Goal: Task Accomplishment & Management: Manage account settings

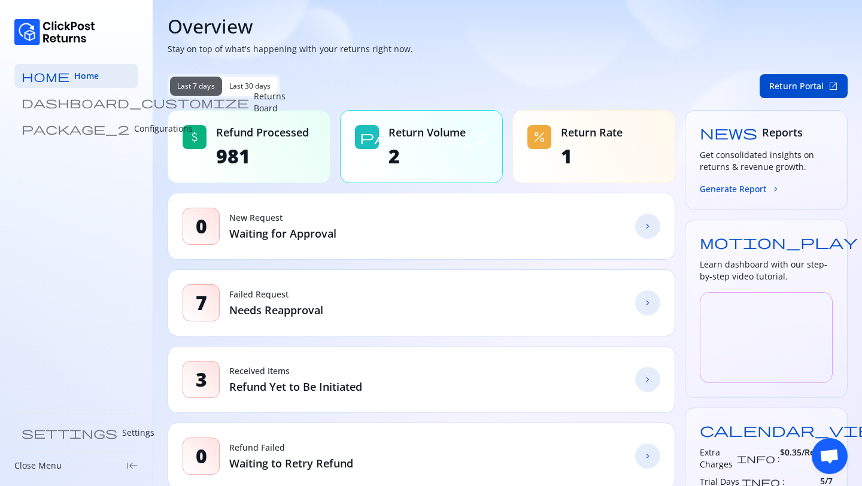
click at [245, 82] on span "Last 30 days" at bounding box center [250, 86] width 42 height 10
click at [208, 86] on span "Last 7 days" at bounding box center [196, 86] width 38 height 10
click at [651, 229] on span "chevron_forward" at bounding box center [648, 226] width 10 height 10
click at [99, 105] on link "dashboard_customize Returns Board" at bounding box center [76, 102] width 124 height 24
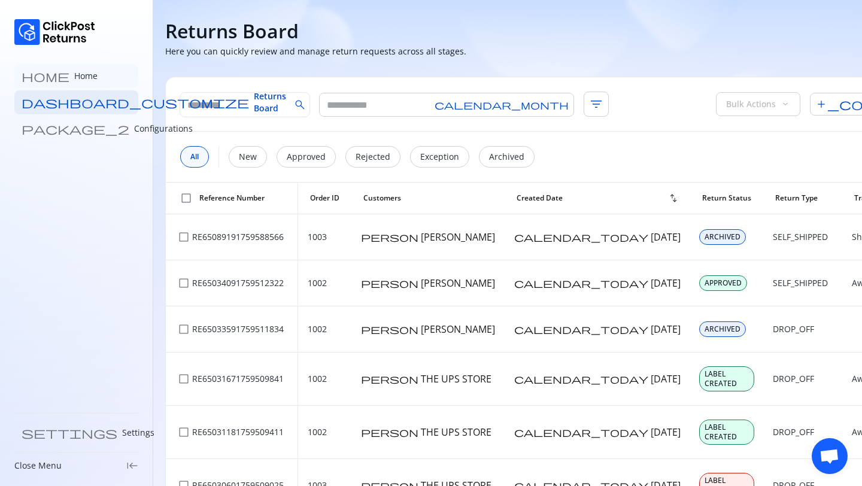
click at [70, 76] on link "home Home" at bounding box center [76, 76] width 124 height 24
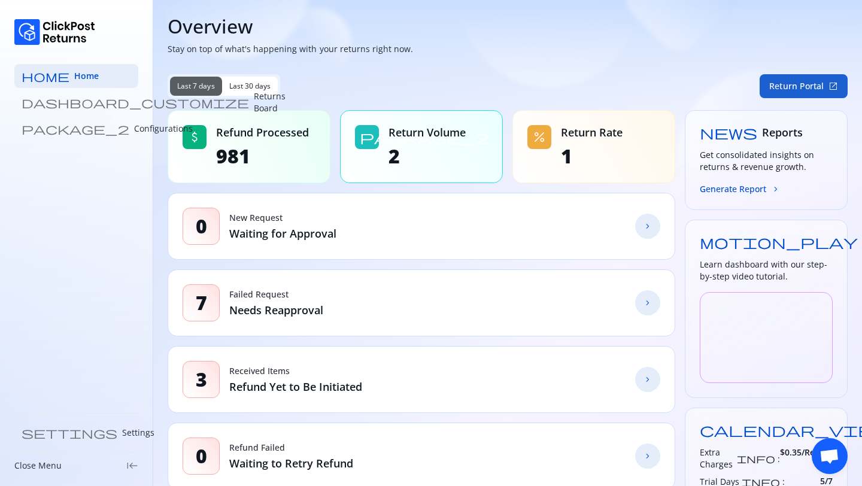
click at [781, 86] on button "Return Portal open_in_new" at bounding box center [804, 86] width 88 height 24
click at [134, 128] on p "Configurations" at bounding box center [163, 129] width 59 height 12
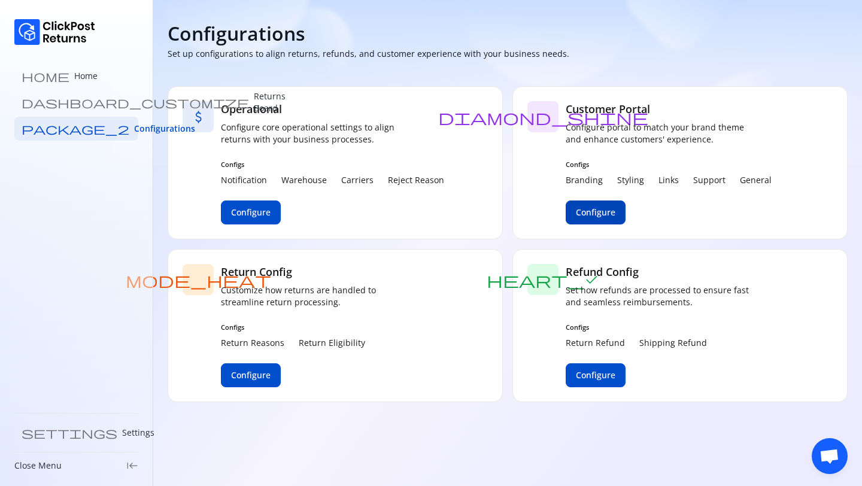
click at [593, 216] on span "Configure" at bounding box center [596, 213] width 40 height 12
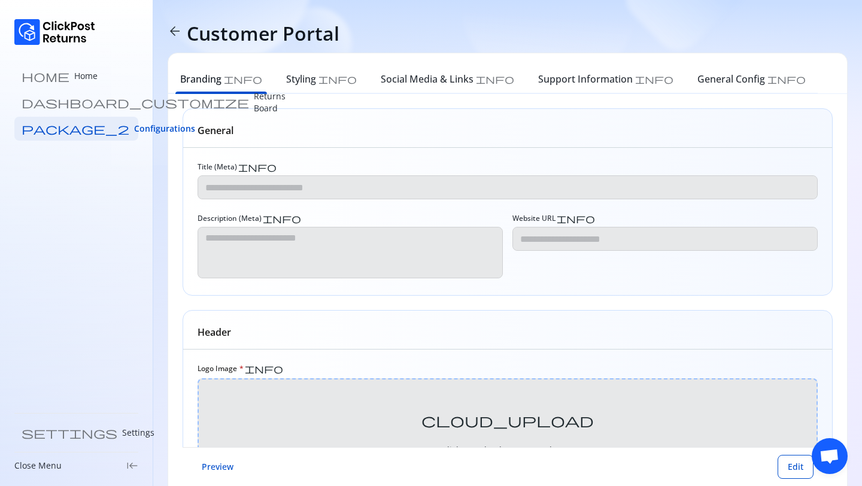
type input "**********"
type textarea "**********"
type input "**********"
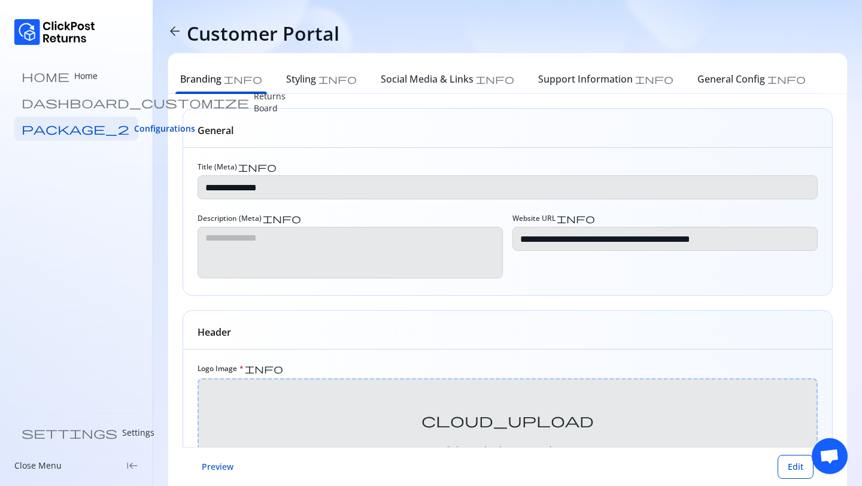
click at [176, 36] on span "arrow_back" at bounding box center [175, 31] width 14 height 14
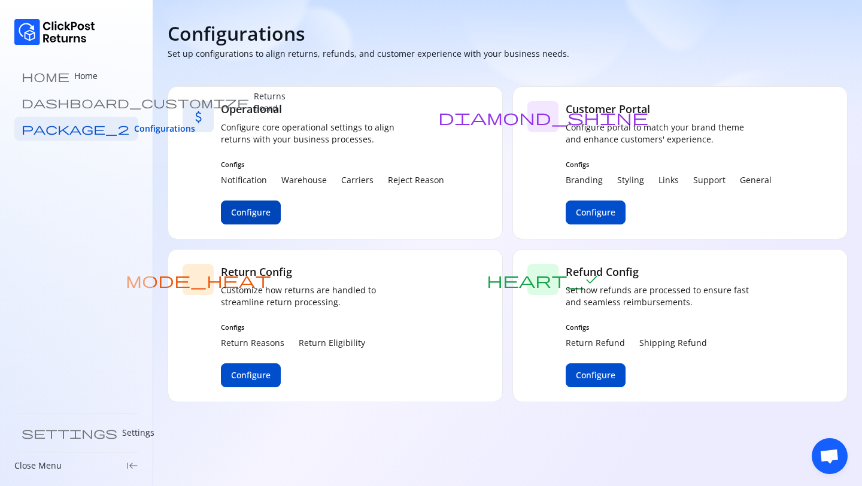
click at [248, 210] on span "Configure" at bounding box center [251, 213] width 40 height 12
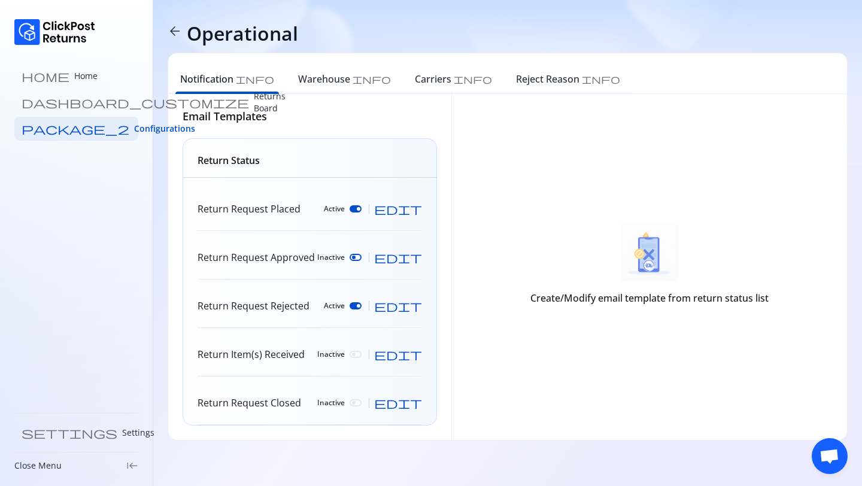
click at [176, 36] on span "arrow_back" at bounding box center [175, 31] width 14 height 14
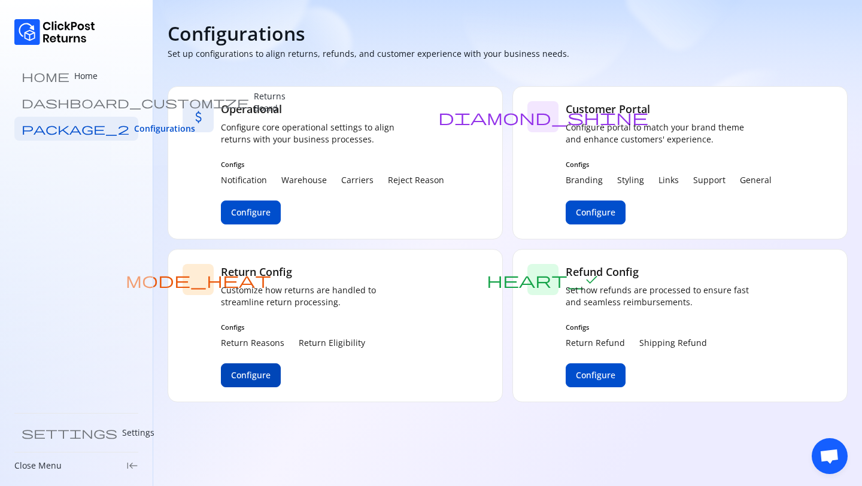
click at [257, 381] on button "Configure" at bounding box center [251, 375] width 60 height 24
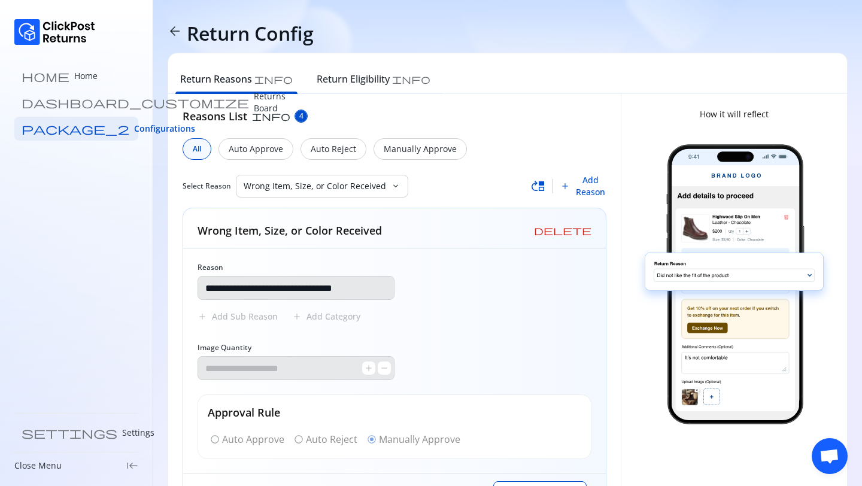
click at [178, 31] on span "arrow_back" at bounding box center [175, 31] width 14 height 14
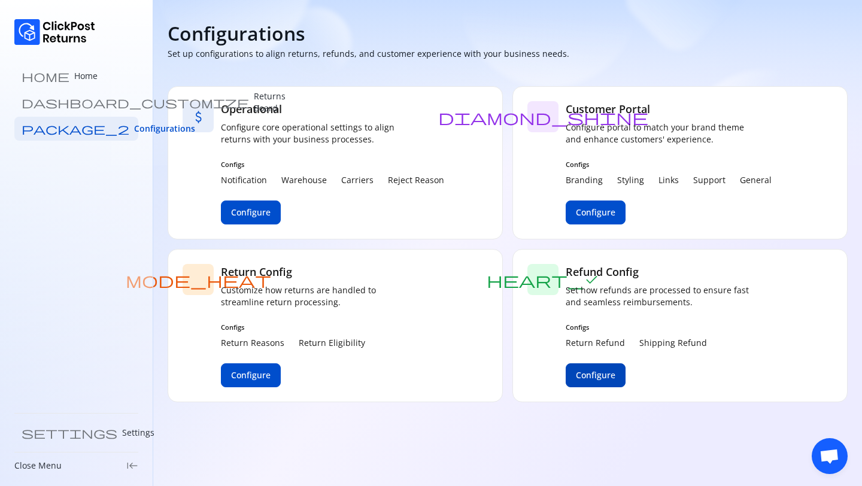
click at [593, 372] on span "Configure" at bounding box center [596, 375] width 40 height 12
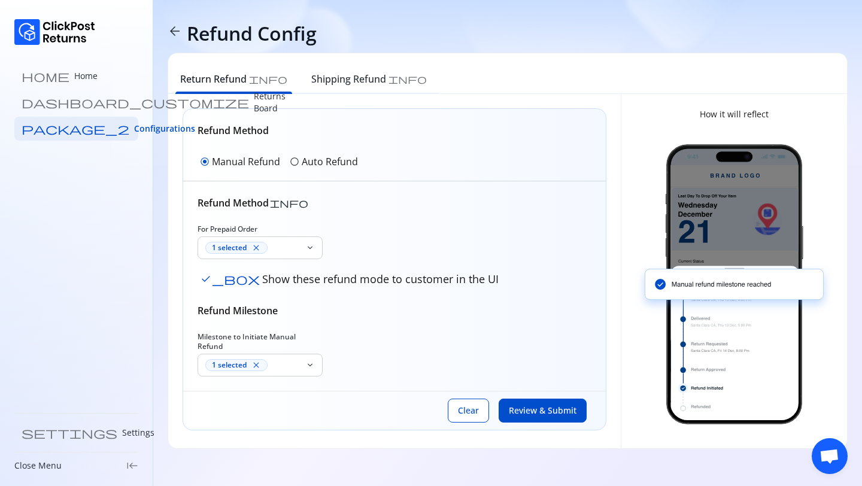
click at [173, 34] on span "arrow_back" at bounding box center [175, 31] width 14 height 14
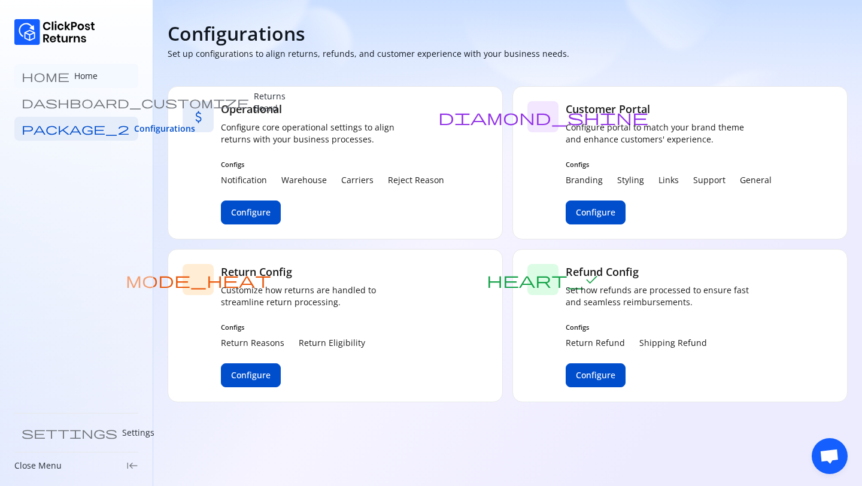
click at [71, 68] on link "home Home" at bounding box center [76, 76] width 124 height 24
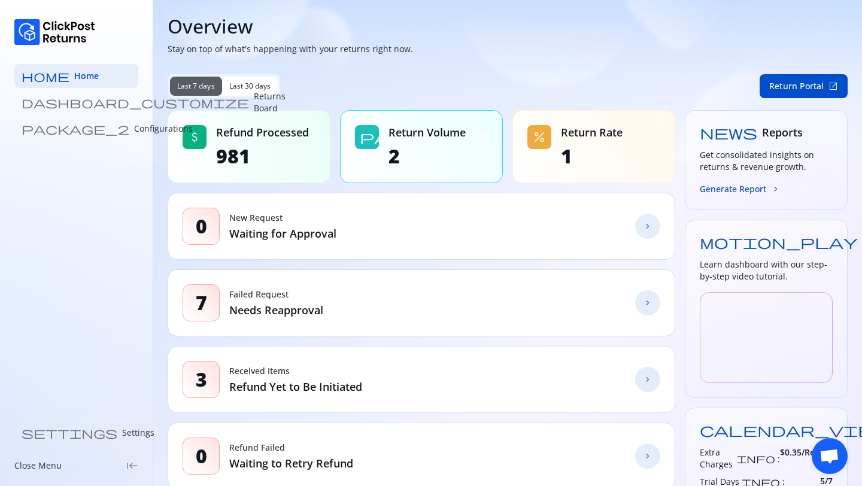
click at [648, 380] on span "chevron_forward" at bounding box center [648, 380] width 10 height 10
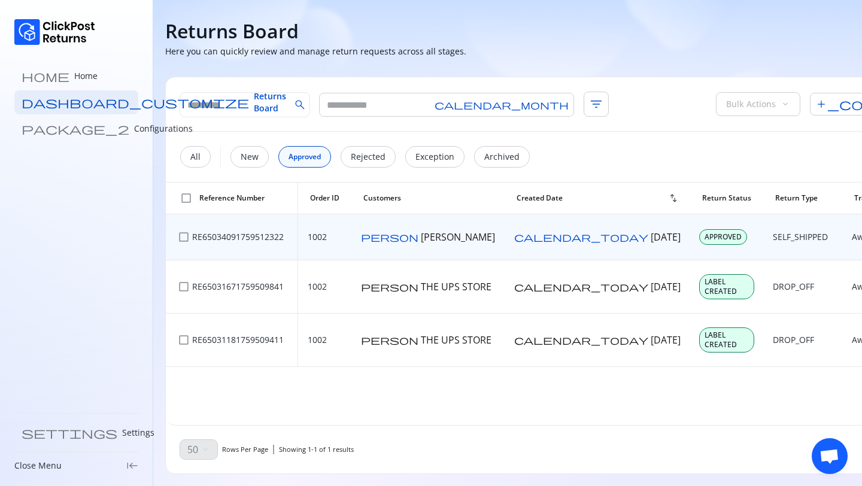
click at [705, 240] on span "APPROVED" at bounding box center [723, 237] width 37 height 10
click at [365, 242] on span "person" at bounding box center [389, 237] width 57 height 10
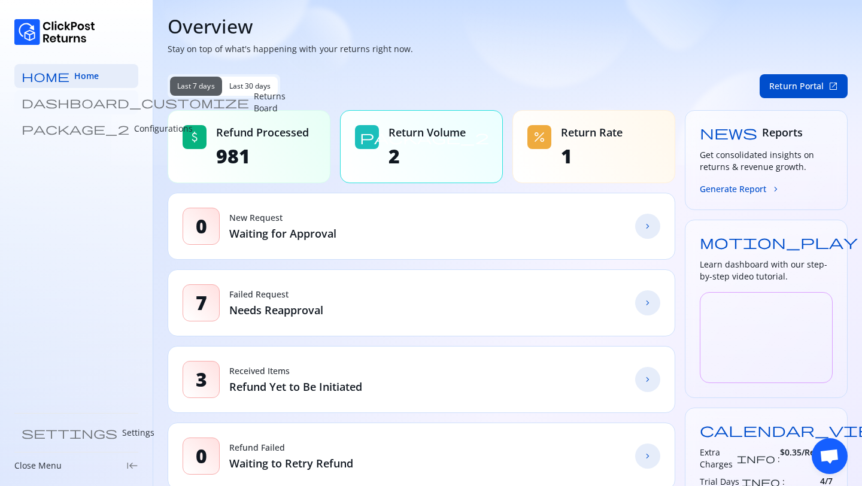
click at [254, 107] on p "Returns Board" at bounding box center [270, 102] width 32 height 24
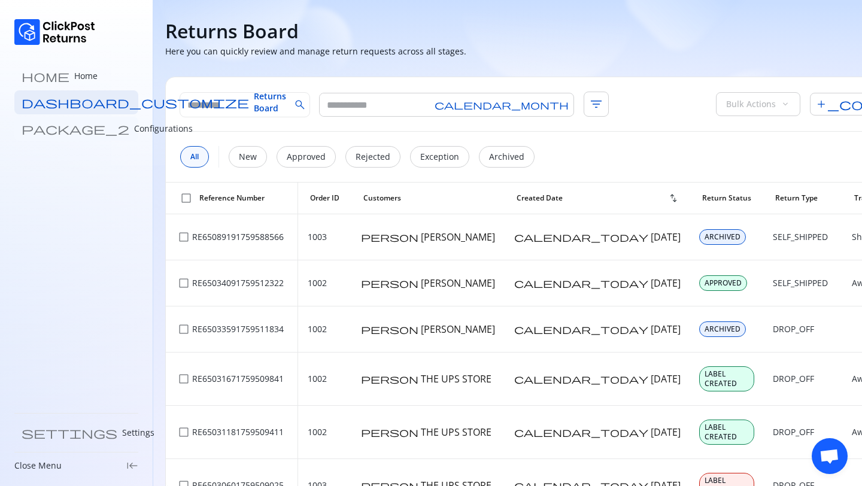
click at [134, 128] on p "Configurations" at bounding box center [163, 129] width 59 height 12
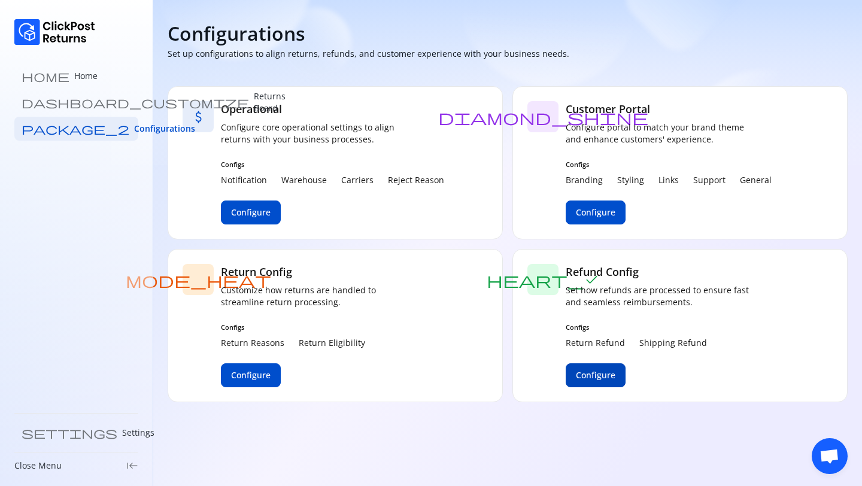
click at [595, 374] on span "Configure" at bounding box center [596, 375] width 40 height 12
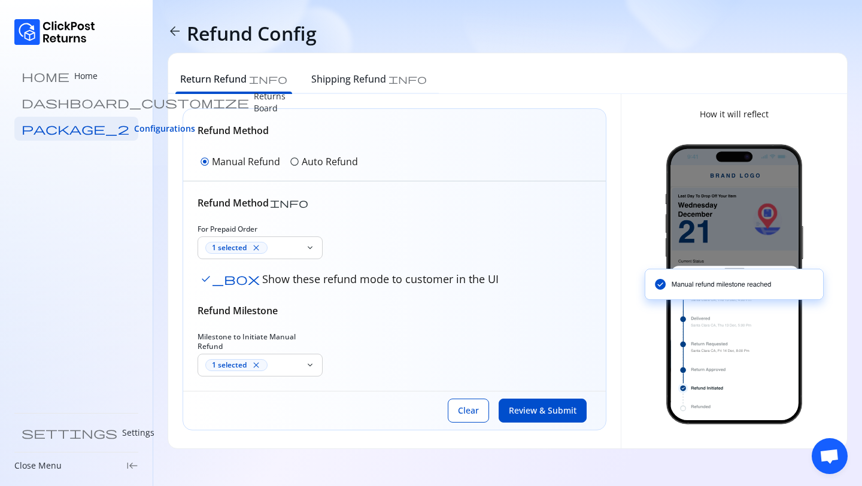
click at [179, 35] on span "arrow_back" at bounding box center [175, 31] width 14 height 14
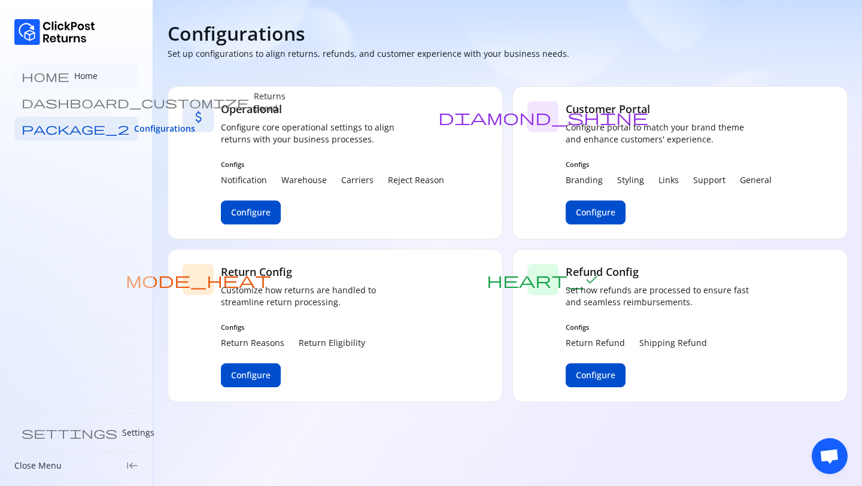
click at [92, 70] on link "home Home" at bounding box center [76, 76] width 124 height 24
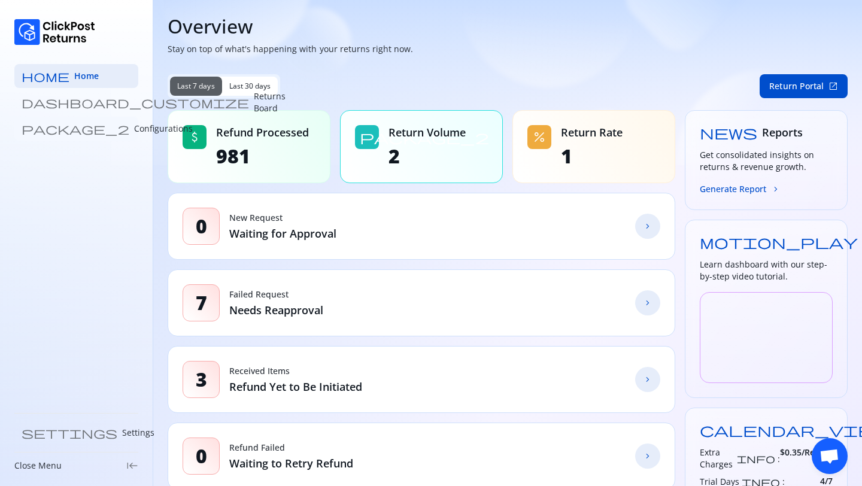
click at [58, 122] on link "package_2 Configurations" at bounding box center [76, 129] width 124 height 24
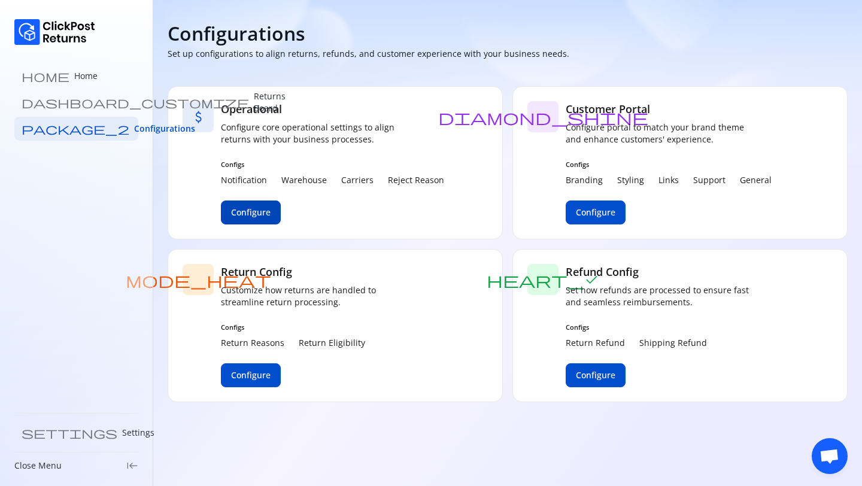
click at [273, 207] on button "Configure" at bounding box center [251, 213] width 60 height 24
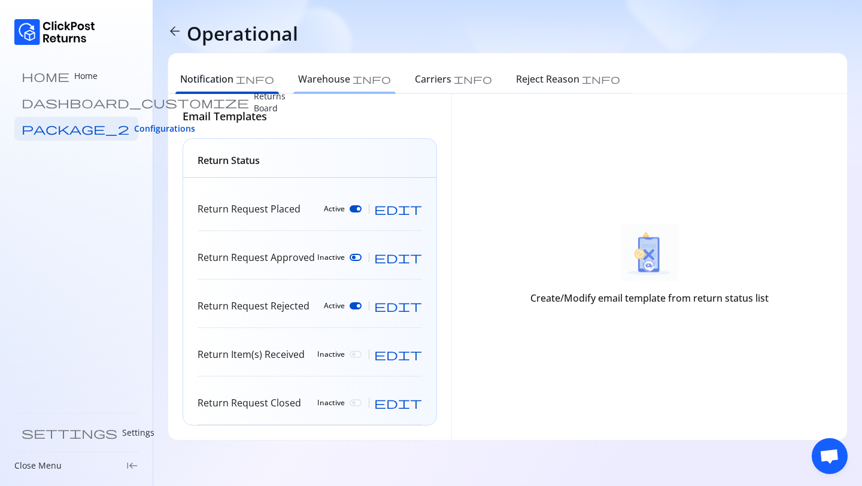
click at [310, 90] on div "Warehouse info" at bounding box center [344, 81] width 117 height 26
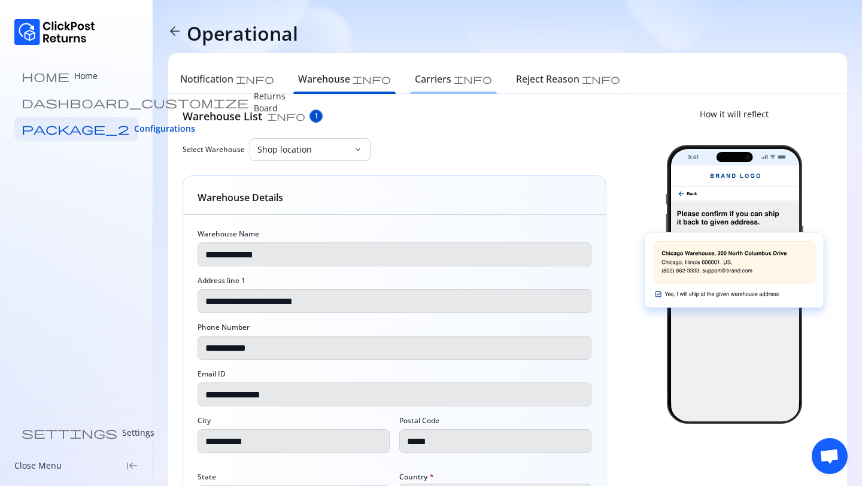
click at [415, 81] on h6 "Carriers" at bounding box center [433, 79] width 37 height 14
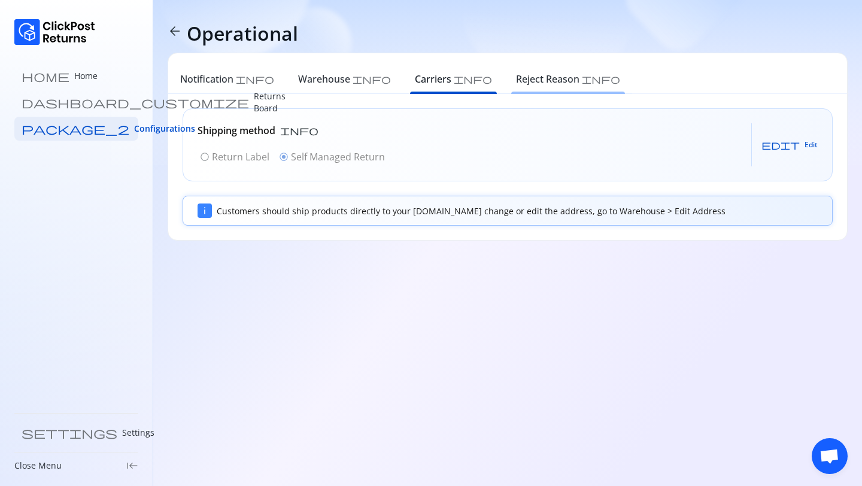
click at [516, 78] on h6 "Reject Reason" at bounding box center [547, 79] width 63 height 14
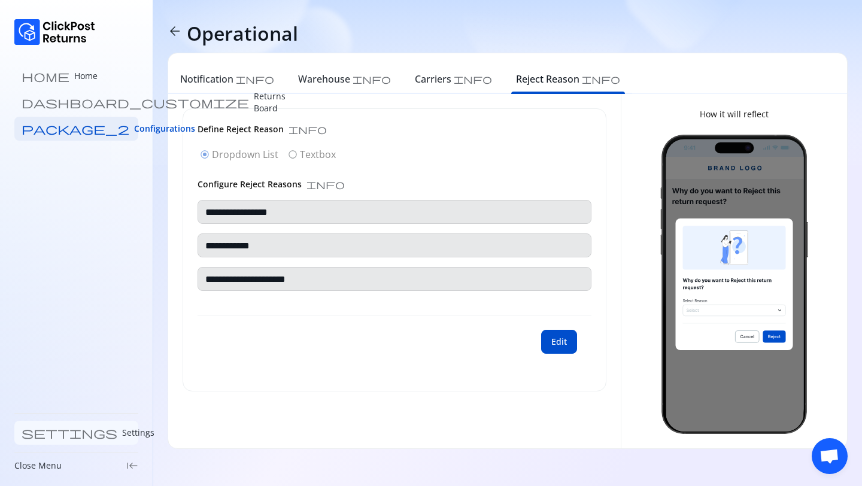
click at [39, 422] on link "settings Settings" at bounding box center [76, 433] width 124 height 24
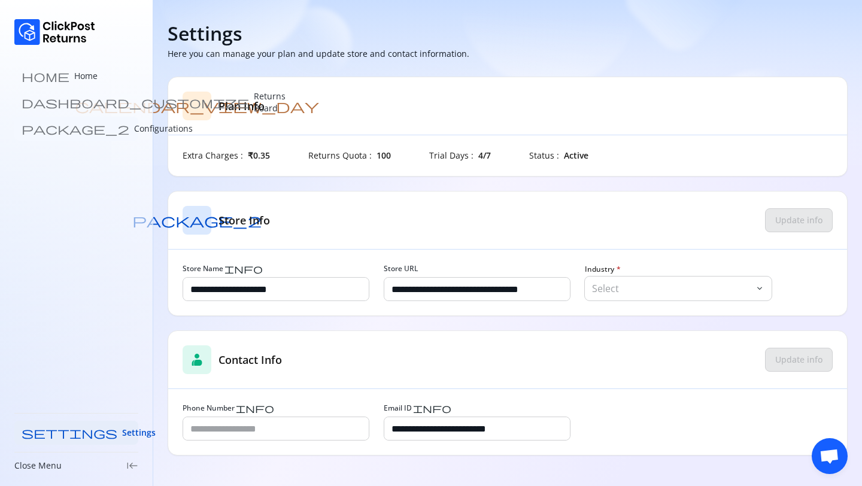
click at [134, 133] on p "Configurations" at bounding box center [163, 129] width 59 height 12
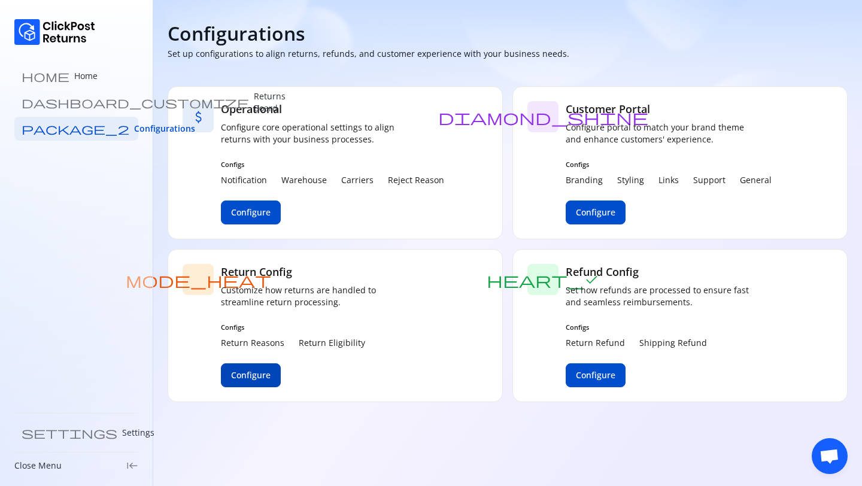
click at [256, 378] on span "Configure" at bounding box center [251, 375] width 40 height 12
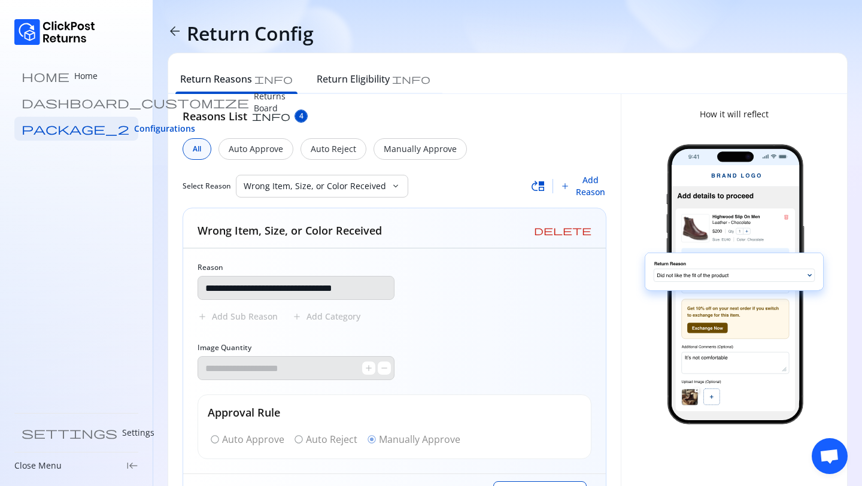
click at [172, 31] on span "arrow_back" at bounding box center [175, 31] width 14 height 14
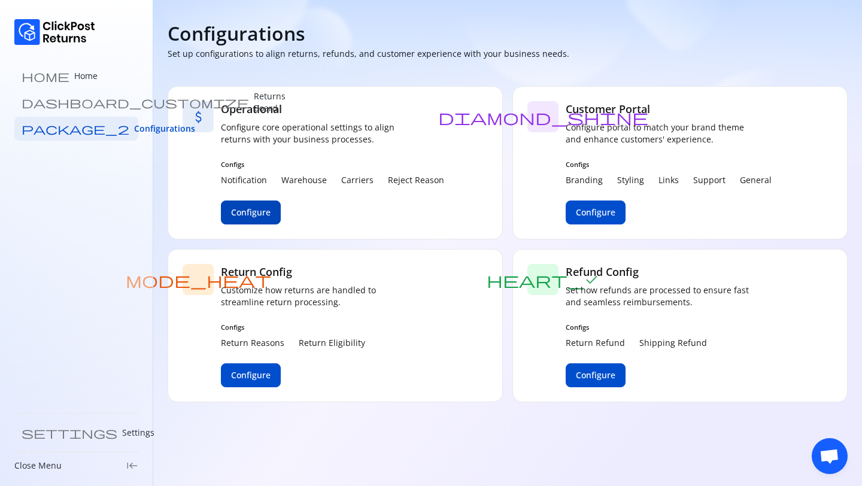
click at [234, 221] on button "Configure" at bounding box center [251, 213] width 60 height 24
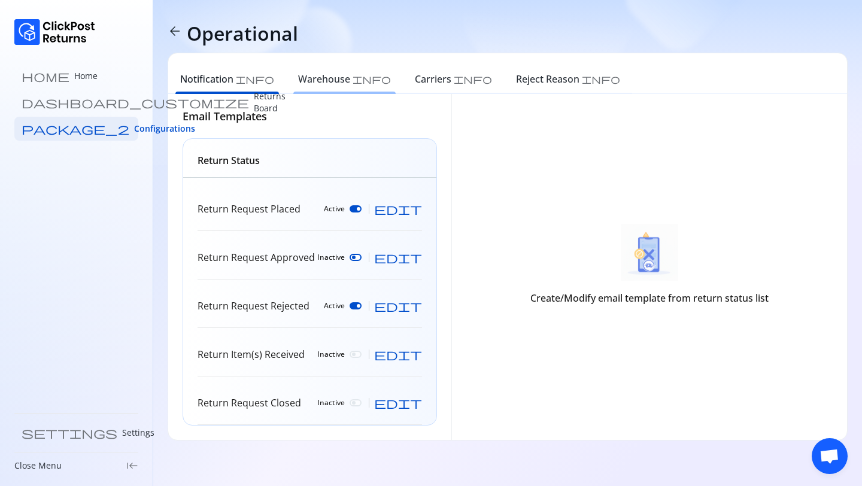
click at [298, 77] on h6 "Warehouse" at bounding box center [324, 79] width 52 height 14
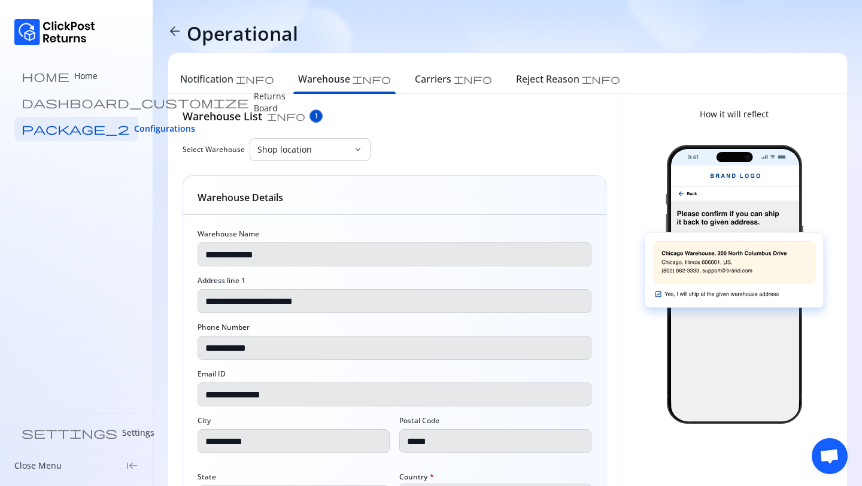
click at [166, 28] on div "**********" at bounding box center [507, 305] width 709 height 611
click at [170, 28] on span "arrow_back" at bounding box center [175, 31] width 14 height 14
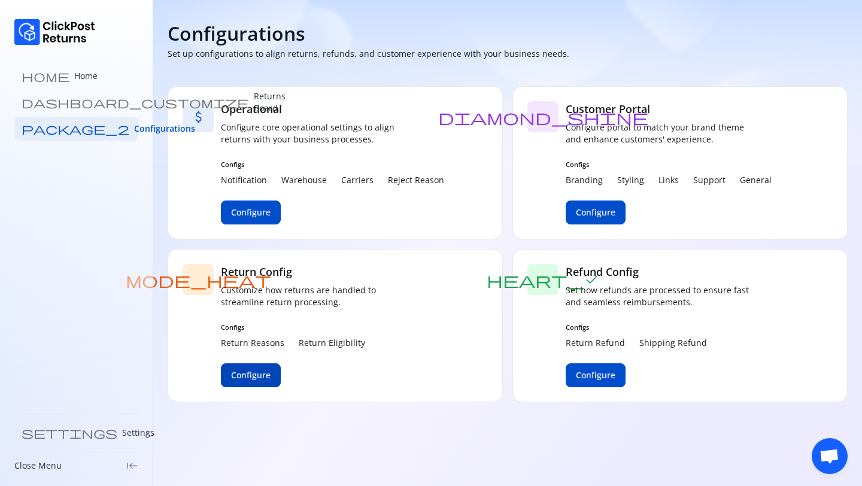
click at [266, 367] on button "Configure" at bounding box center [251, 375] width 60 height 24
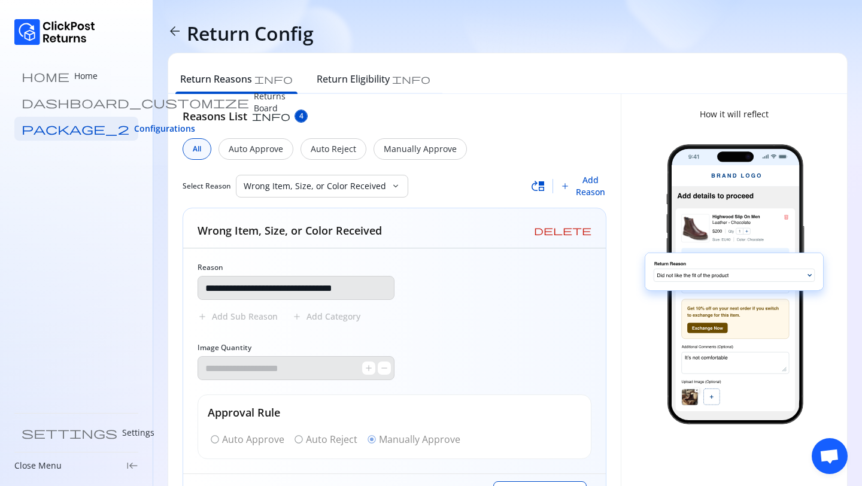
scroll to position [56, 0]
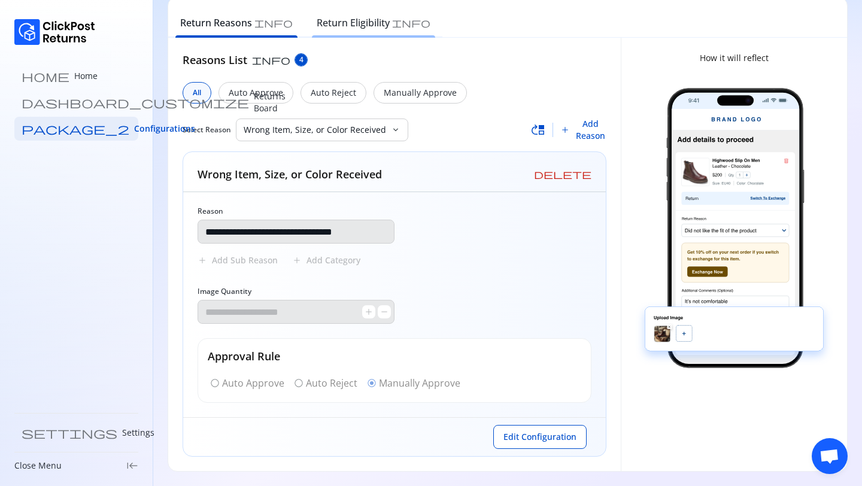
click at [333, 37] on div "Return Eligibility info" at bounding box center [374, 24] width 138 height 26
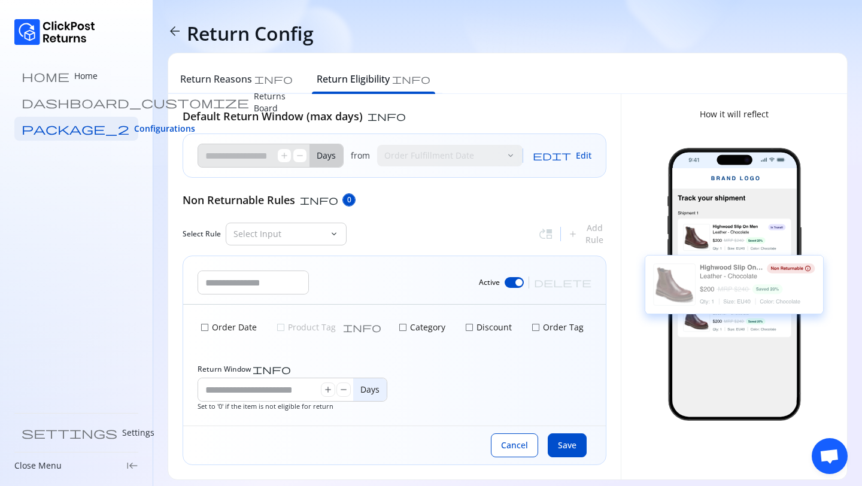
scroll to position [8, 0]
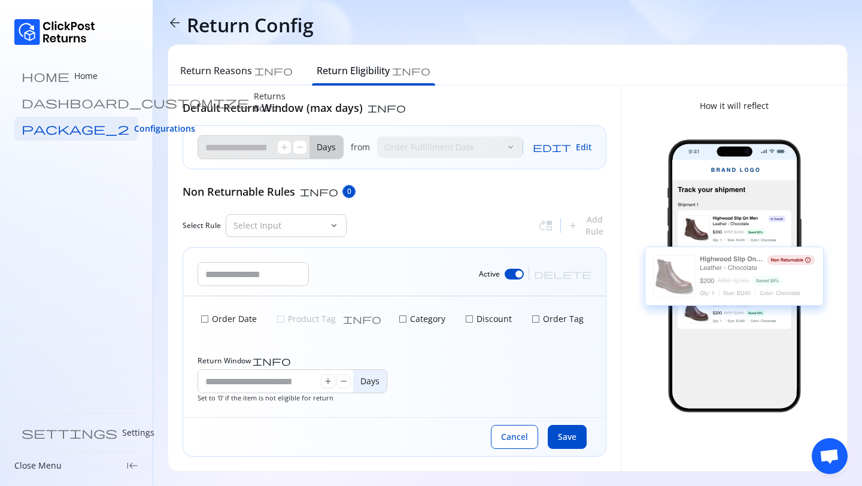
click at [408, 314] on p "Category" at bounding box center [427, 319] width 38 height 12
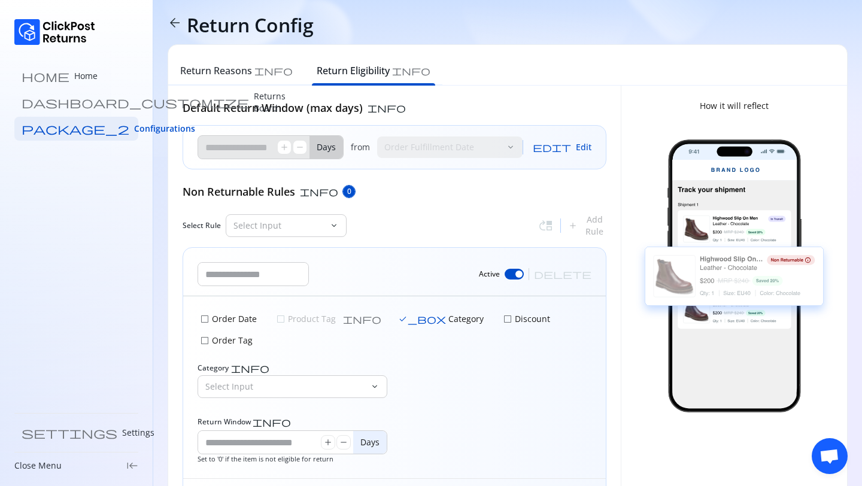
click at [503, 318] on span "check_box_outline_blank" at bounding box center [508, 319] width 10 height 10
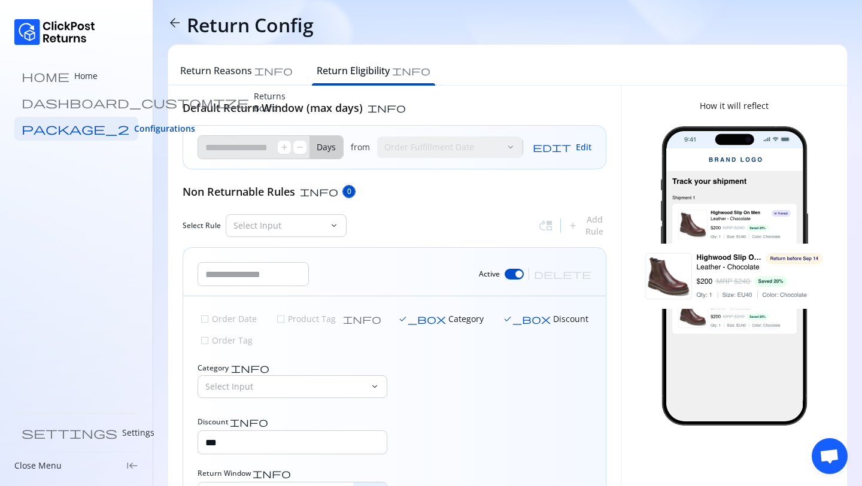
click at [312, 363] on div "Category info" at bounding box center [293, 368] width 190 height 10
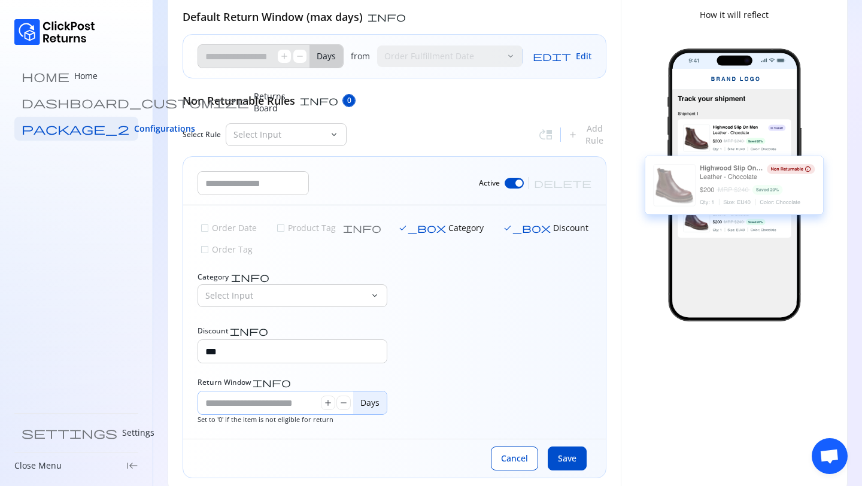
click at [263, 392] on input "Return Window info" at bounding box center [259, 403] width 123 height 23
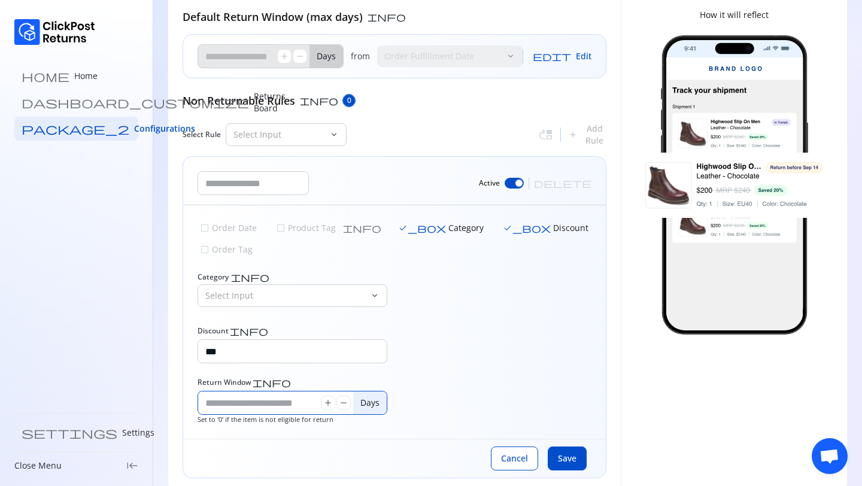
click at [423, 353] on div "check_box_outline_blank Order Date check_box_outline_blank Product Tag info che…" at bounding box center [394, 321] width 423 height 233
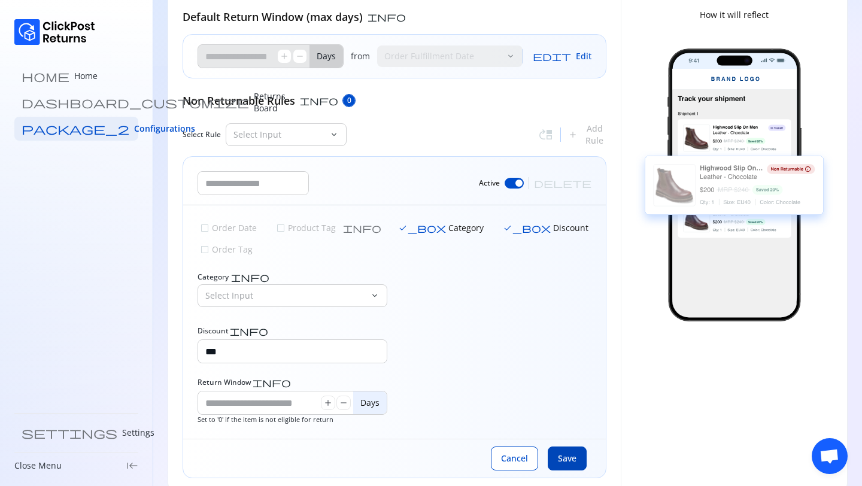
click at [568, 453] on span "Save" at bounding box center [567, 459] width 19 height 12
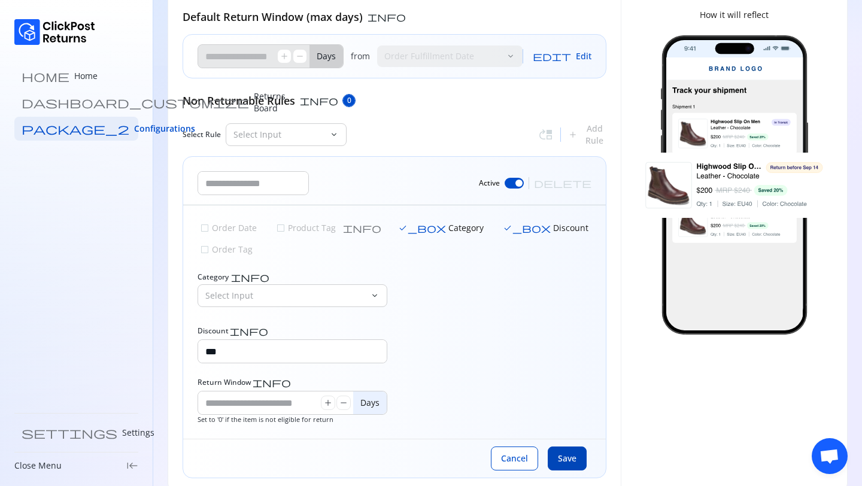
click at [568, 453] on span "Save" at bounding box center [567, 459] width 19 height 12
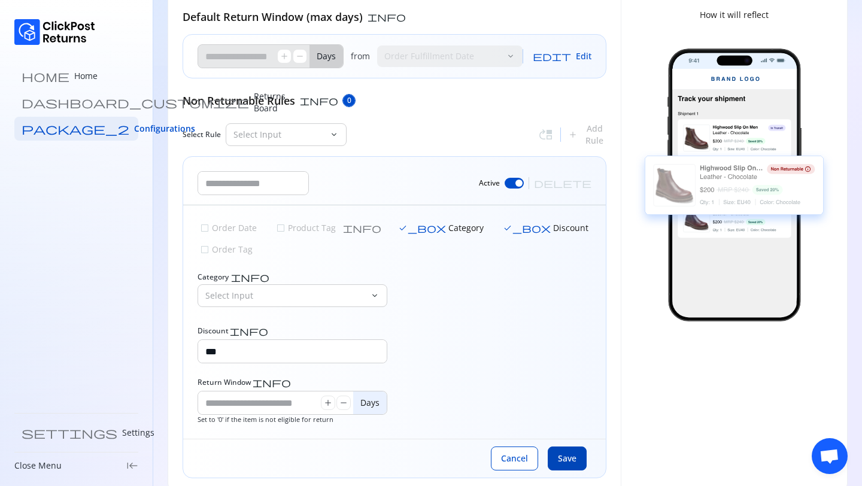
click at [569, 447] on button "Save" at bounding box center [567, 459] width 39 height 24
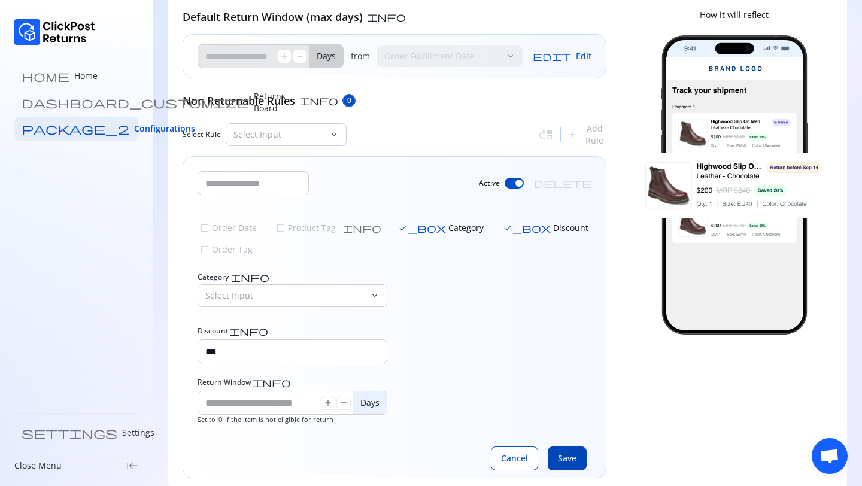
click at [569, 447] on button "Save" at bounding box center [567, 459] width 39 height 24
click at [254, 97] on p "Returns Board" at bounding box center [270, 102] width 32 height 24
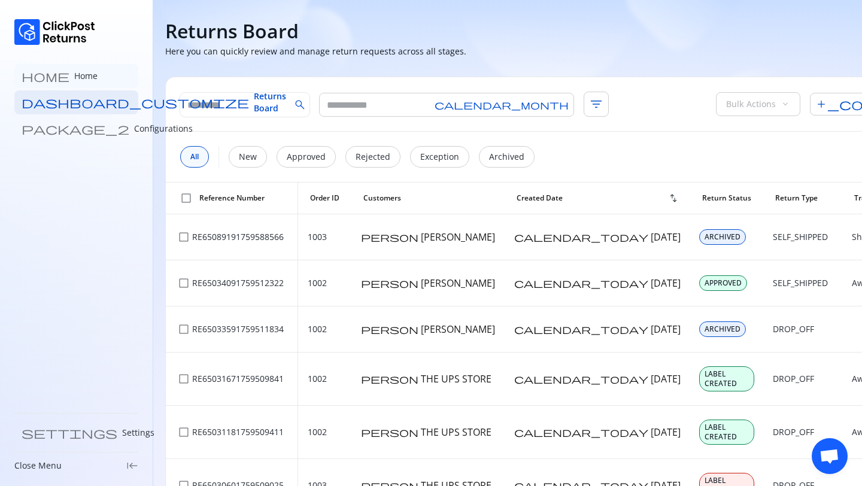
click at [65, 76] on link "home Home" at bounding box center [76, 76] width 124 height 24
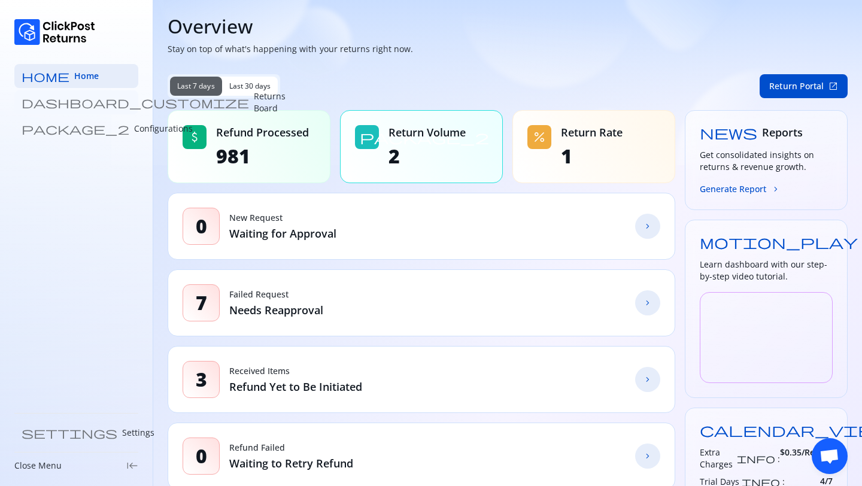
click at [254, 103] on p "Returns Board" at bounding box center [270, 102] width 32 height 24
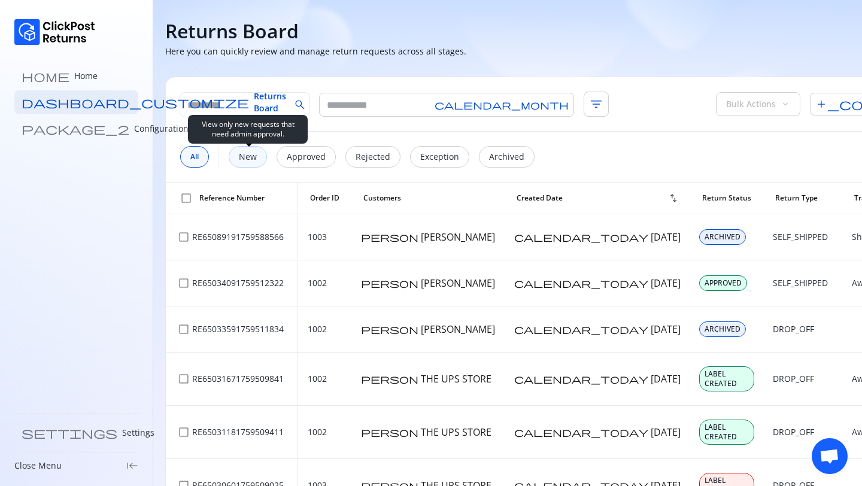
click at [252, 158] on p "New" at bounding box center [248, 157] width 18 height 12
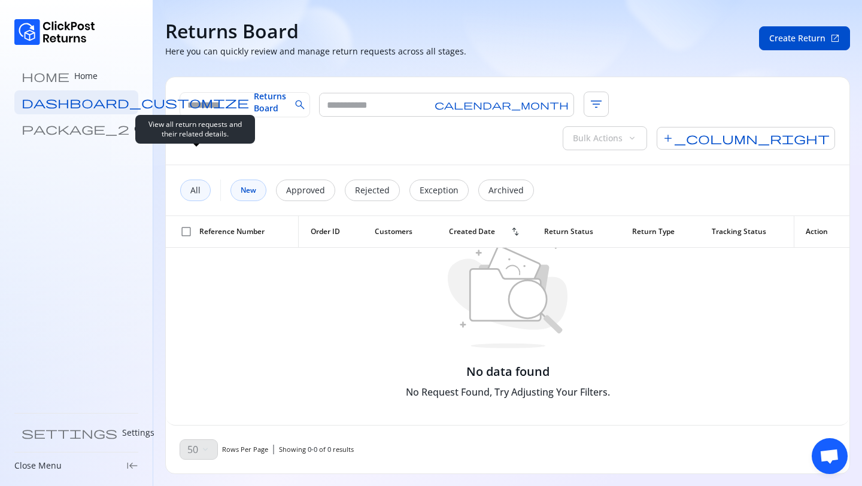
click at [197, 184] on p "All" at bounding box center [195, 190] width 10 height 12
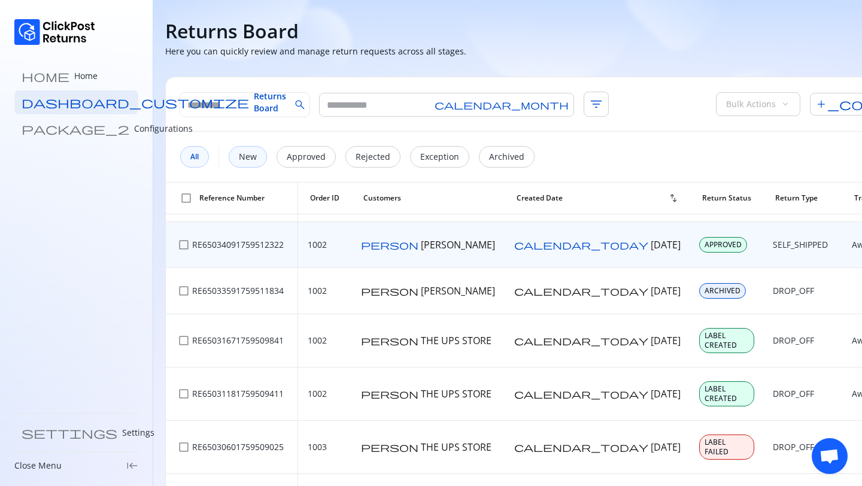
scroll to position [35, 0]
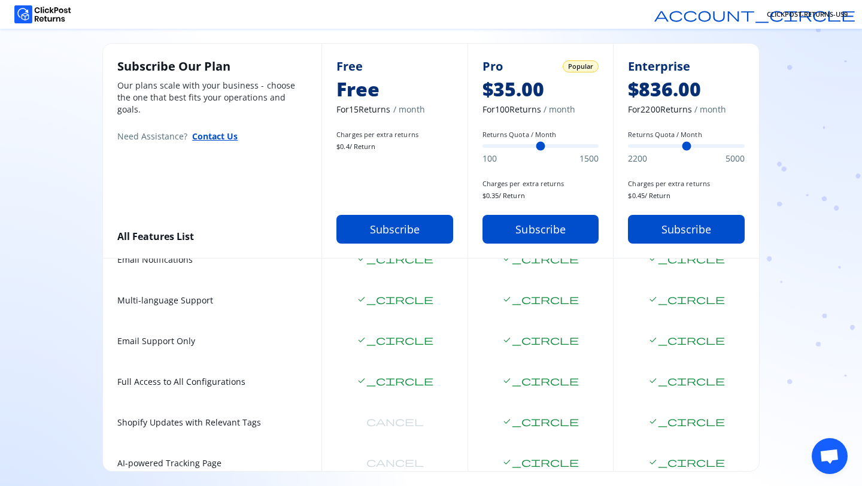
scroll to position [193, 0]
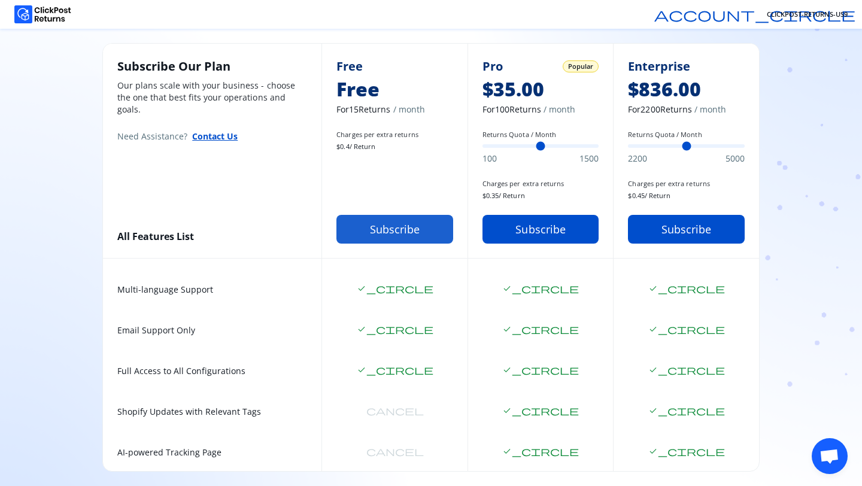
click at [408, 220] on button "Subscribe" at bounding box center [394, 229] width 117 height 29
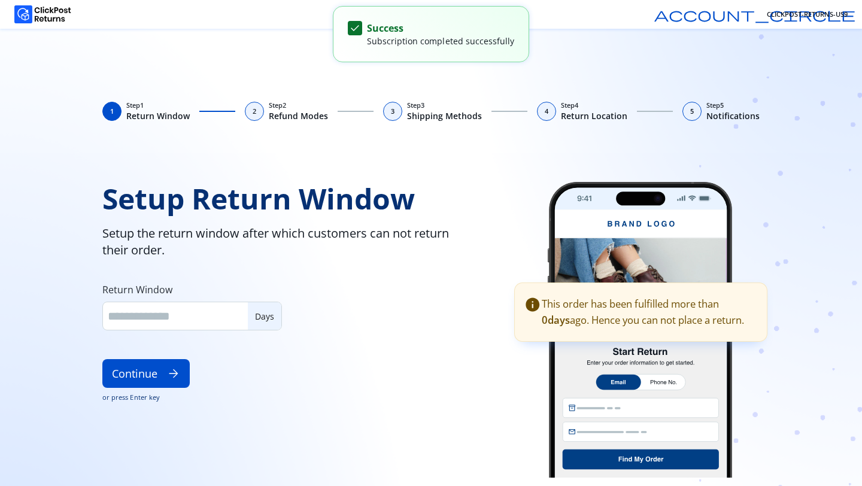
type input "**"
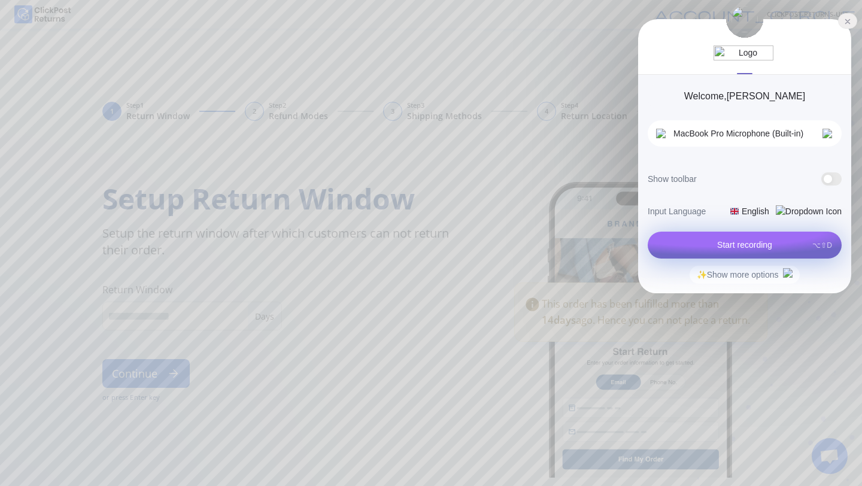
click at [778, 277] on div "✨ Show more options" at bounding box center [745, 274] width 96 height 13
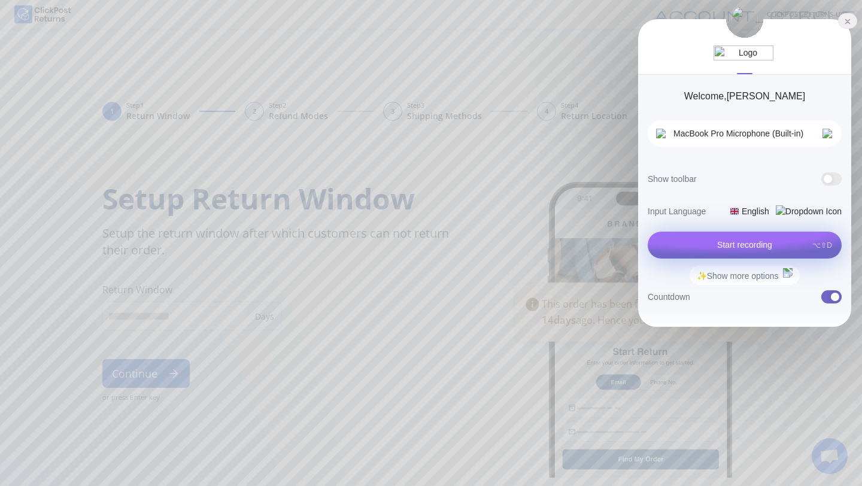
click at [771, 274] on div "✨ Show more options" at bounding box center [745, 275] width 96 height 14
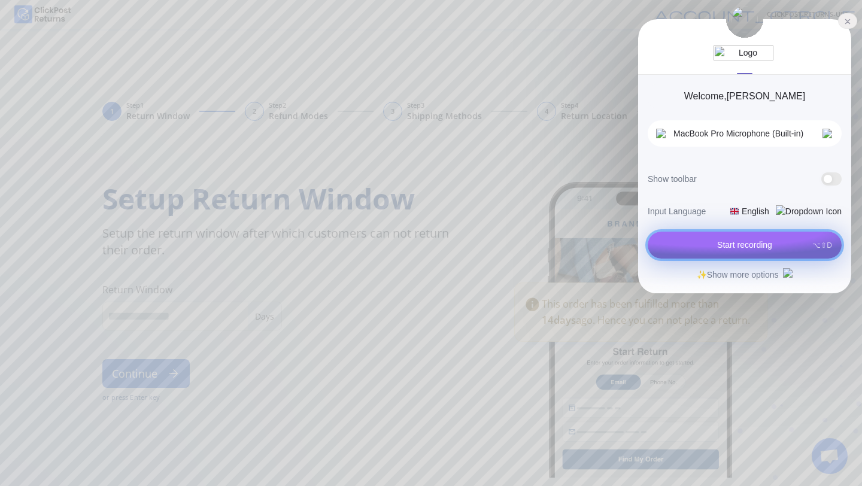
click at [752, 250] on button "Start recording ⌥⇧D" at bounding box center [745, 245] width 194 height 27
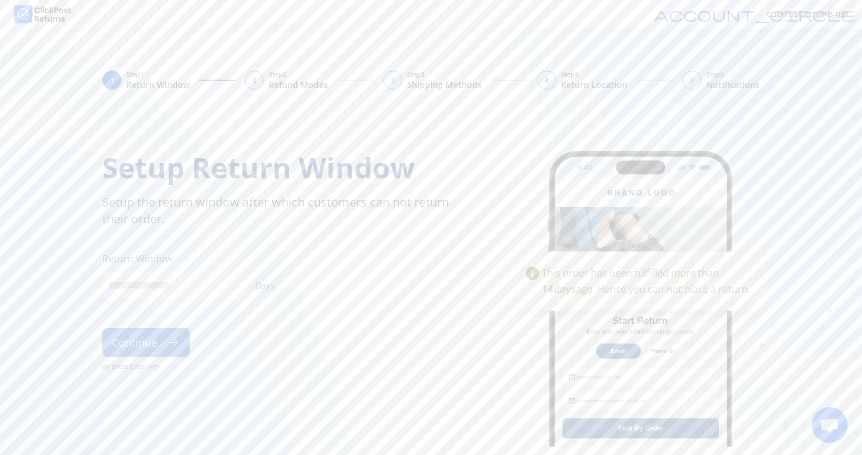
click at [153, 344] on button "Continue arrow_forward" at bounding box center [145, 342] width 87 height 29
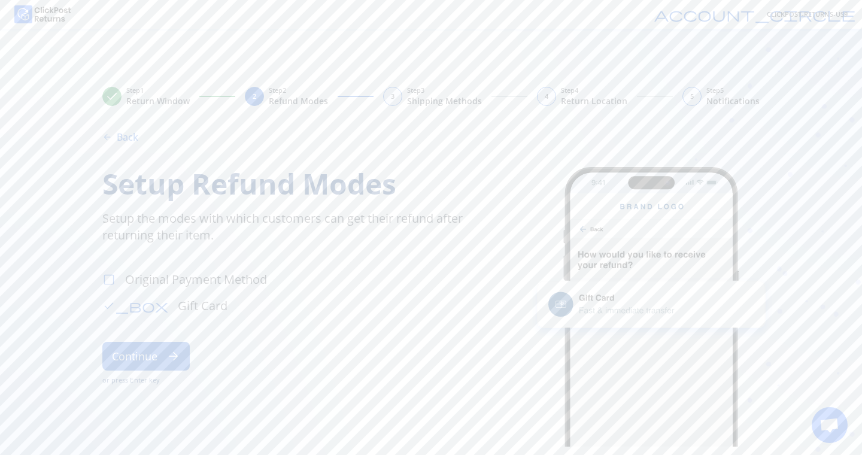
click at [108, 283] on span "check_box_outline_blank" at bounding box center [108, 279] width 13 height 13
click at [108, 306] on span "check_box" at bounding box center [135, 305] width 66 height 13
click at [112, 310] on span "check_box_outline_blank" at bounding box center [108, 305] width 13 height 13
click at [138, 357] on button "Continue arrow_forward" at bounding box center [145, 356] width 87 height 29
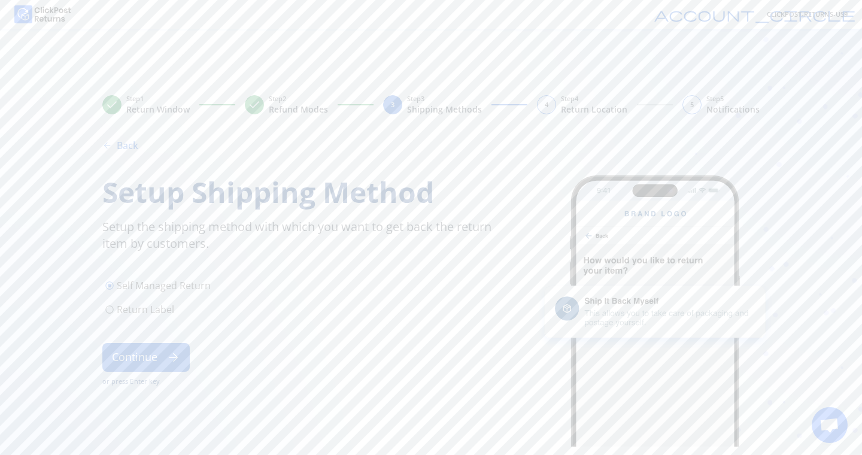
click at [113, 312] on span "radio_button_unchecked" at bounding box center [110, 310] width 10 height 10
click at [154, 360] on button "Continue arrow_forward" at bounding box center [145, 357] width 87 height 29
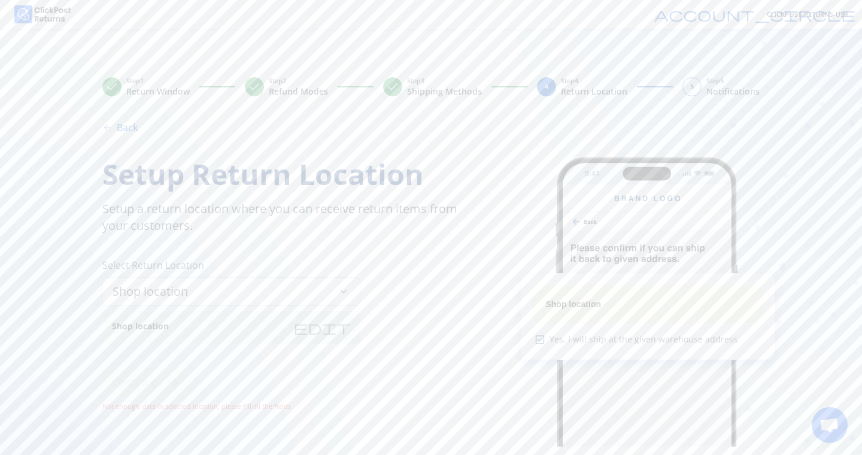
click at [347, 330] on span "edit" at bounding box center [321, 327] width 57 height 14
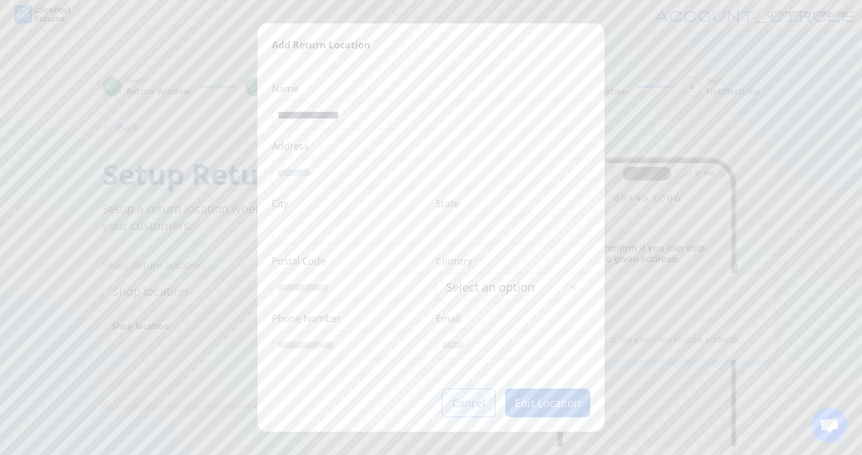
click at [490, 399] on button "Cancel" at bounding box center [469, 403] width 54 height 29
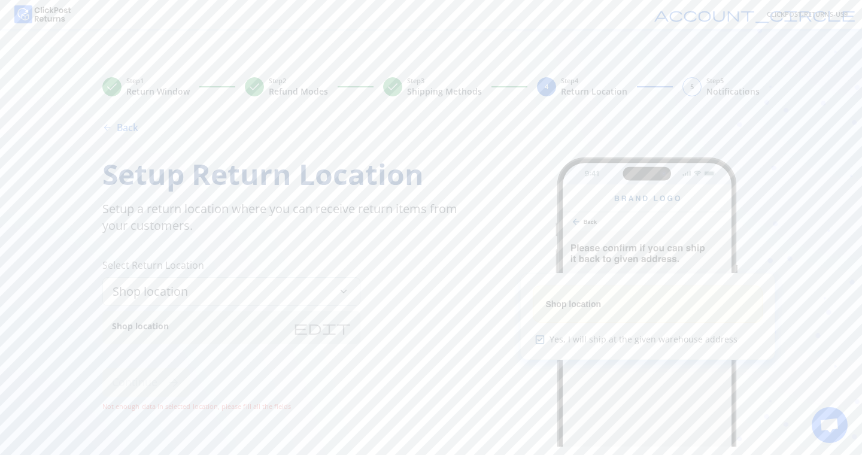
click at [347, 330] on span "edit" at bounding box center [321, 327] width 57 height 14
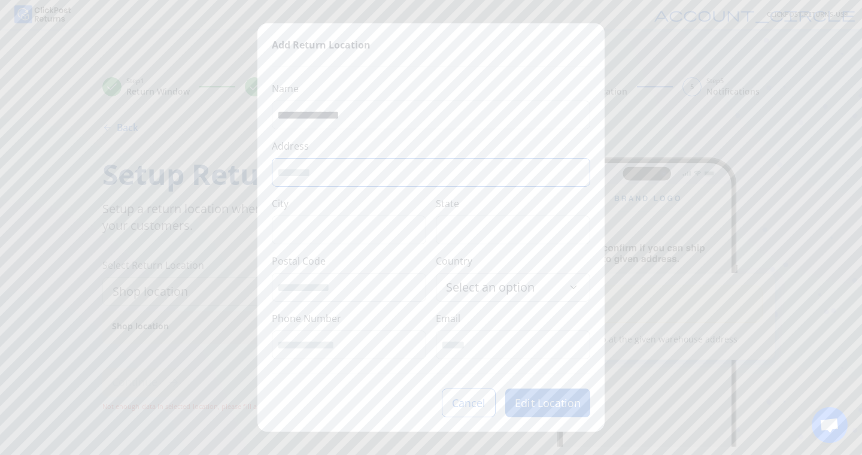
click at [338, 169] on input "Address" at bounding box center [431, 173] width 308 height 16
type input "****"
click at [314, 227] on input "City" at bounding box center [349, 230] width 144 height 16
type input "*"
click at [322, 289] on input "Postal Code" at bounding box center [349, 288] width 144 height 16
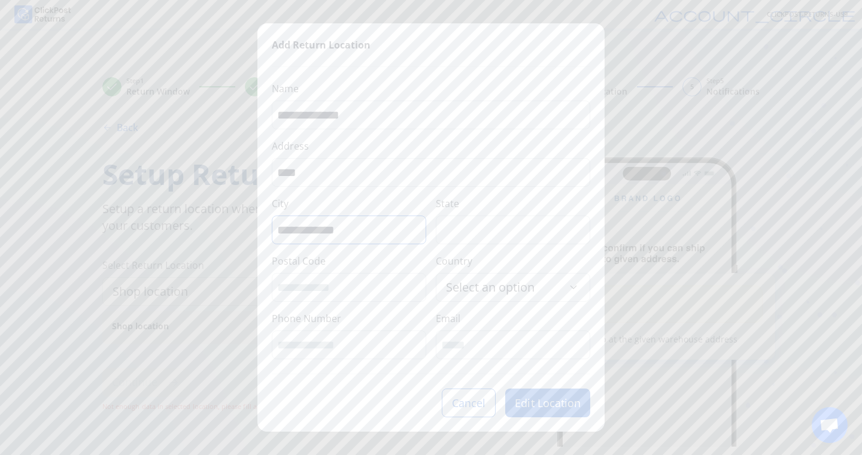
click at [342, 228] on input "**********" at bounding box center [349, 230] width 144 height 16
type input "**********"
click at [483, 230] on input "State" at bounding box center [513, 230] width 144 height 16
type input "**********"
click at [336, 292] on input "Postal Code" at bounding box center [349, 288] width 144 height 16
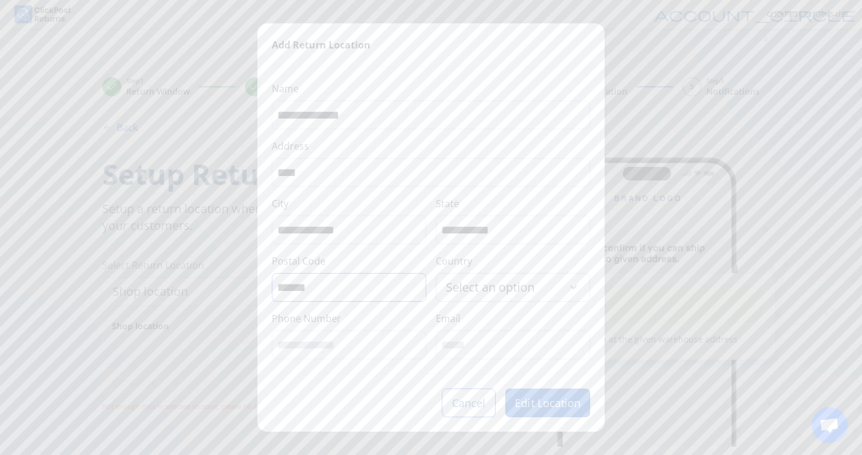
type input "******"
click at [496, 290] on span "Select an option" at bounding box center [490, 287] width 89 height 17
click at [484, 186] on span "United States of America" at bounding box center [507, 177] width 122 height 17
click at [318, 351] on input "Phone Number" at bounding box center [349, 345] width 144 height 16
type input "**********"
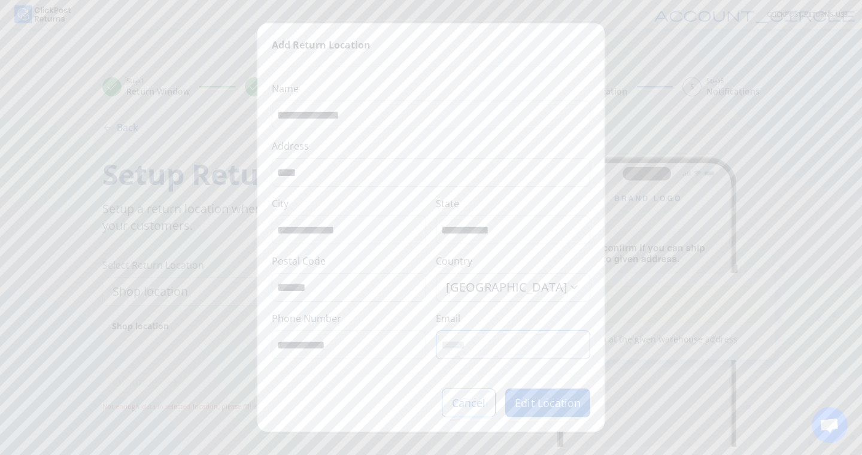
click at [449, 347] on input "Email" at bounding box center [513, 345] width 144 height 16
type input "**********"
click at [535, 405] on button "Edit Location" at bounding box center [547, 403] width 85 height 29
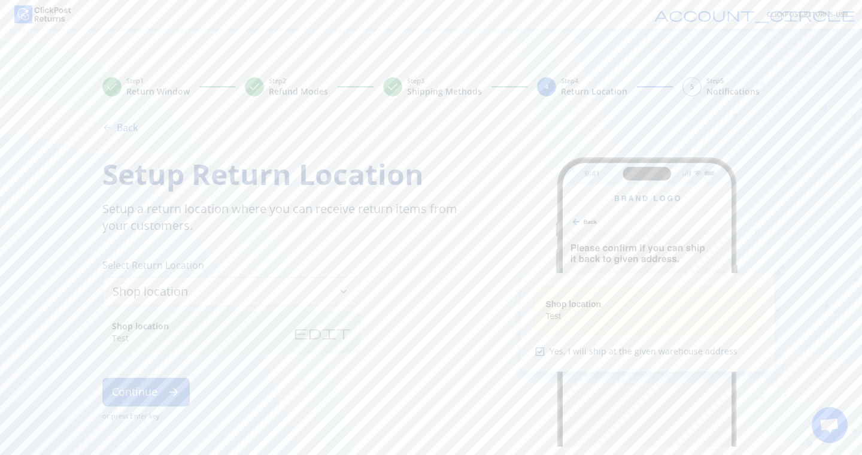
click at [136, 397] on button "Continue arrow_forward" at bounding box center [145, 392] width 87 height 29
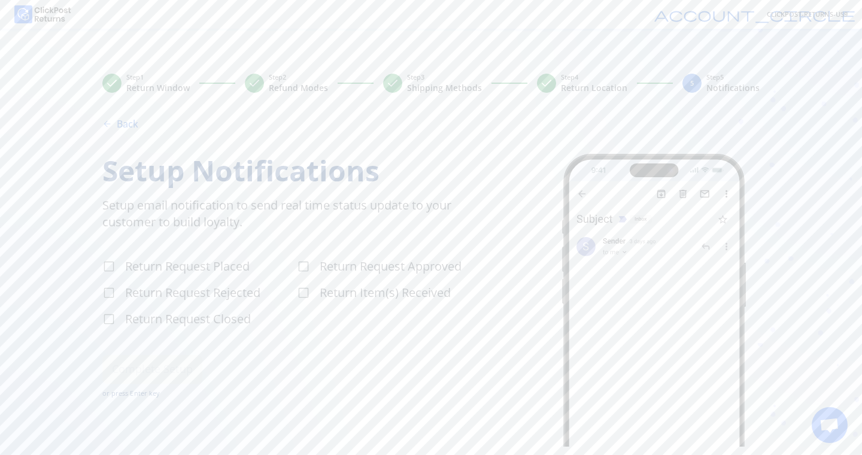
click at [127, 268] on span "Return Request Placed" at bounding box center [187, 266] width 125 height 17
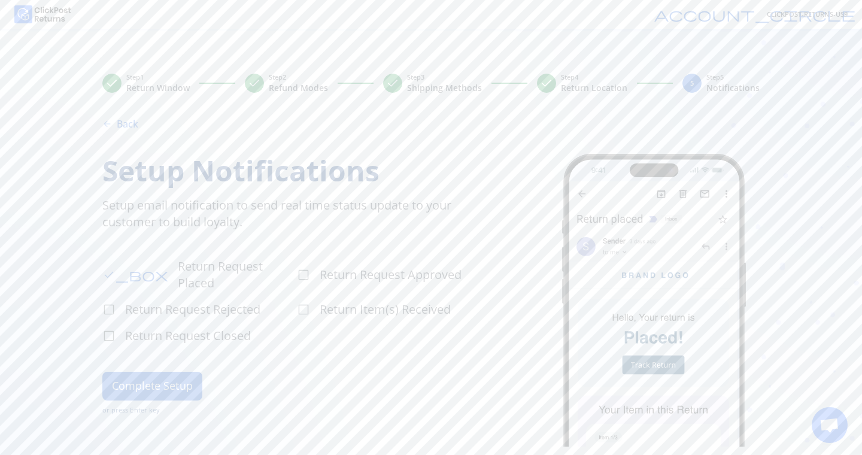
click at [311, 265] on label "check_box_outline_blank Return Request Approved" at bounding box center [393, 274] width 192 height 41
click at [112, 303] on span "check_box_outline_blank" at bounding box center [108, 309] width 13 height 13
click at [304, 311] on span "check_box_outline_blank" at bounding box center [303, 317] width 13 height 13
click at [148, 389] on button "Complete Setup" at bounding box center [152, 403] width 100 height 29
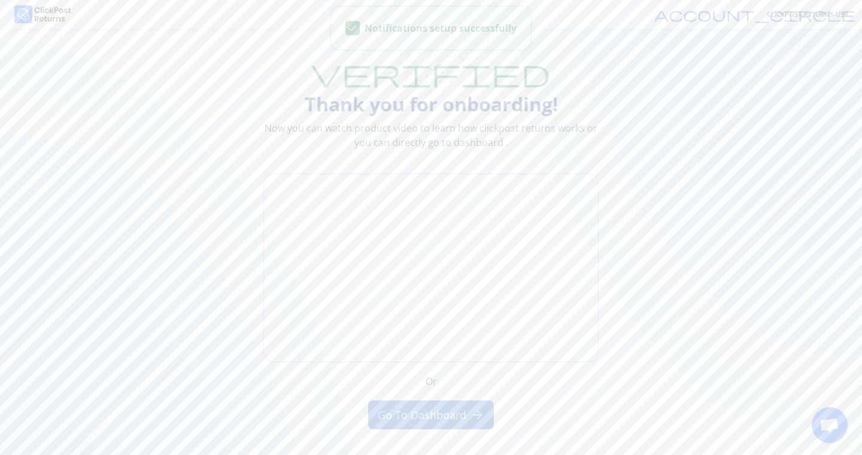
click at [433, 414] on button "Go to Dashboard arrow_forward" at bounding box center [431, 414] width 126 height 29
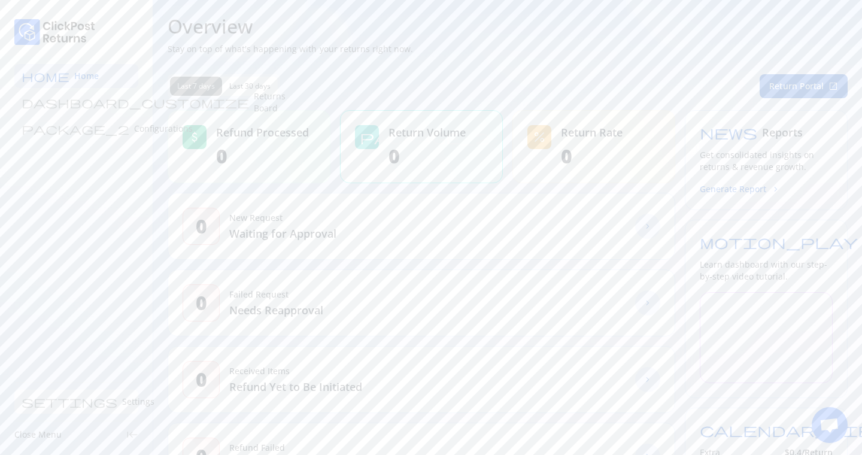
click at [35, 395] on link "settings Settings" at bounding box center [76, 402] width 124 height 24
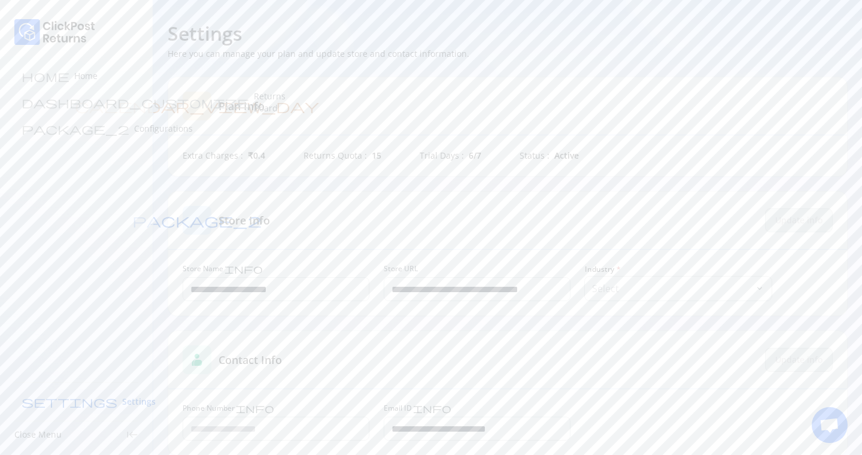
click at [134, 126] on p "Configurations" at bounding box center [163, 129] width 59 height 12
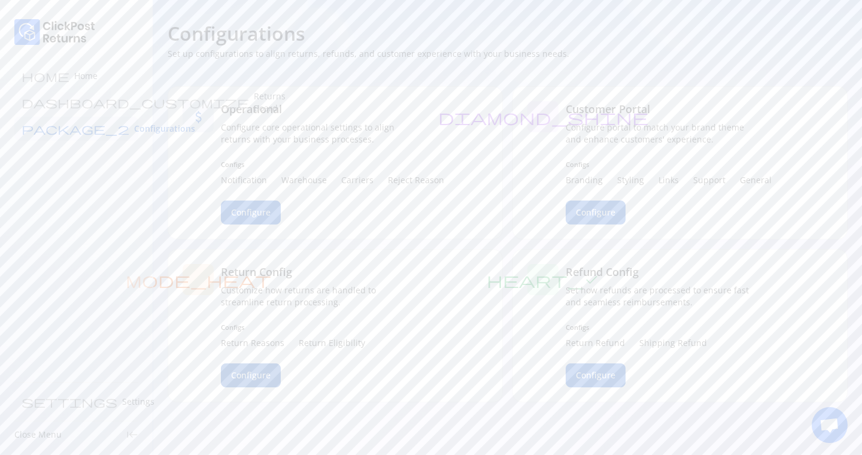
click at [257, 368] on button "Configure" at bounding box center [251, 375] width 60 height 24
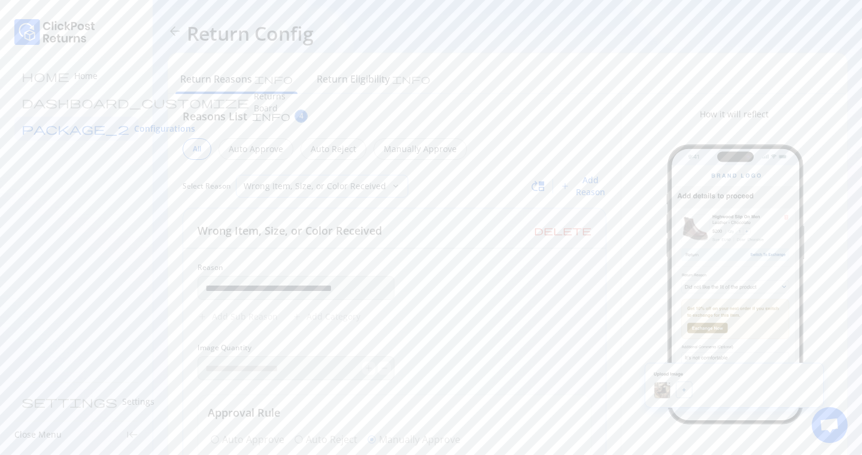
click at [313, 192] on div "Wrong Item, Size, or Color Received" at bounding box center [313, 186] width 154 height 22
click at [550, 123] on div "Reasons List info 4" at bounding box center [395, 116] width 424 height 16
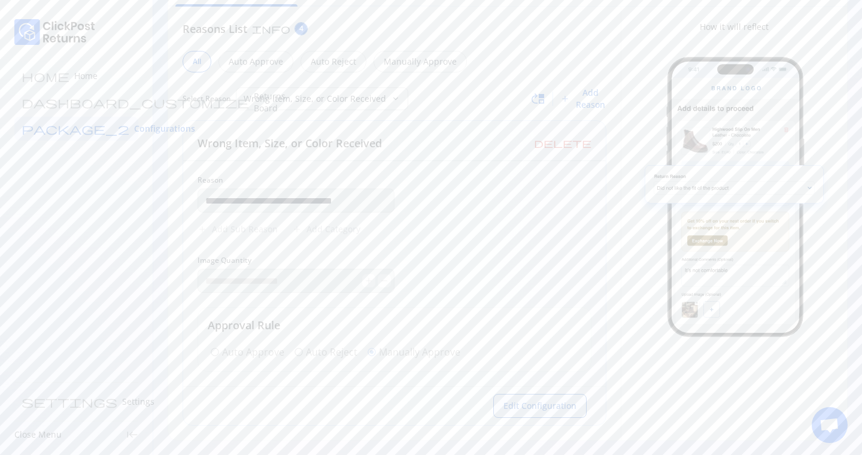
click at [535, 405] on span "Edit Configuration" at bounding box center [539, 406] width 73 height 12
click at [569, 399] on button "Save" at bounding box center [567, 406] width 39 height 24
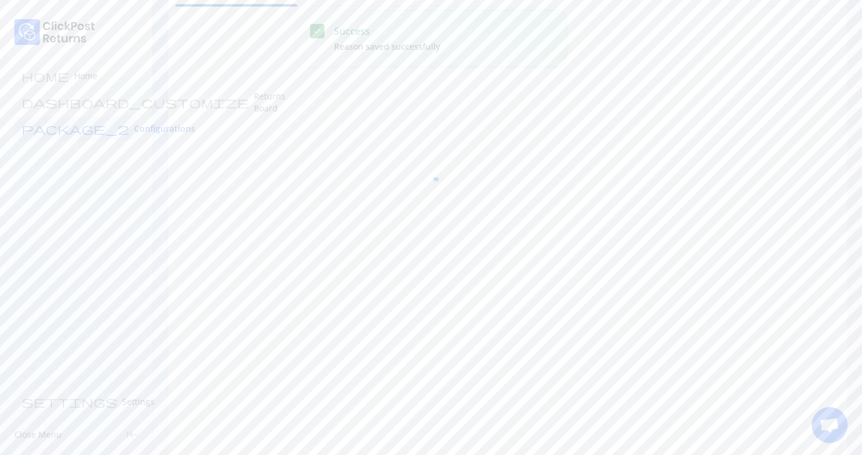
scroll to position [0, 0]
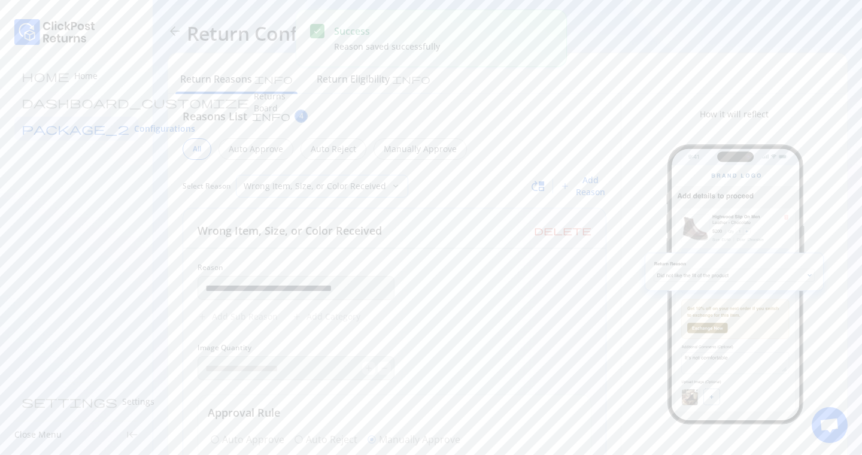
click at [311, 189] on p "Wrong Item, Size, or Color Received" at bounding box center [315, 186] width 142 height 12
click at [336, 244] on p "Item Arrived Damaged or Defective" at bounding box center [357, 243] width 335 height 12
type input "**********"
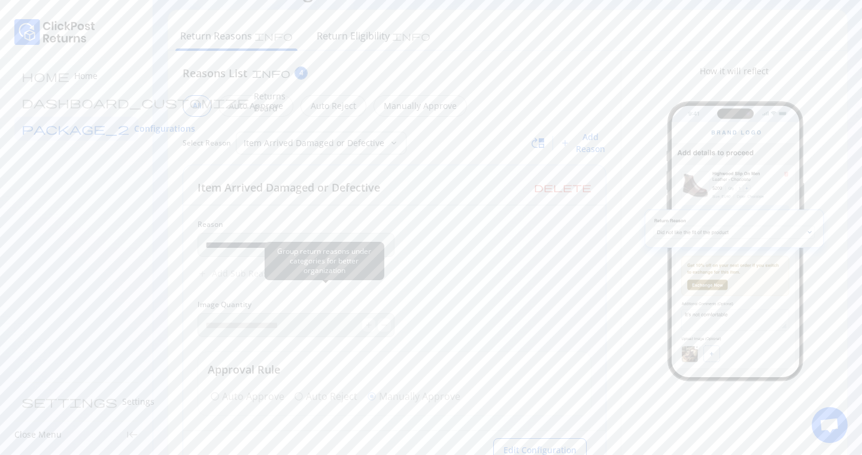
scroll to position [22, 0]
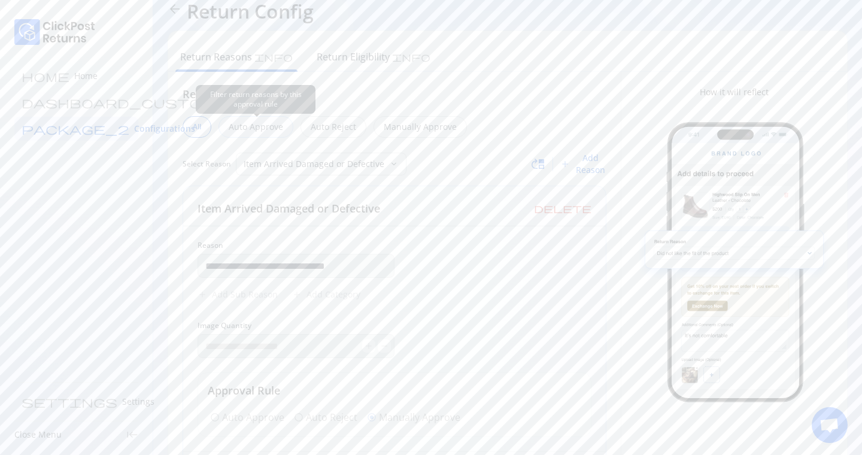
click at [247, 123] on p "Auto Approve" at bounding box center [256, 127] width 54 height 12
click at [351, 125] on div "Auto Reject" at bounding box center [328, 127] width 66 height 22
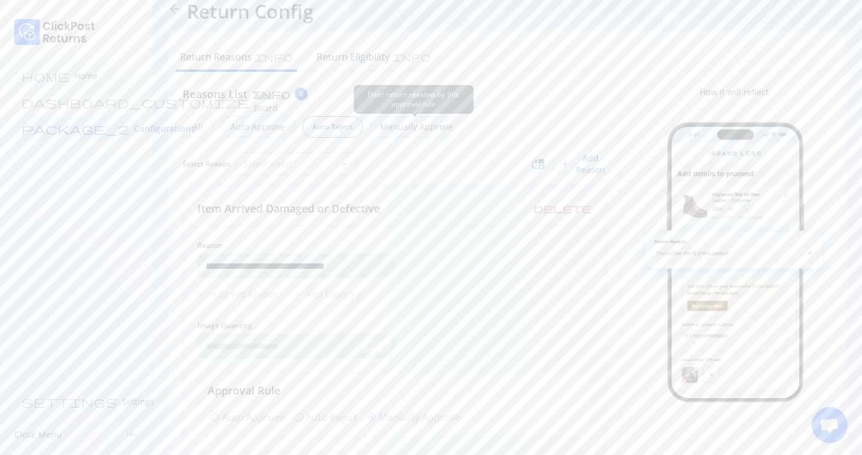
click at [398, 128] on p "Manually Approve" at bounding box center [416, 127] width 73 height 12
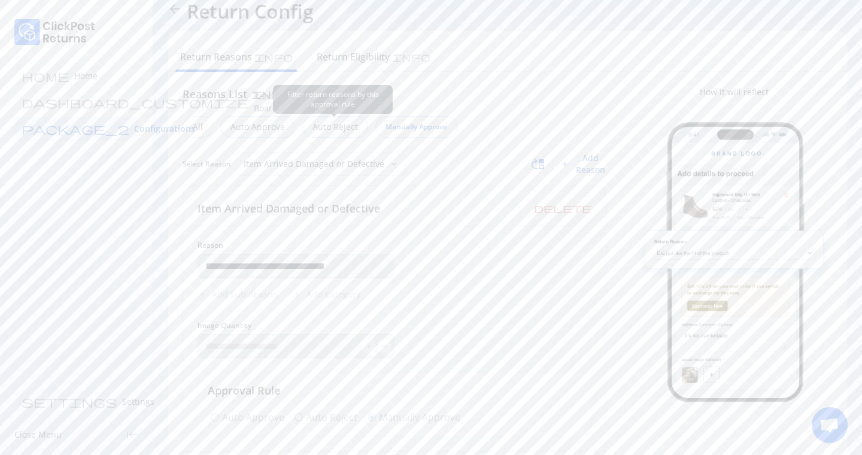
click at [329, 128] on p "Auto Reject" at bounding box center [334, 127] width 45 height 12
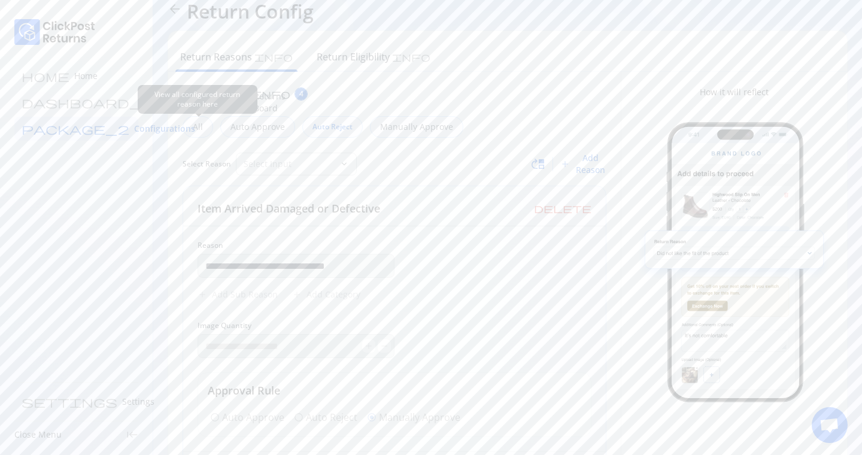
click at [195, 128] on p "All" at bounding box center [198, 127] width 10 height 12
click at [339, 66] on div "Return Eligibility info" at bounding box center [374, 58] width 138 height 26
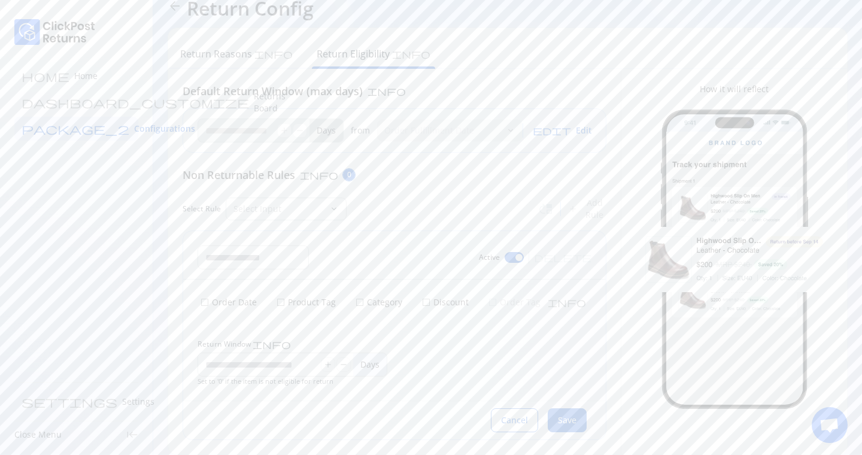
scroll to position [40, 0]
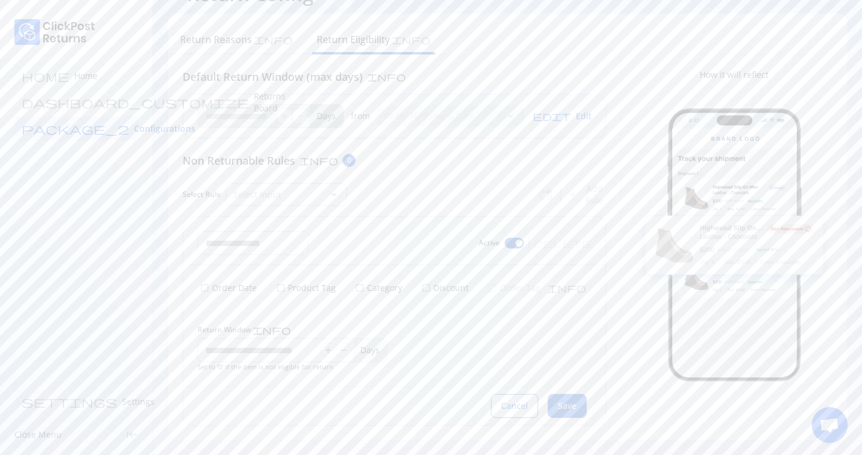
click at [208, 290] on span "check_box_outline_blank" at bounding box center [205, 288] width 10 height 10
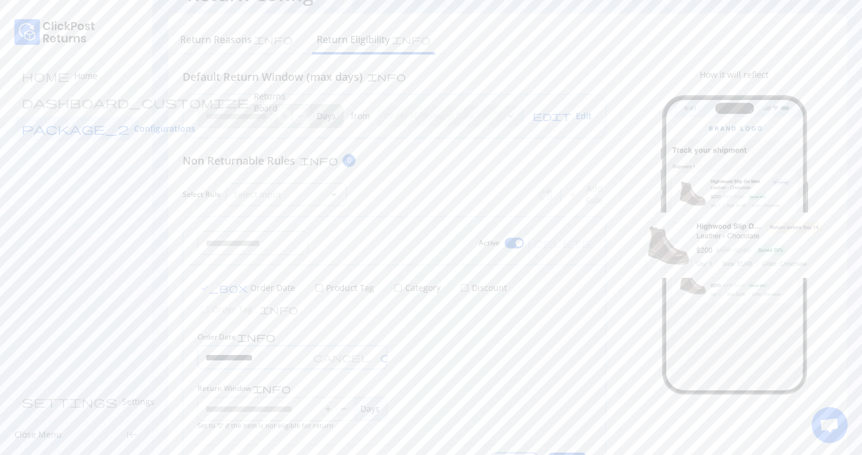
click at [230, 346] on input "**********" at bounding box center [253, 357] width 110 height 23
click at [290, 177] on h6 "17" at bounding box center [295, 178] width 22 height 12
click at [296, 225] on h6 "31" at bounding box center [295, 226] width 22 height 12
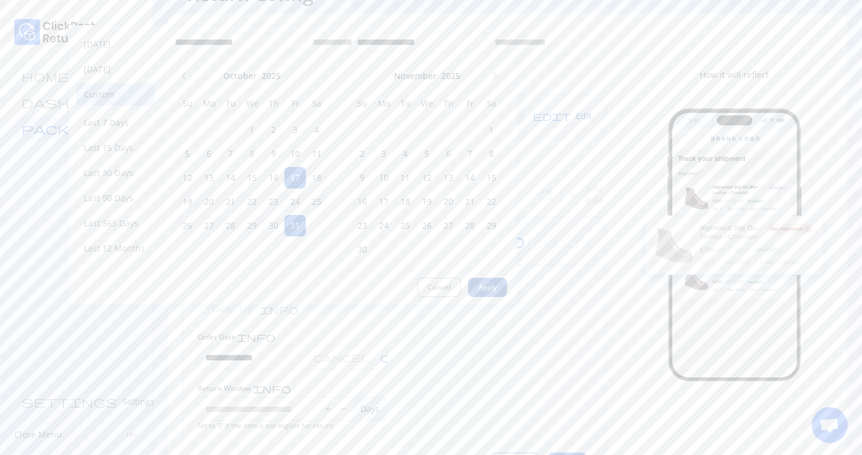
click at [478, 287] on span "Apply" at bounding box center [487, 288] width 19 height 10
type input "**********"
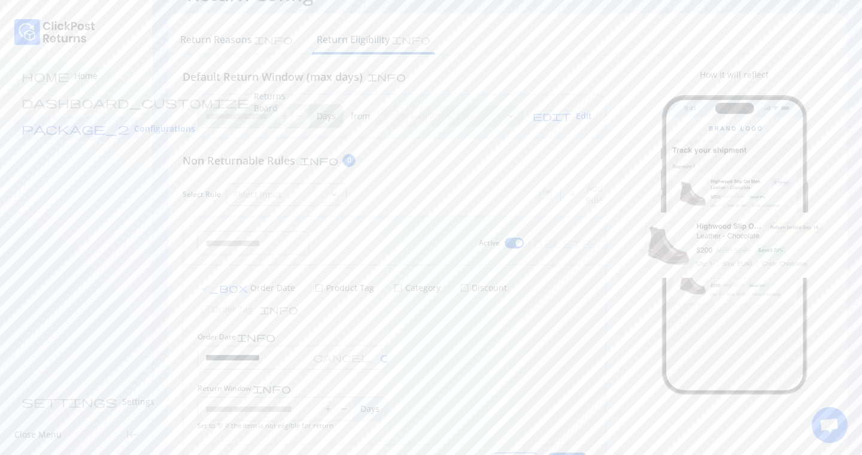
scroll to position [77, 0]
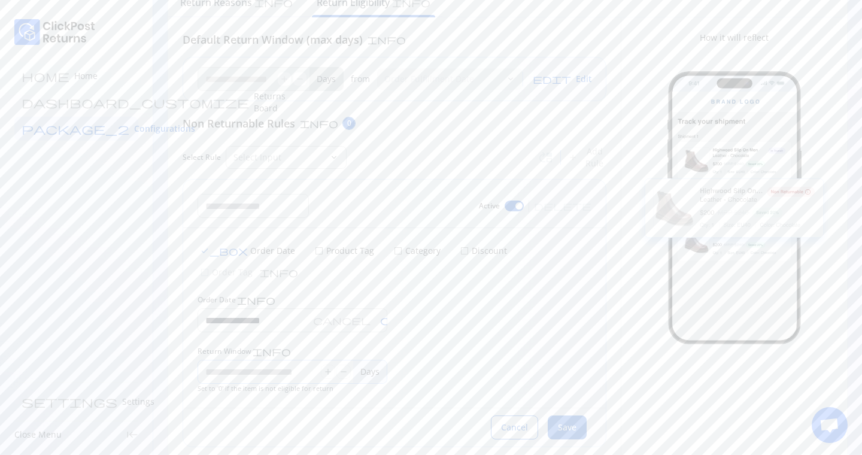
click at [260, 360] on input "Return Window info" at bounding box center [259, 371] width 123 height 23
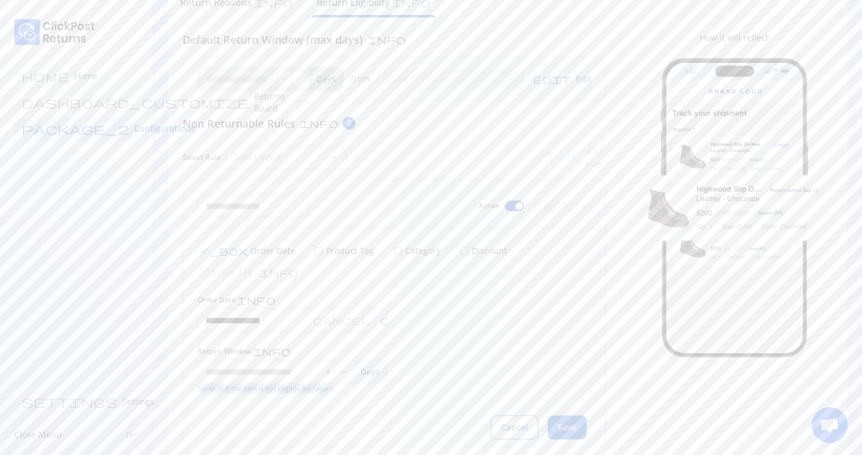
drag, startPoint x: 202, startPoint y: 367, endPoint x: 327, endPoint y: 367, distance: 125.1
click at [327, 384] on span "Set to '0' if the item is not eligible for return" at bounding box center [266, 388] width 136 height 9
click at [256, 360] on input "*" at bounding box center [259, 371] width 123 height 23
type input "**"
click at [566, 421] on span "Save" at bounding box center [567, 427] width 19 height 12
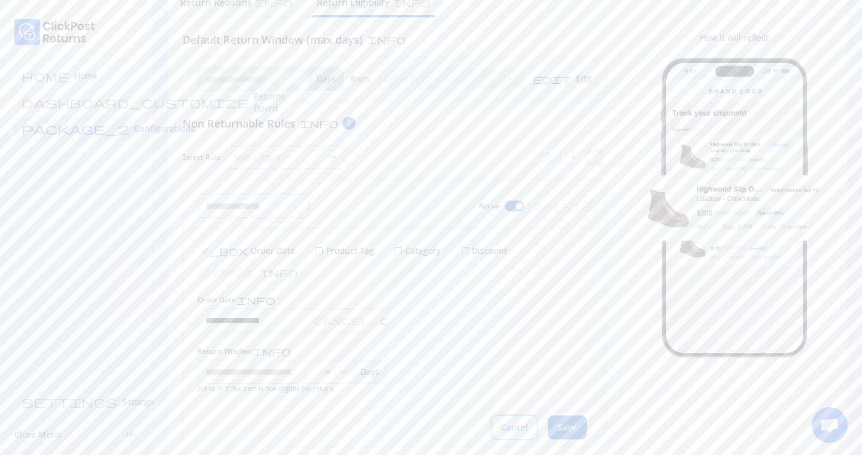
click at [246, 202] on input "text" at bounding box center [253, 206] width 110 height 23
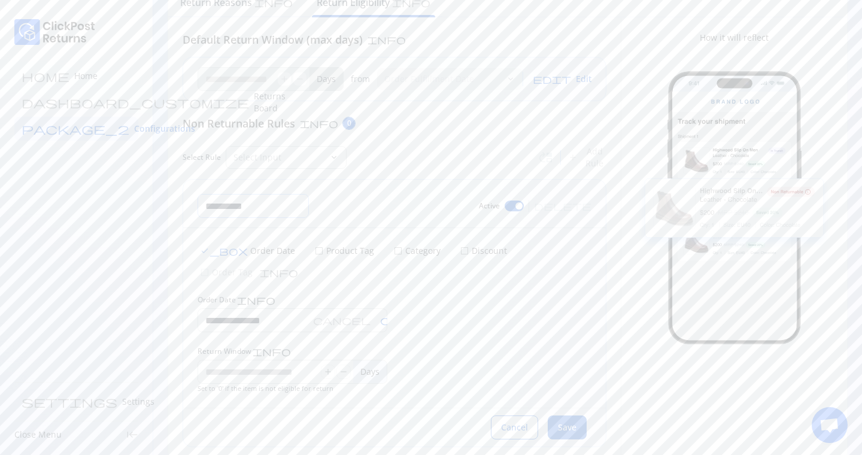
click at [244, 209] on input "**********" at bounding box center [253, 206] width 110 height 23
type input "******"
click at [563, 421] on span "Save" at bounding box center [567, 427] width 19 height 12
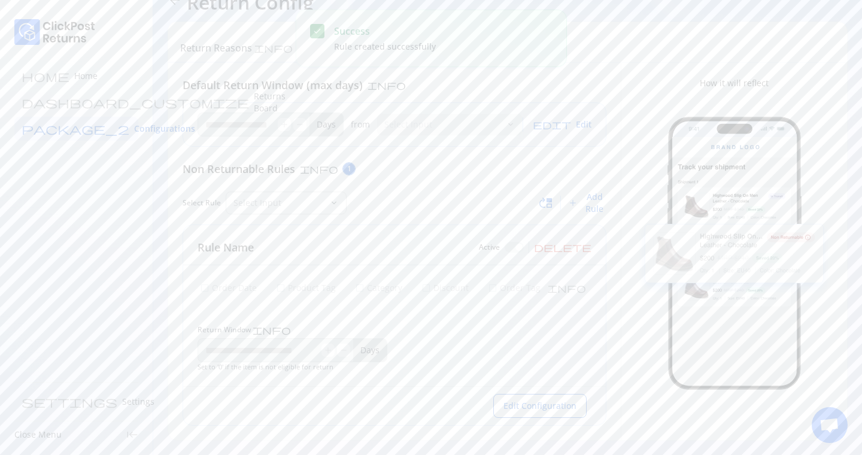
type input "*"
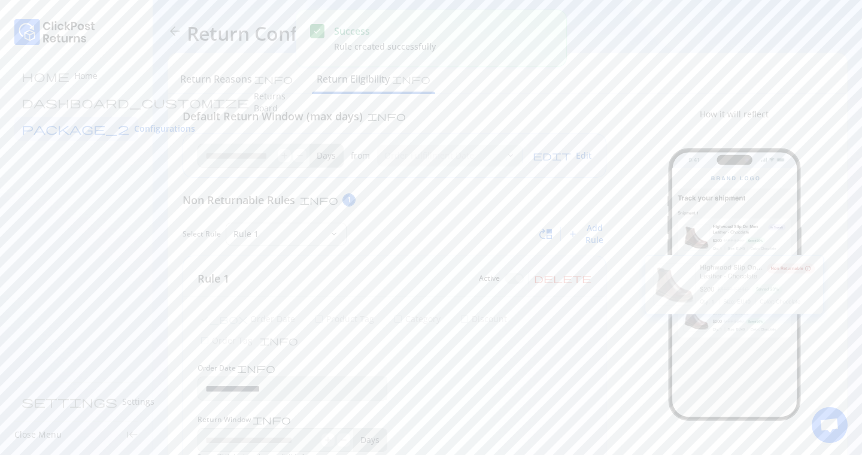
click at [588, 157] on span "Edit" at bounding box center [584, 156] width 16 height 12
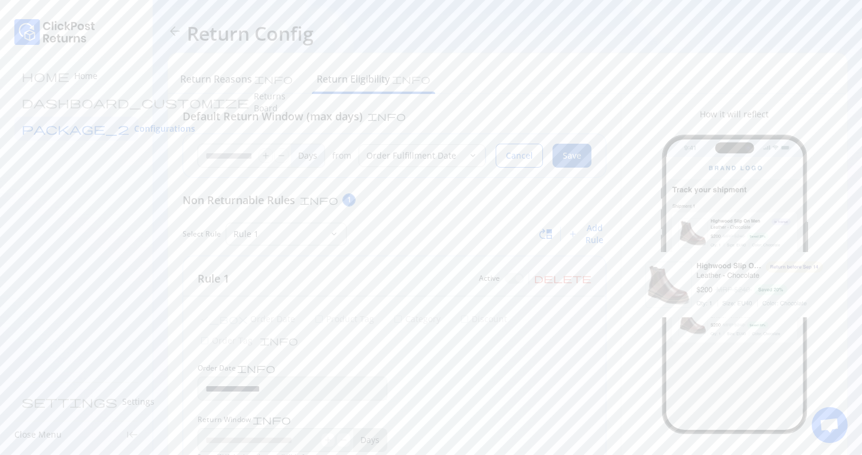
click at [567, 151] on span "Save" at bounding box center [572, 156] width 19 height 12
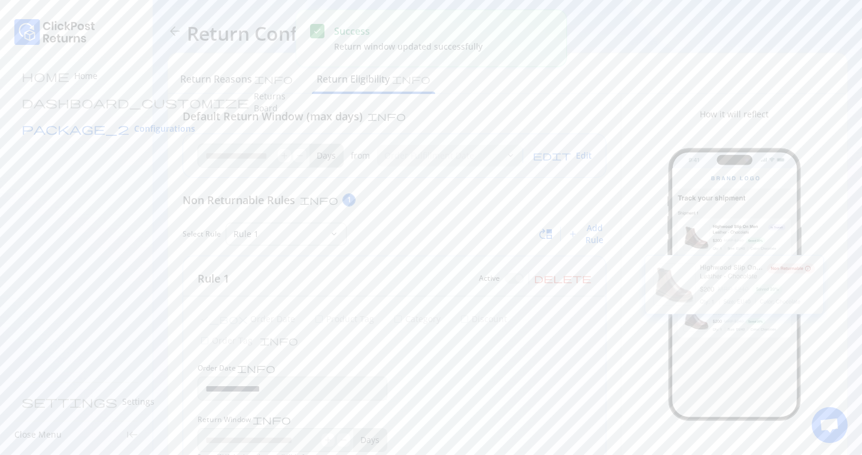
click at [134, 125] on span "Configurations" at bounding box center [164, 129] width 61 height 12
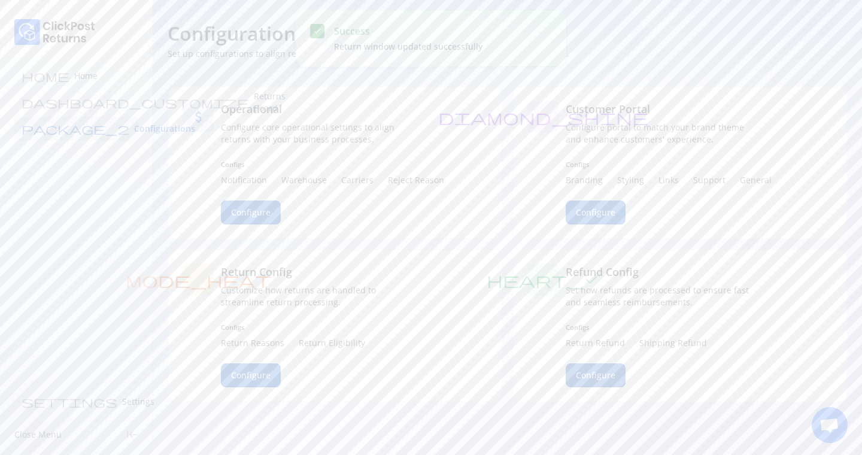
click at [590, 371] on span "Configure" at bounding box center [596, 375] width 40 height 12
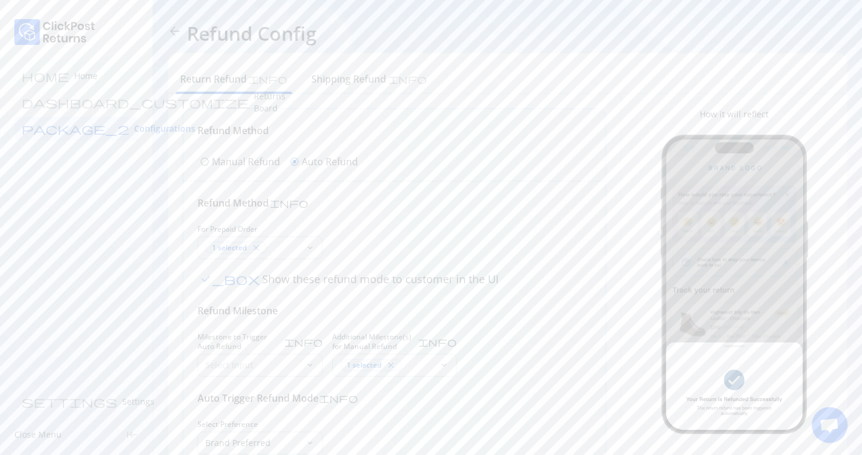
click at [237, 171] on div "radio_button_unchecked Manual Refund" at bounding box center [240, 161] width 85 height 19
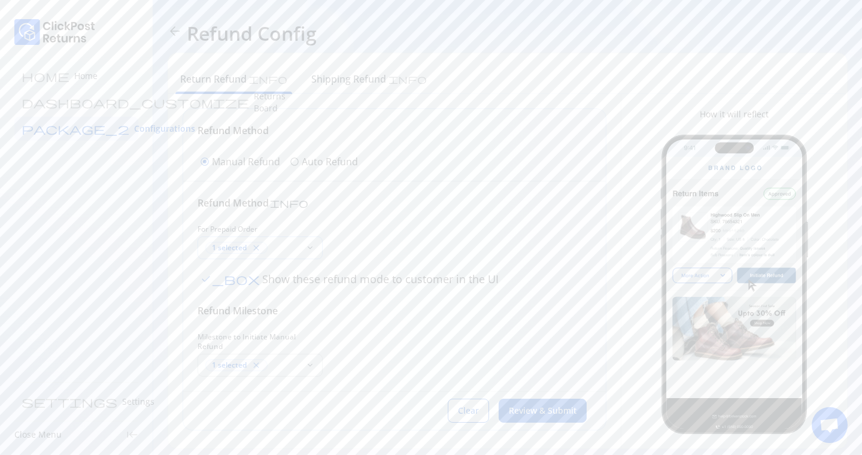
scroll to position [8, 0]
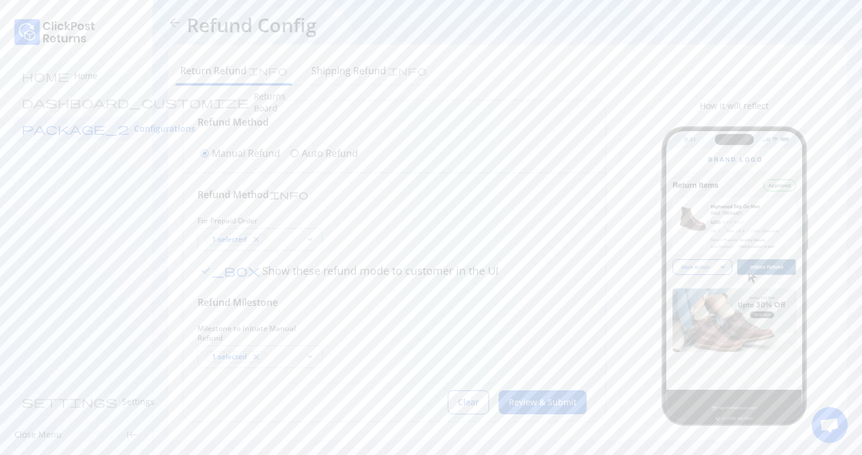
click at [275, 239] on div "1 selected close" at bounding box center [252, 239] width 95 height 12
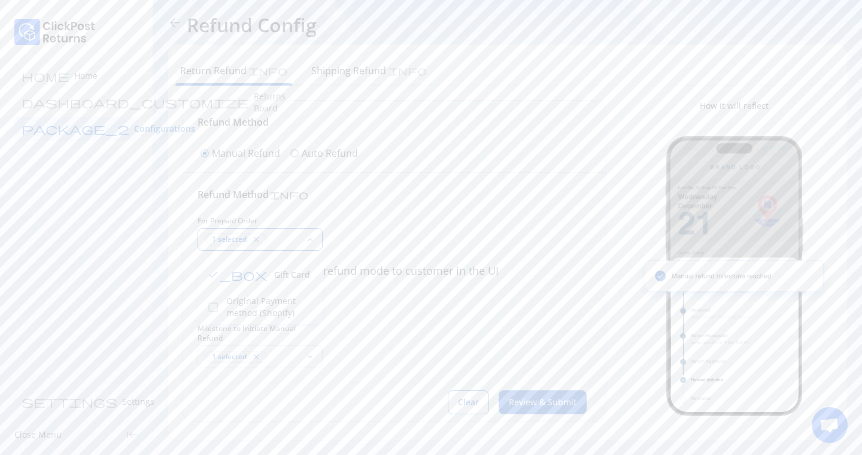
click at [411, 201] on div "Refund Method info" at bounding box center [395, 194] width 394 height 14
click at [286, 351] on div "1 selected close" at bounding box center [252, 357] width 95 height 12
click at [529, 396] on span "Review & Submit" at bounding box center [543, 402] width 68 height 12
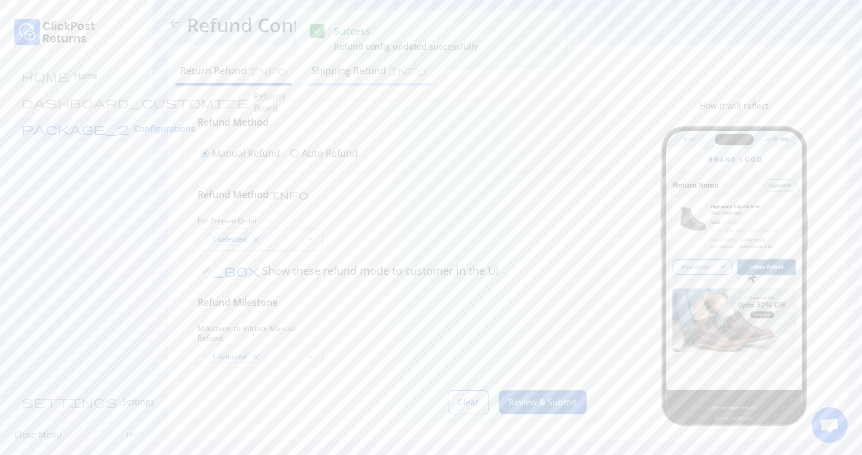
click at [311, 74] on h6 "Shipping Refund" at bounding box center [348, 70] width 75 height 14
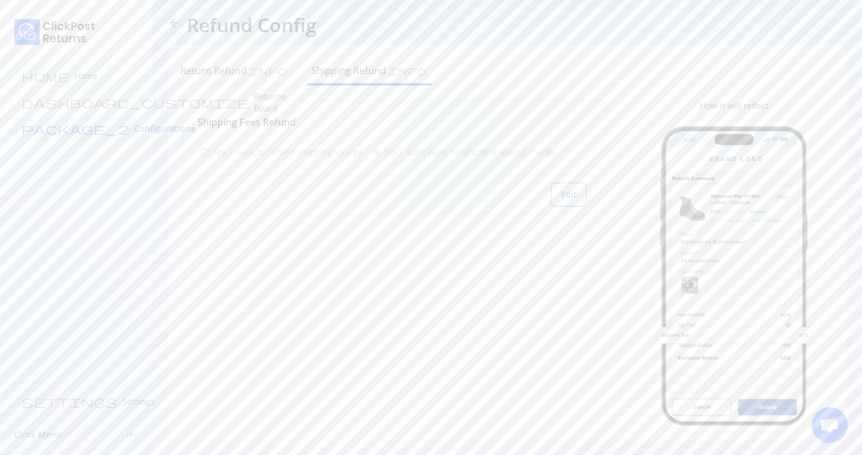
click at [548, 184] on div "Edit" at bounding box center [394, 194] width 423 height 39
click at [560, 193] on button "Edit" at bounding box center [569, 195] width 36 height 24
click at [457, 192] on span "Cancel" at bounding box center [465, 195] width 27 height 12
click at [105, 126] on link "package_2 Configurations" at bounding box center [76, 129] width 124 height 24
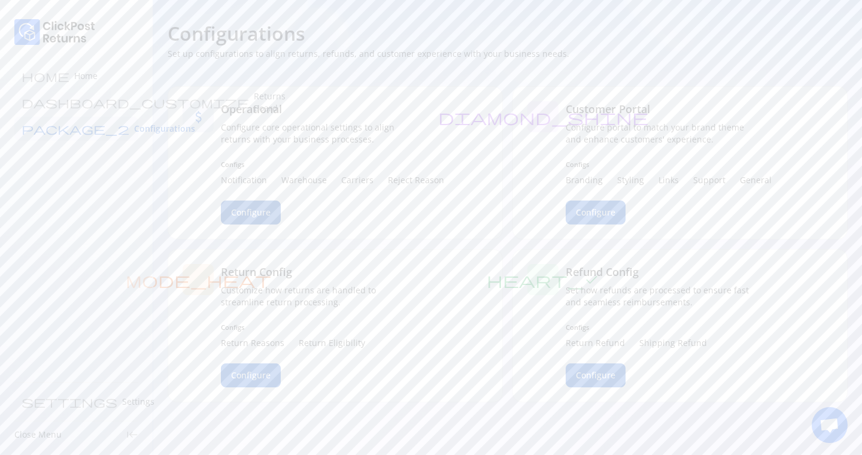
click at [262, 213] on span "Configure" at bounding box center [251, 213] width 40 height 12
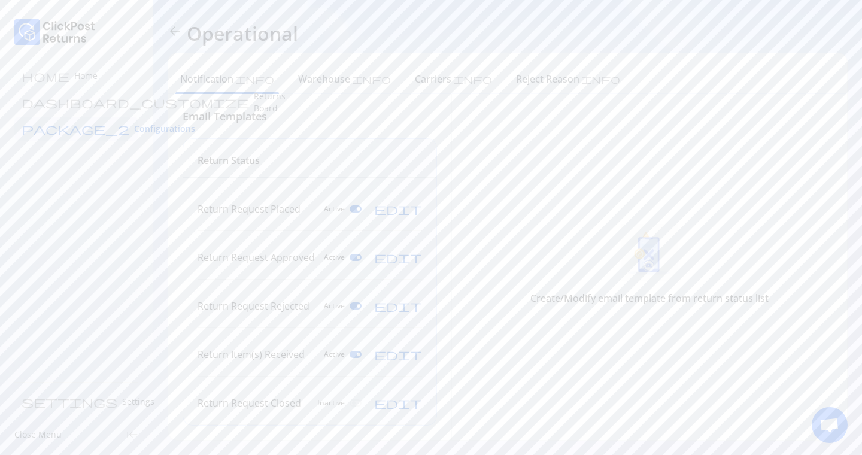
click at [418, 206] on span "edit" at bounding box center [398, 209] width 48 height 12
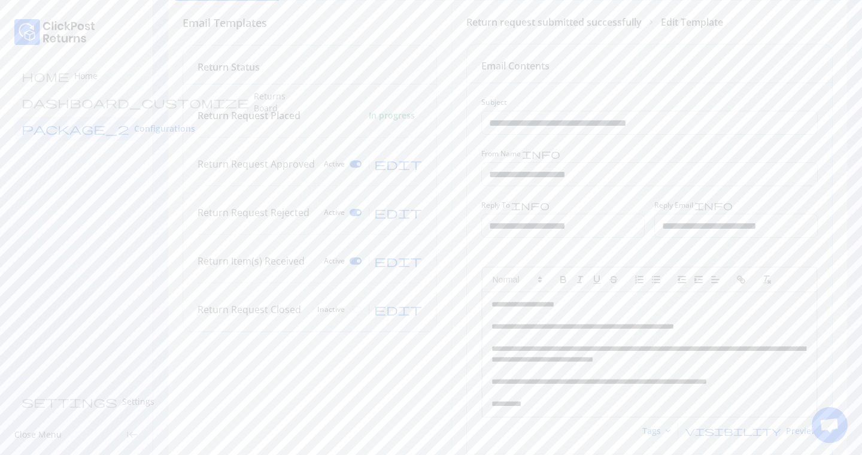
scroll to position [169, 0]
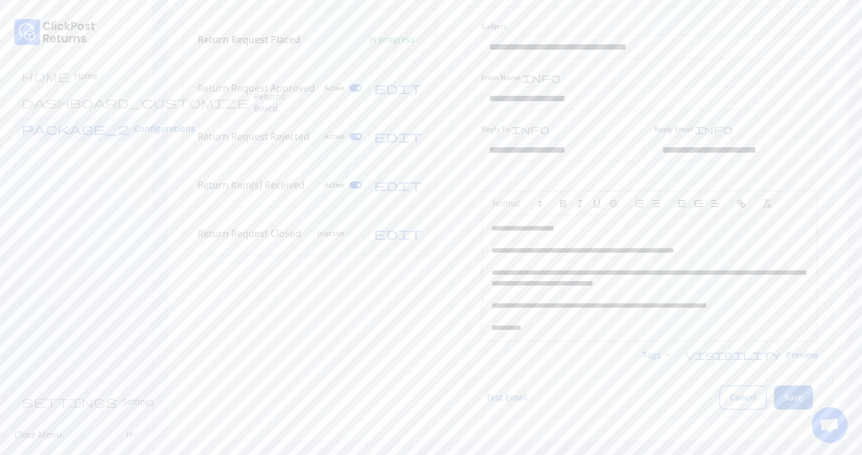
click at [673, 357] on span "keyboard_arrow_down" at bounding box center [668, 355] width 10 height 10
click at [718, 252] on p "**********" at bounding box center [649, 250] width 317 height 11
drag, startPoint x: 806, startPoint y: 254, endPoint x: 708, endPoint y: 251, distance: 97.6
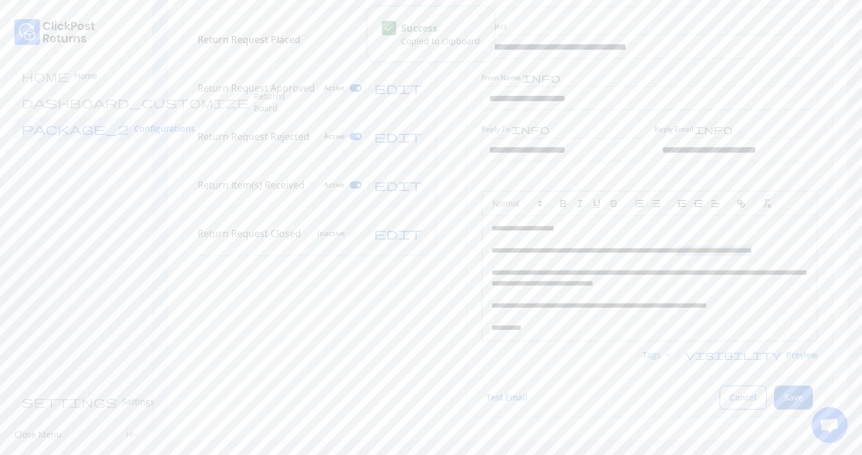
click at [708, 251] on p "**********" at bounding box center [649, 250] width 317 height 11
click at [515, 399] on span "Test Email" at bounding box center [506, 397] width 41 height 11
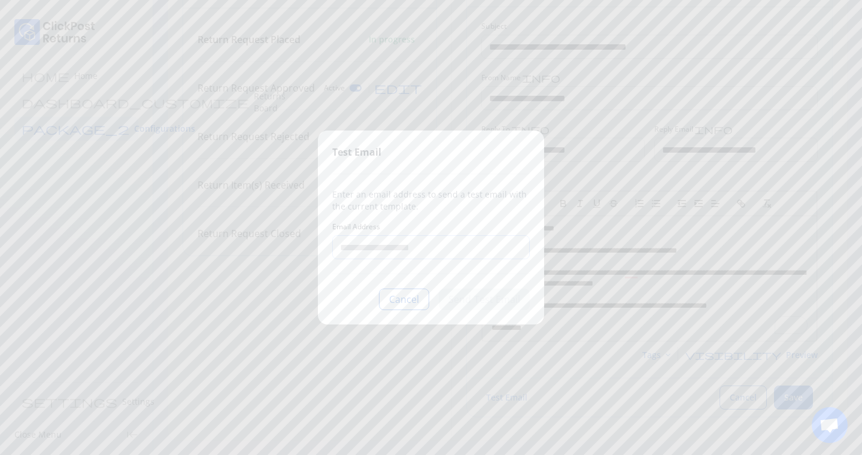
click at [384, 245] on input "Email Address" at bounding box center [431, 247] width 196 height 23
click at [386, 301] on button "Cancel" at bounding box center [404, 300] width 50 height 22
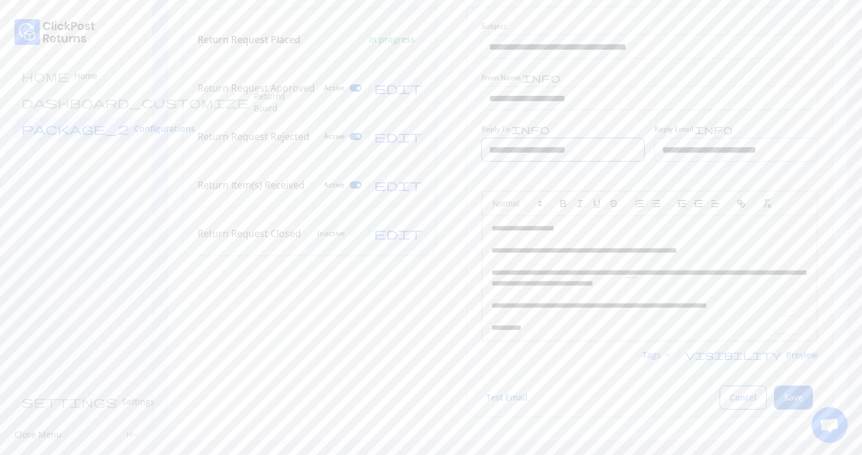
drag, startPoint x: 493, startPoint y: 151, endPoint x: 765, endPoint y: 152, distance: 272.4
click at [766, 152] on div "**********" at bounding box center [649, 143] width 337 height 37
drag, startPoint x: 483, startPoint y: 126, endPoint x: 647, endPoint y: 132, distance: 163.6
click at [647, 132] on div "**********" at bounding box center [649, 143] width 337 height 37
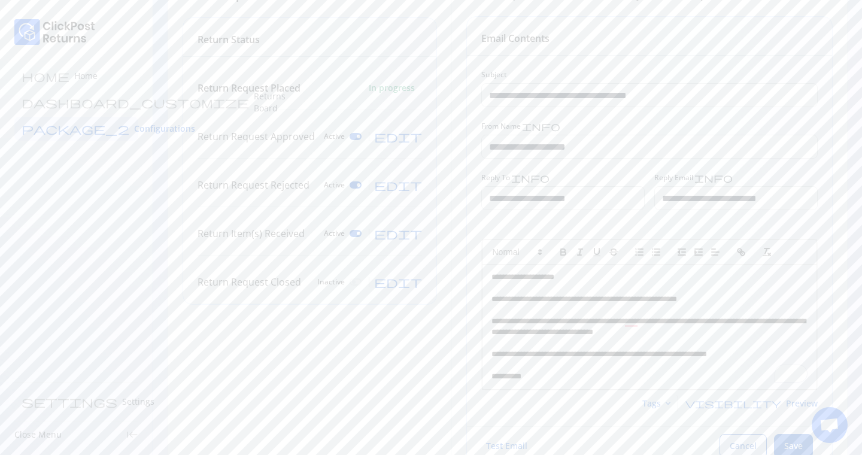
click at [744, 451] on span "Cancel" at bounding box center [743, 446] width 27 height 12
click at [134, 123] on span "Configurations" at bounding box center [164, 129] width 61 height 12
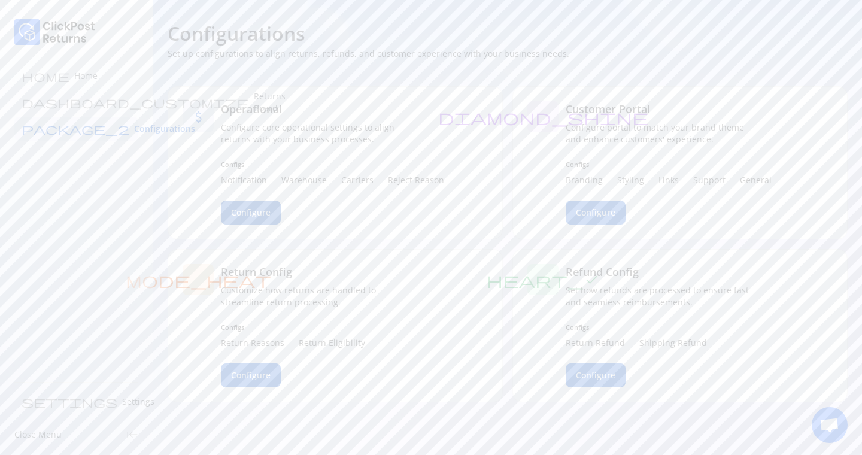
click at [267, 207] on span "Configure" at bounding box center [251, 213] width 40 height 12
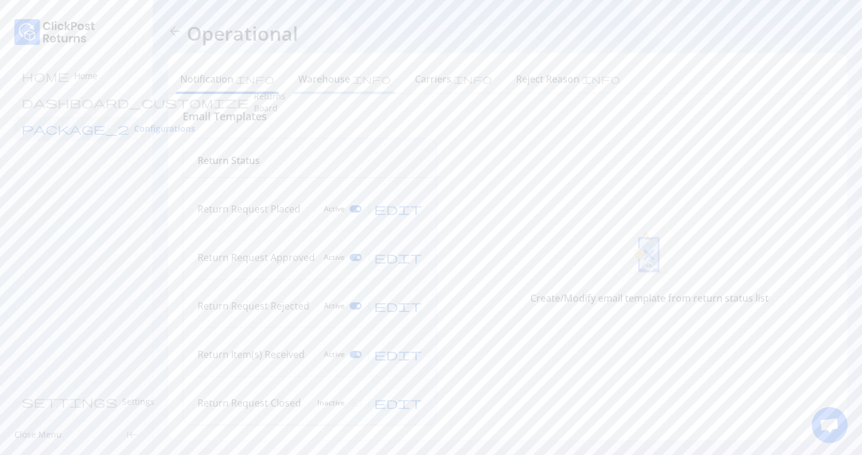
click at [308, 80] on h6 "Warehouse" at bounding box center [324, 79] width 52 height 14
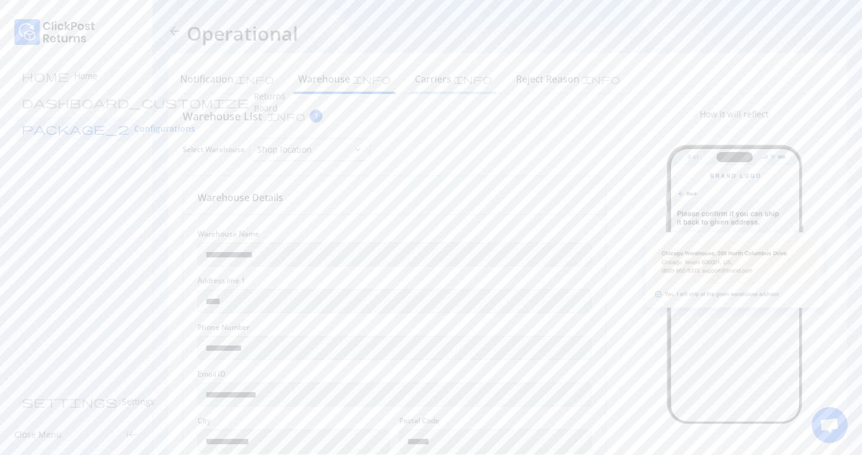
click at [415, 73] on h6 "Carriers" at bounding box center [433, 79] width 37 height 14
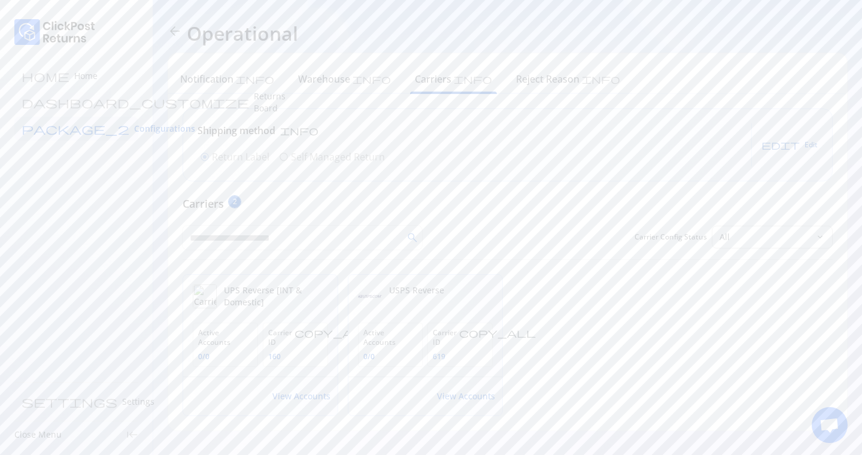
click at [800, 145] on span "edit Edit" at bounding box center [789, 145] width 56 height 10
click at [286, 162] on span "radio_button_unchecked" at bounding box center [284, 157] width 10 height 10
click at [797, 146] on span "Save" at bounding box center [799, 145] width 16 height 10
drag, startPoint x: 220, startPoint y: 208, endPoint x: 479, endPoint y: 223, distance: 259.7
click at [479, 223] on div "Customers should ship products directly to your warehouse.To change or edit the…" at bounding box center [508, 211] width 650 height 30
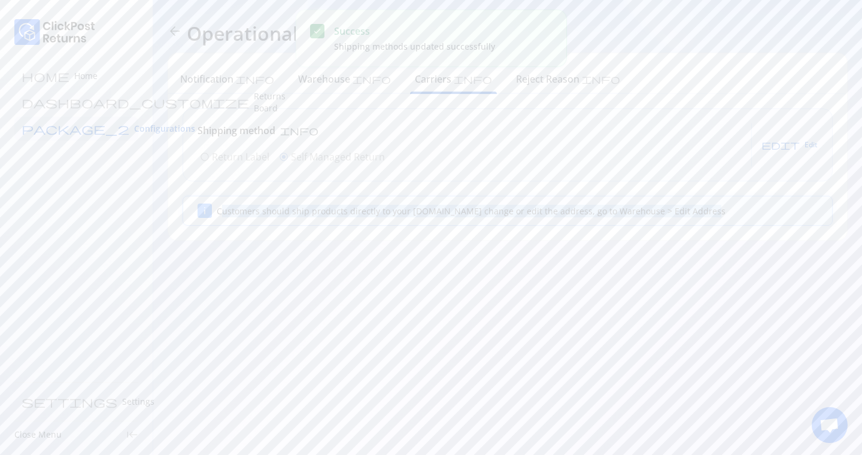
click at [429, 205] on div "Customers should ship products directly to your warehouse.To change or edit the…" at bounding box center [517, 211] width 601 height 13
click at [803, 141] on span "edit Edit" at bounding box center [789, 145] width 56 height 10
click at [216, 160] on p "Return Label" at bounding box center [240, 157] width 57 height 14
click at [804, 141] on span "Save" at bounding box center [799, 145] width 16 height 10
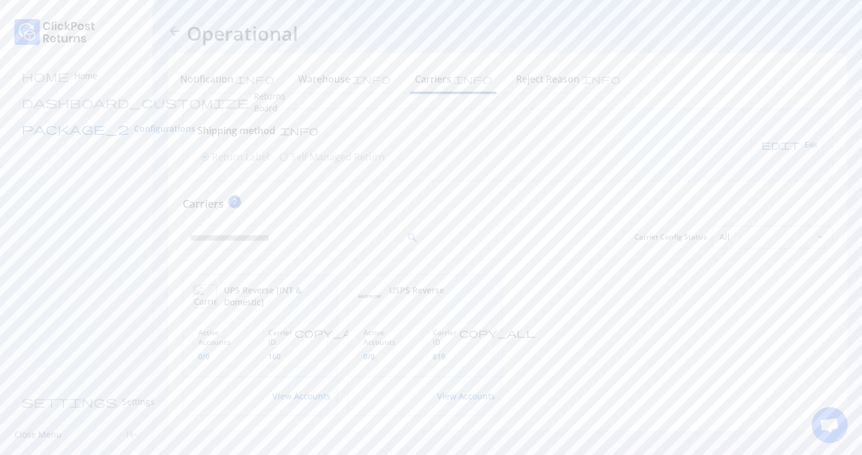
click at [134, 131] on span "Configurations" at bounding box center [164, 129] width 61 height 12
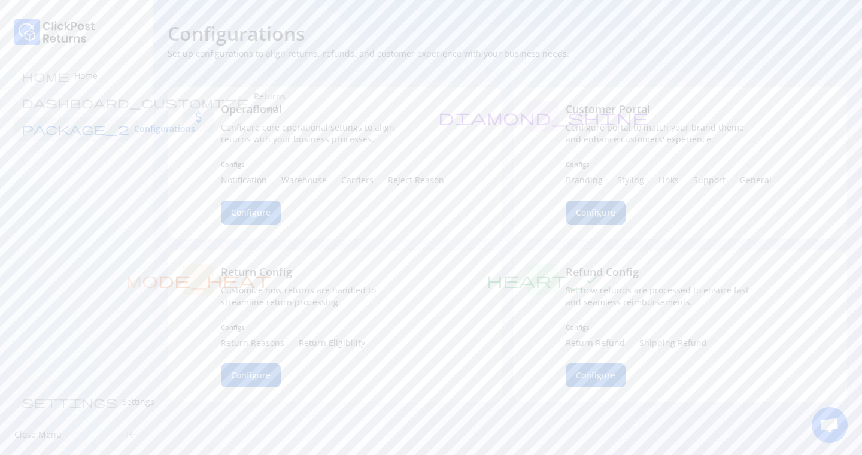
click at [617, 211] on button "Configure" at bounding box center [596, 213] width 60 height 24
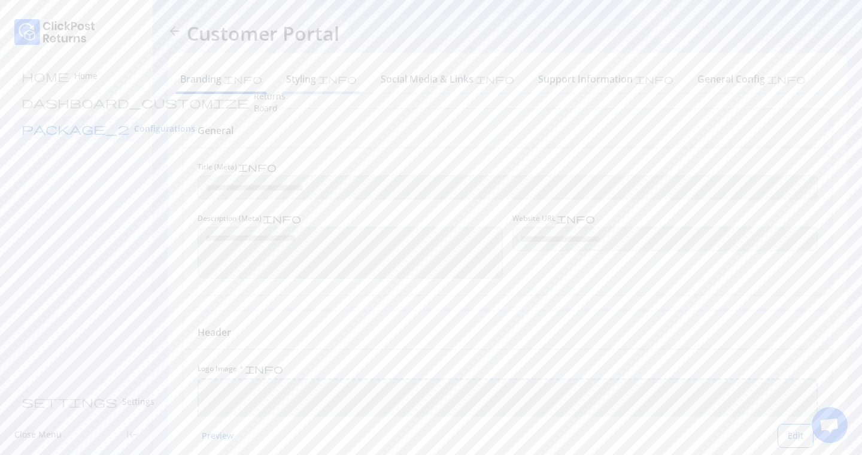
click at [291, 84] on h6 "Styling" at bounding box center [301, 79] width 30 height 14
click at [381, 84] on h6 "Social Media & Links" at bounding box center [427, 79] width 93 height 14
click at [807, 408] on button "Edit" at bounding box center [796, 407] width 36 height 24
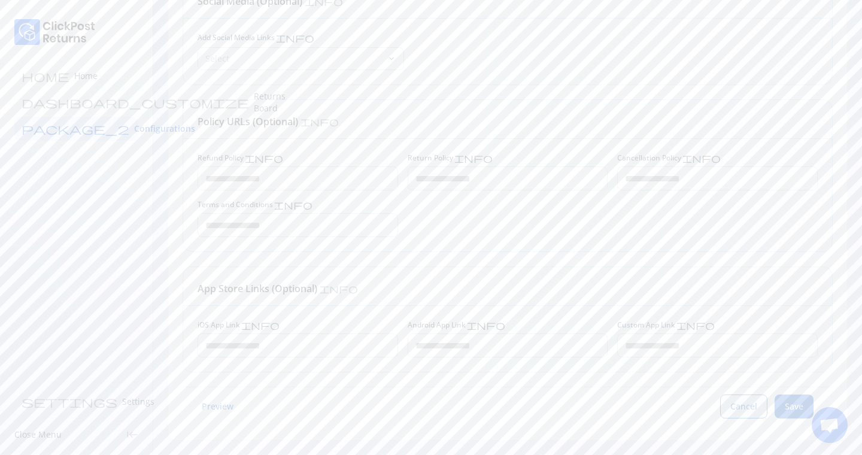
click at [749, 408] on span "Cancel" at bounding box center [743, 406] width 27 height 12
click at [538, 77] on h6 "Support Information" at bounding box center [585, 79] width 95 height 14
click at [697, 78] on h6 "General Config" at bounding box center [731, 79] width 68 height 14
click at [134, 126] on span "Configurations" at bounding box center [164, 129] width 61 height 12
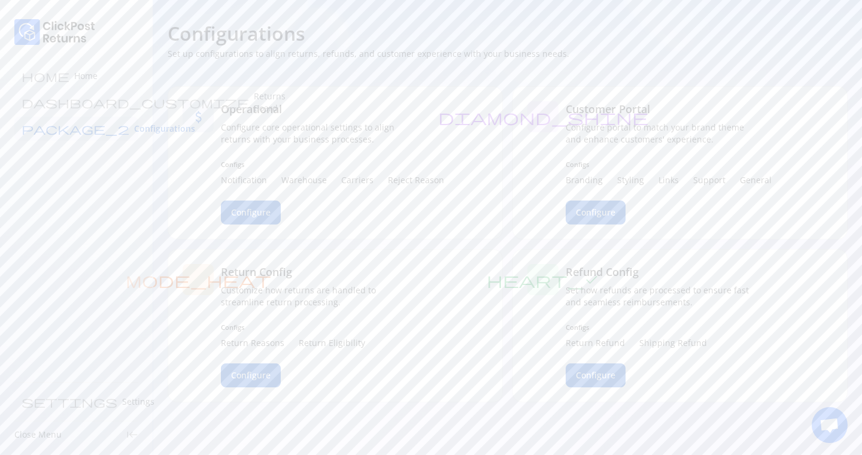
click at [254, 101] on p "Returns Board" at bounding box center [270, 102] width 32 height 24
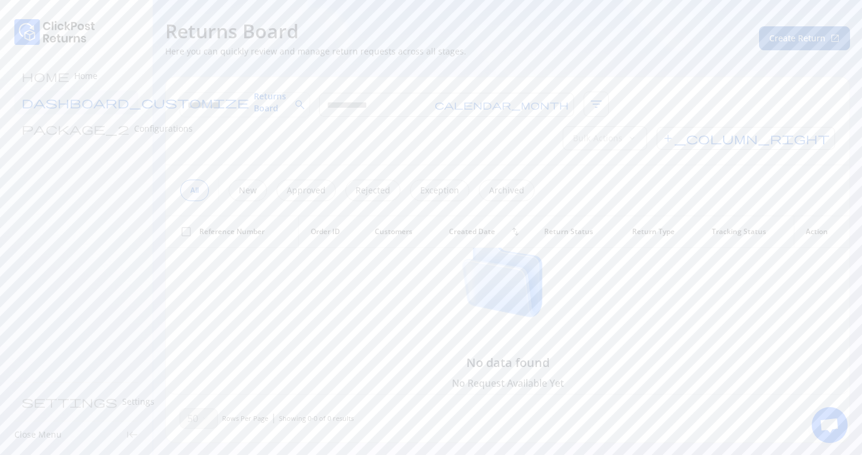
click at [778, 40] on span "Create Return" at bounding box center [797, 38] width 56 height 12
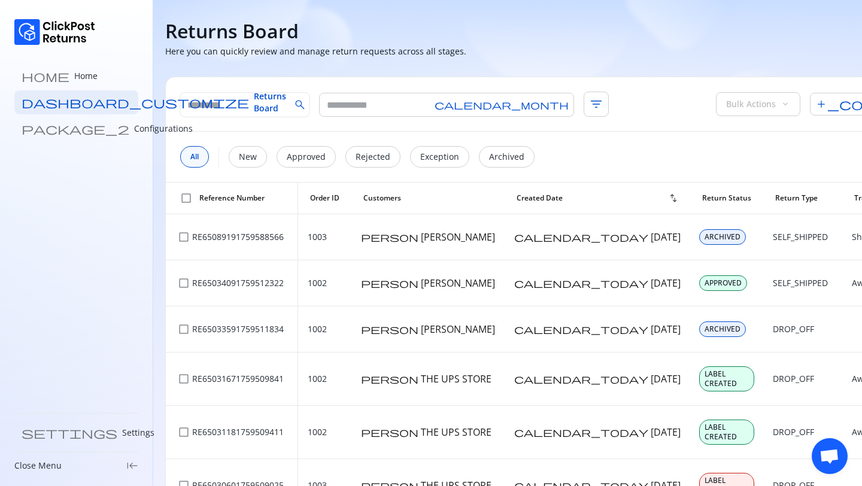
click at [49, 470] on p "Close Menu" at bounding box center [37, 466] width 47 height 12
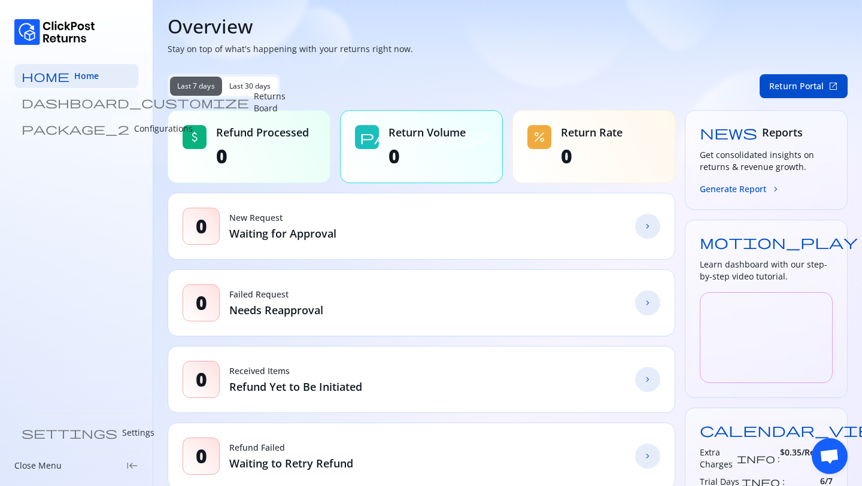
click at [254, 99] on p "Returns Board" at bounding box center [270, 102] width 32 height 24
click at [254, 101] on p "Returns Board" at bounding box center [270, 102] width 32 height 24
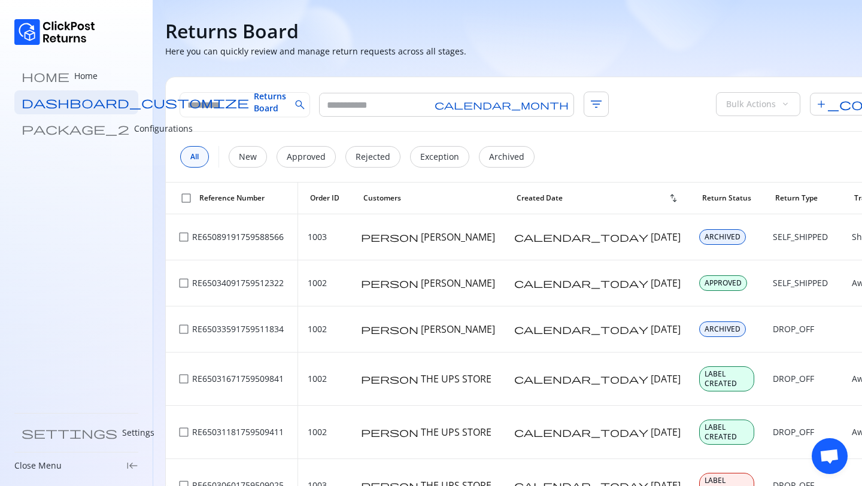
click at [40, 465] on p "Close Menu" at bounding box center [37, 466] width 47 height 12
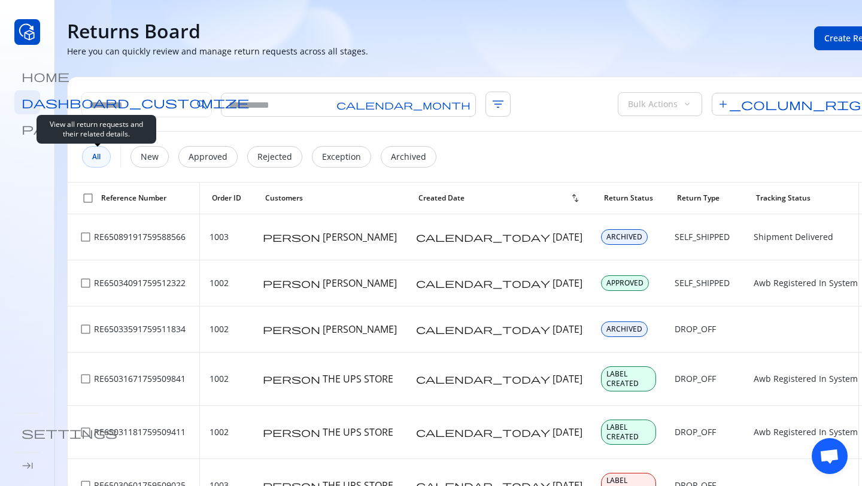
click at [92, 154] on span "All" at bounding box center [96, 157] width 8 height 10
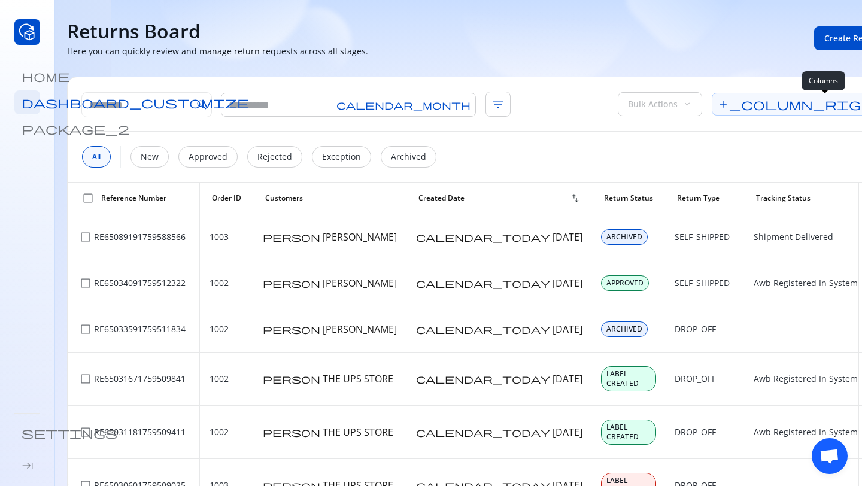
click at [824, 105] on span "add_column_right" at bounding box center [801, 104] width 178 height 23
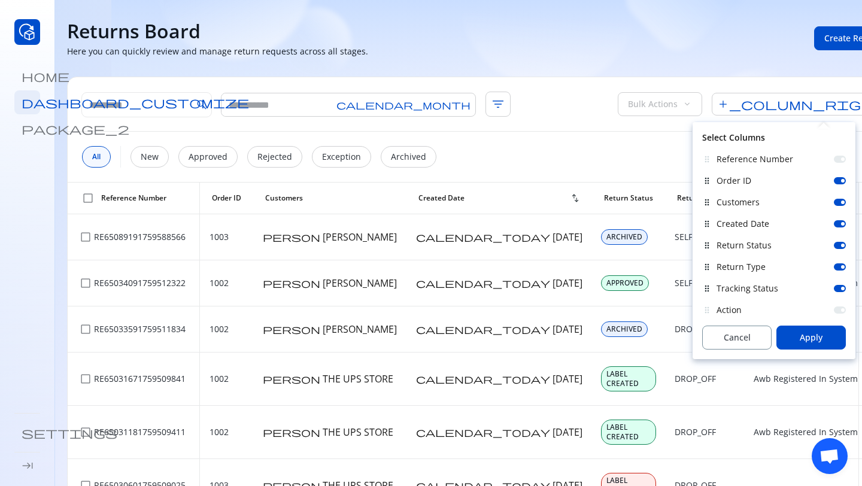
click at [840, 229] on div "Created Date" at bounding box center [781, 224] width 129 height 12
click at [841, 199] on div at bounding box center [840, 202] width 12 height 7
click at [839, 222] on div at bounding box center [840, 223] width 12 height 7
click at [803, 333] on span "Apply" at bounding box center [811, 338] width 23 height 12
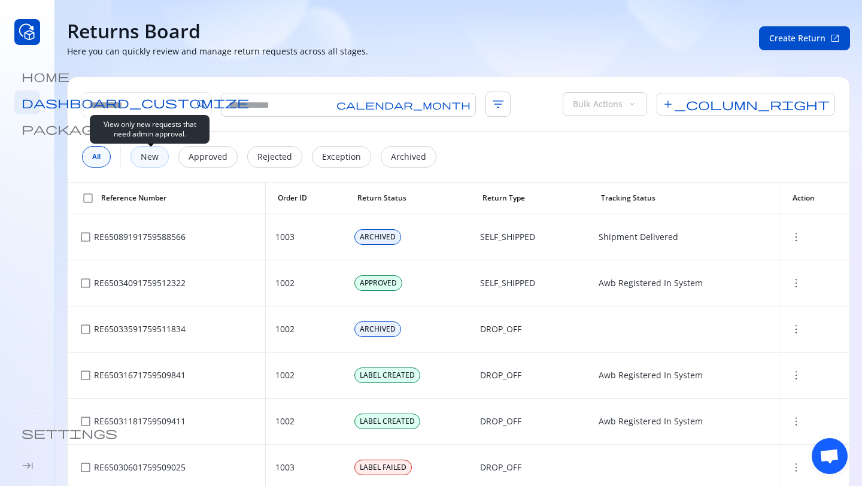
click at [154, 157] on p "New" at bounding box center [150, 157] width 18 height 12
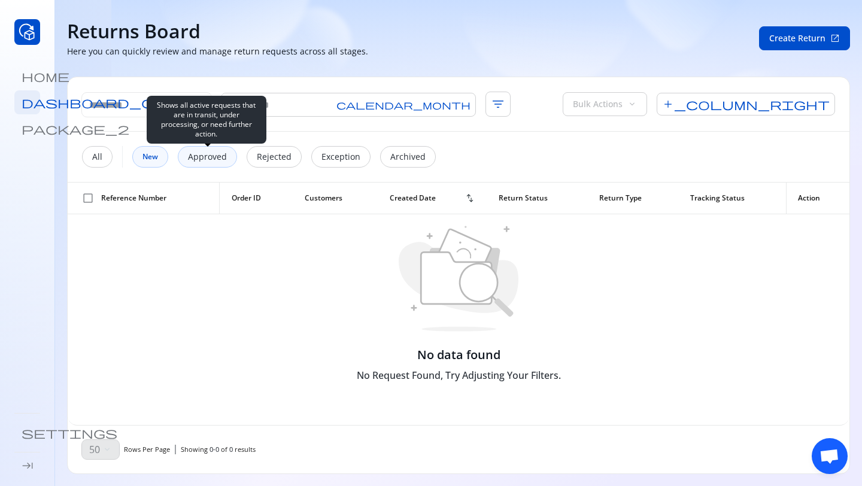
click at [208, 152] on p "Approved" at bounding box center [207, 157] width 39 height 12
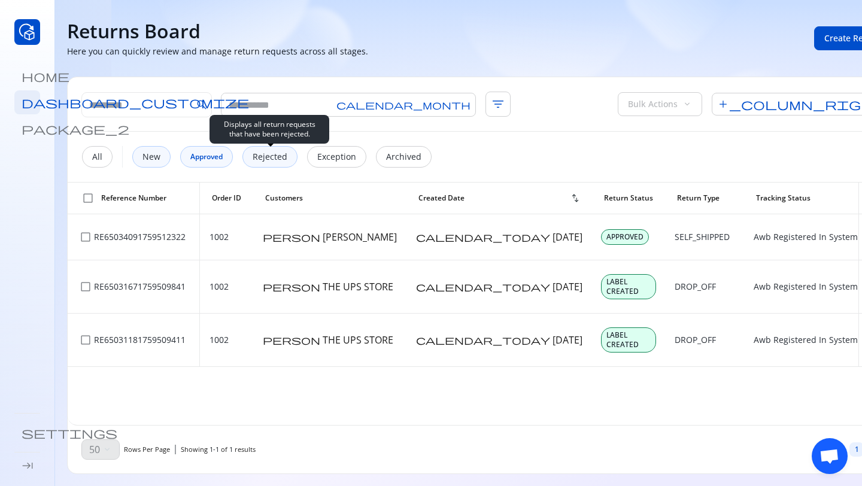
click at [257, 159] on p "Rejected" at bounding box center [270, 157] width 35 height 12
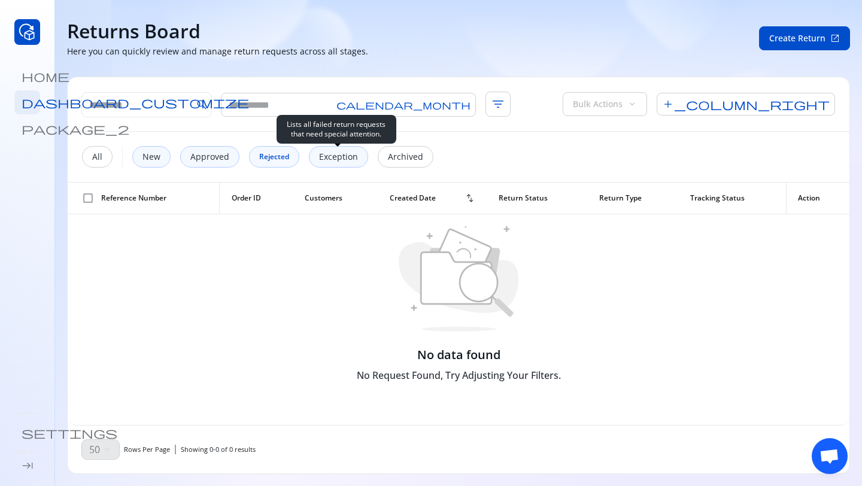
click at [329, 165] on div "Exception" at bounding box center [338, 157] width 59 height 22
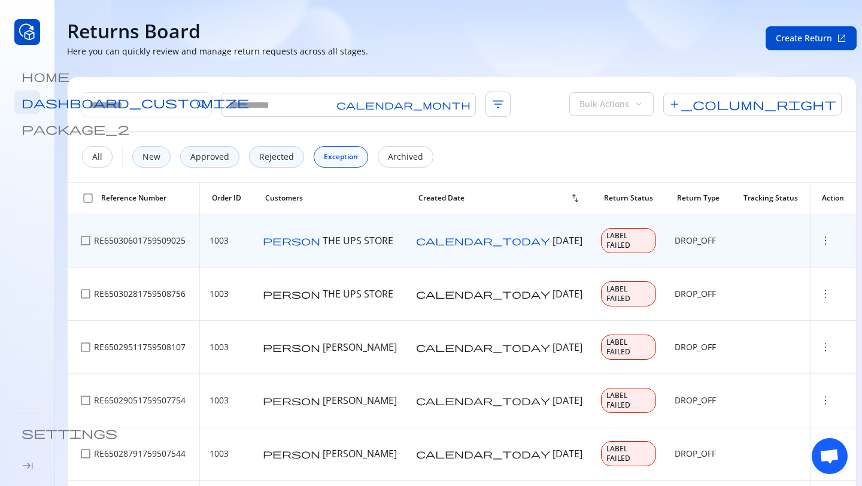
click at [820, 235] on span "more_vert" at bounding box center [826, 241] width 12 height 12
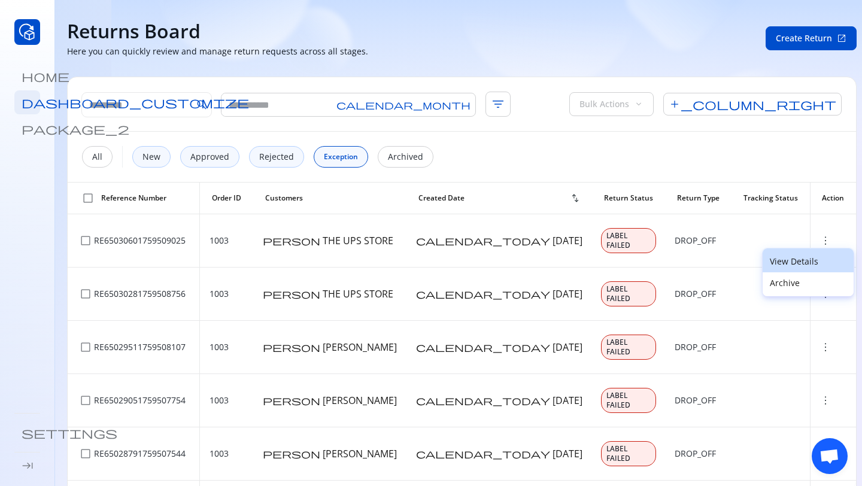
click at [777, 261] on p "View Details" at bounding box center [808, 262] width 77 height 12
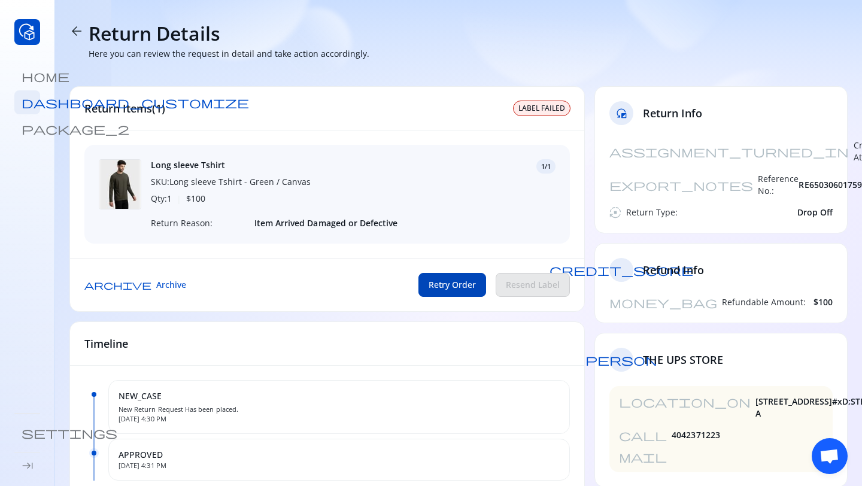
click at [453, 286] on span "Retry Order" at bounding box center [452, 285] width 47 height 12
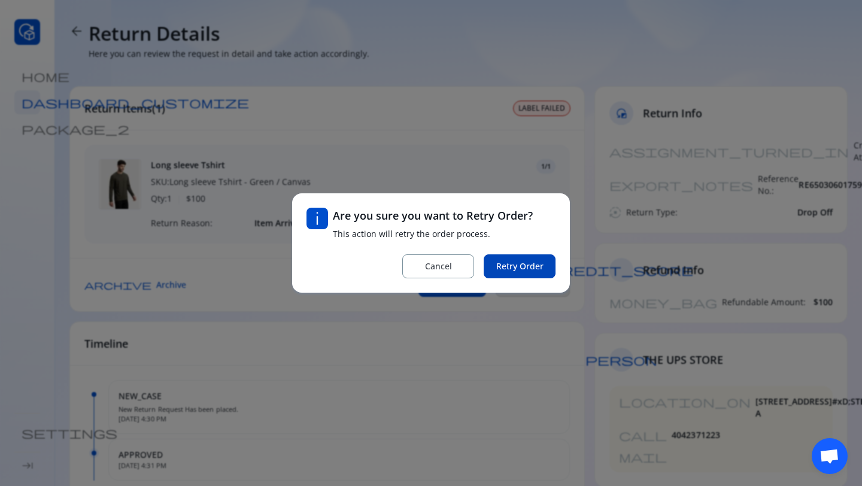
click at [499, 271] on span "Retry Order" at bounding box center [519, 266] width 47 height 12
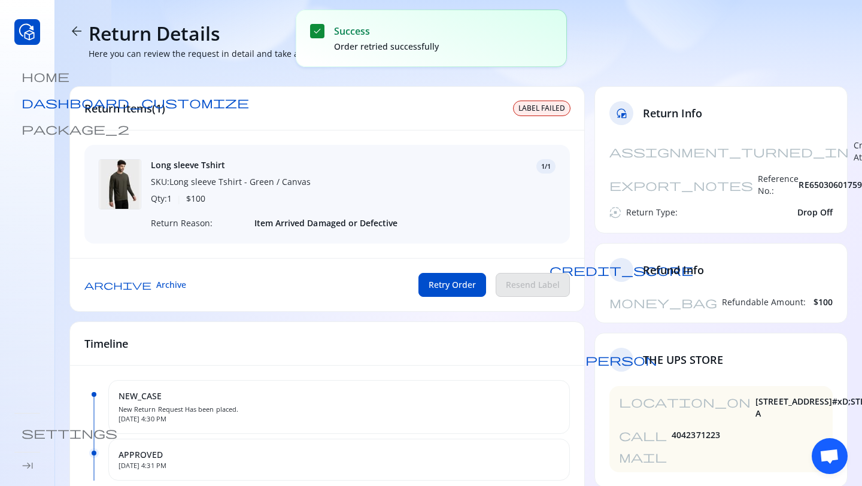
click at [31, 104] on span "dashboard_customize" at bounding box center [135, 102] width 227 height 12
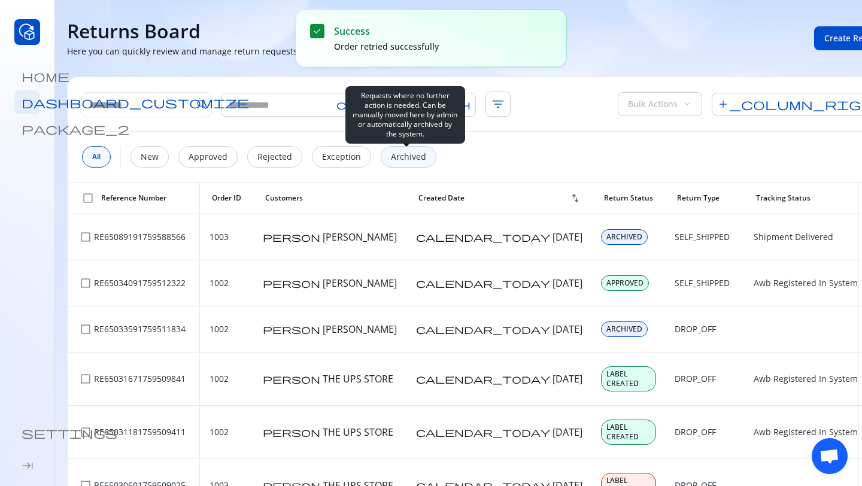
click at [412, 156] on p "Archived" at bounding box center [408, 157] width 35 height 12
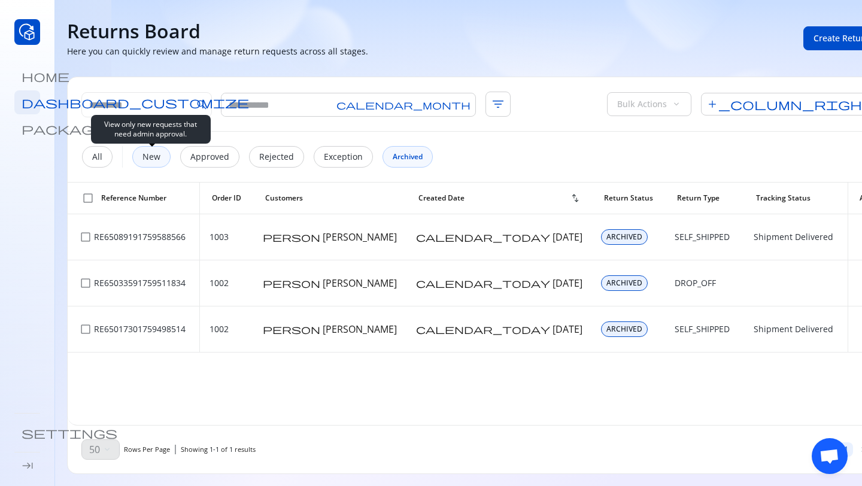
click at [158, 153] on p "New" at bounding box center [151, 157] width 18 height 12
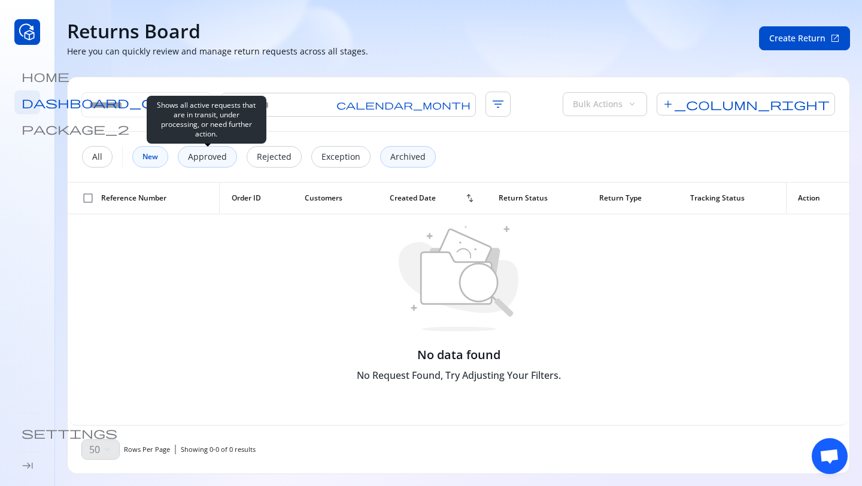
click at [221, 154] on p "Approved" at bounding box center [207, 157] width 39 height 12
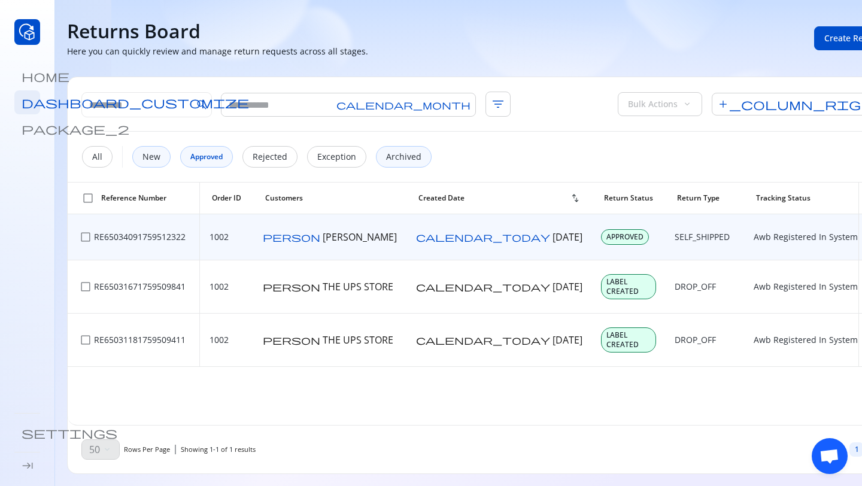
click at [861, 233] on span "more_vert" at bounding box center [874, 237] width 12 height 12
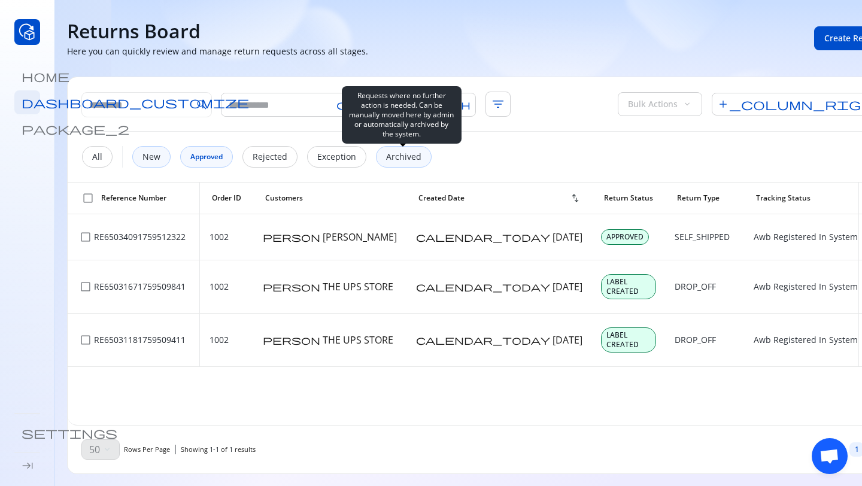
click at [391, 157] on p "Archived" at bounding box center [403, 157] width 35 height 12
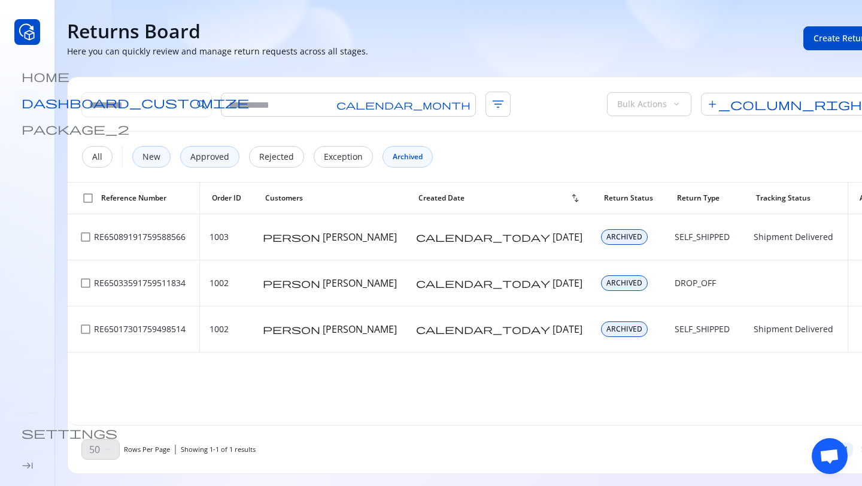
click at [19, 93] on link "dashboard_customize" at bounding box center [27, 102] width 26 height 24
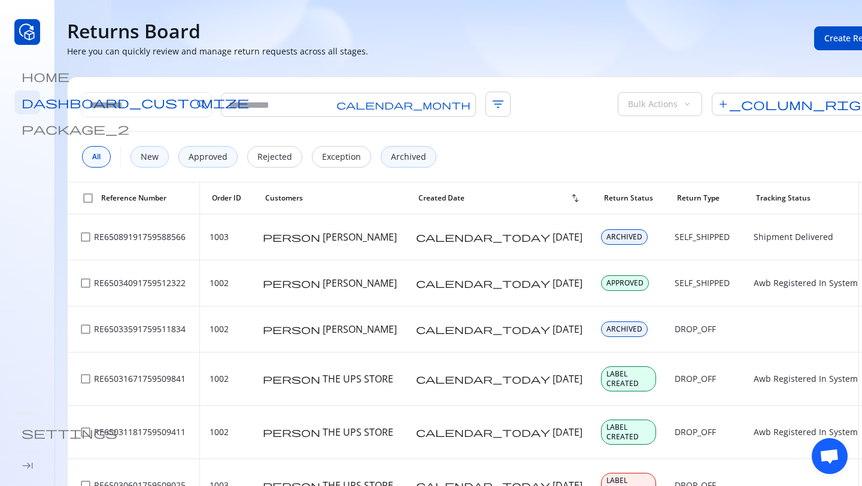
click at [317, 117] on div "search calendar_month filter_list Bulk Actions keyboard_arrow_down add_column_r…" at bounding box center [486, 104] width 837 height 54
click at [315, 108] on input "text" at bounding box center [276, 104] width 110 height 23
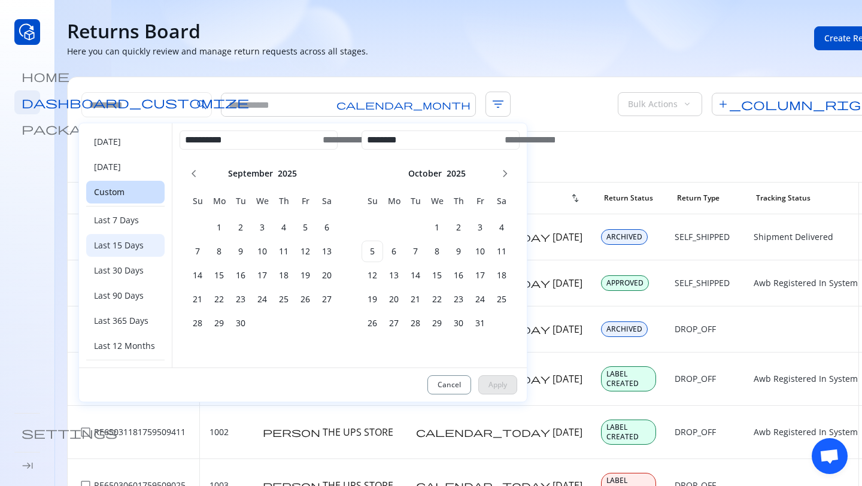
click at [138, 248] on span "Last 15 Days" at bounding box center [119, 244] width 50 height 11
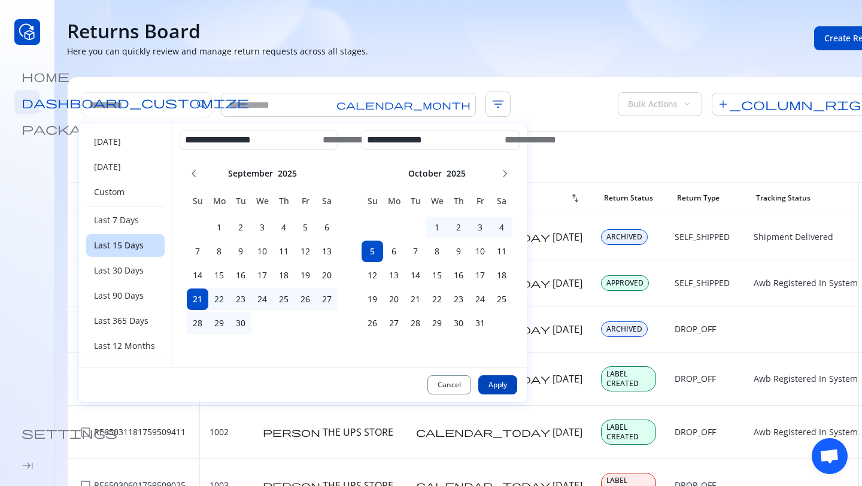
click at [480, 381] on button "Apply" at bounding box center [497, 384] width 39 height 19
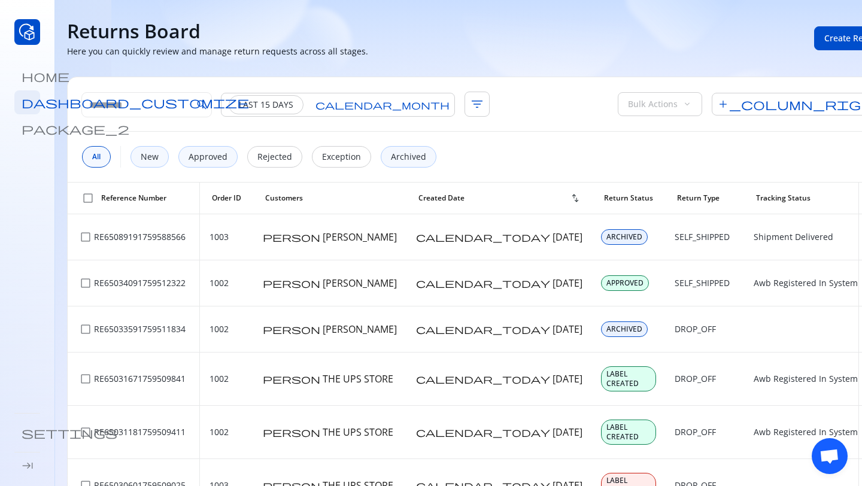
click at [375, 90] on div "**********" at bounding box center [486, 104] width 837 height 54
click at [465, 101] on span "filter_list" at bounding box center [477, 104] width 25 height 25
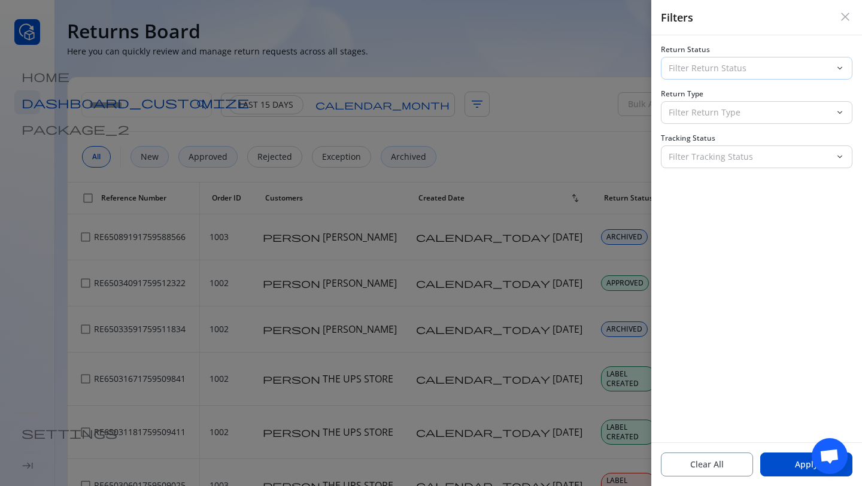
click at [686, 64] on p "Filter Return Status" at bounding box center [750, 68] width 162 height 12
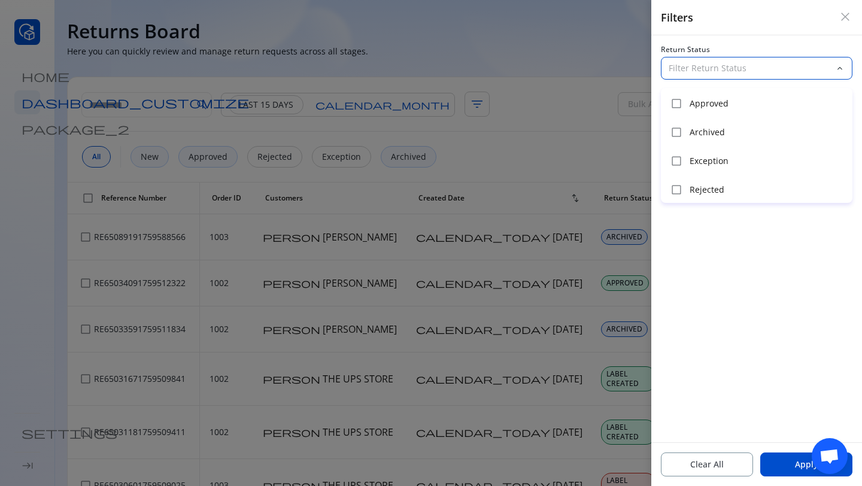
click at [686, 64] on p "Filter Return Status" at bounding box center [750, 68] width 162 height 12
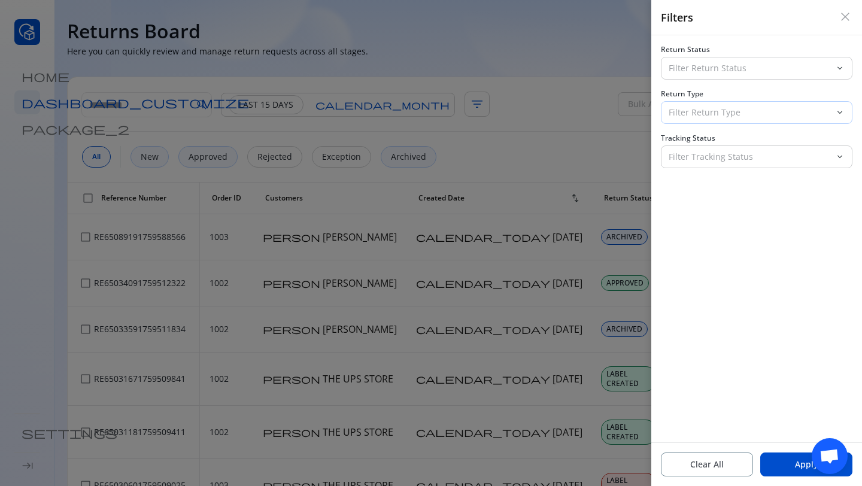
click at [691, 117] on p "Filter Return Type" at bounding box center [750, 113] width 162 height 12
click at [577, 98] on div at bounding box center [431, 243] width 862 height 486
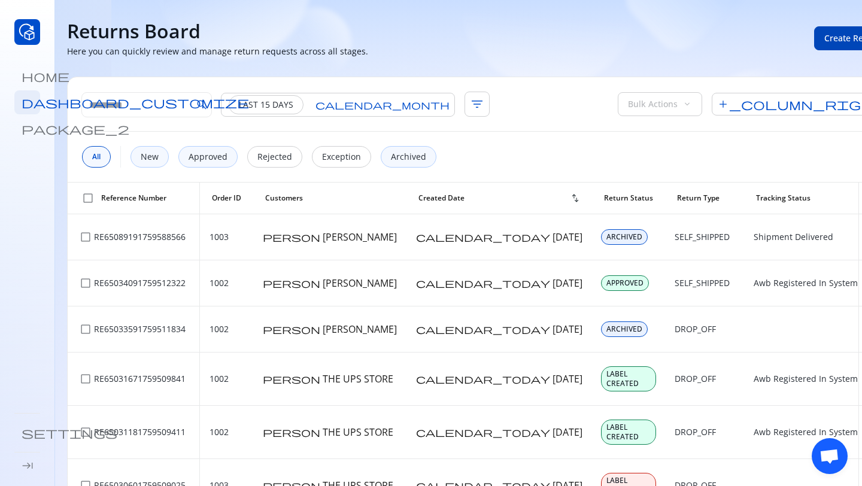
click at [814, 46] on button "Create Return open_in_new" at bounding box center [859, 38] width 91 height 24
click at [823, 447] on span "Open chat" at bounding box center [830, 456] width 36 height 36
click at [837, 459] on span "Open chat" at bounding box center [830, 457] width 20 height 17
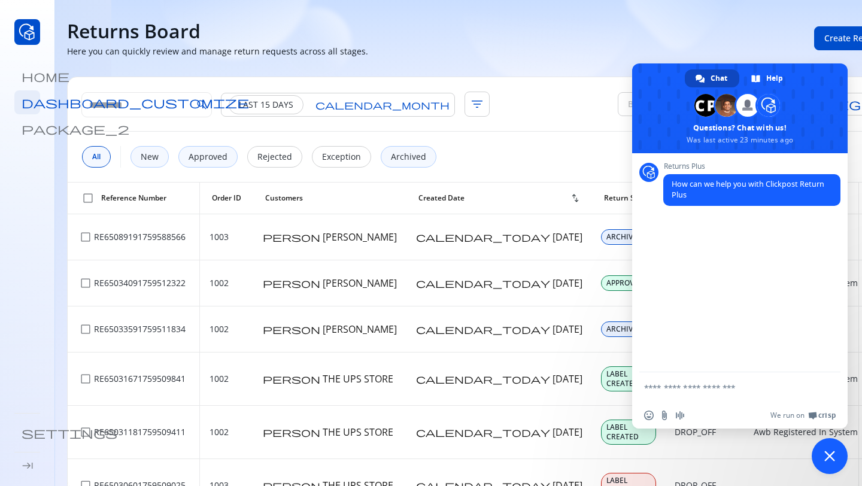
click at [703, 386] on textarea "Compose your message..." at bounding box center [726, 388] width 165 height 11
click at [610, 47] on div "Returns Board Here you can quickly review and manage return requests across all…" at bounding box center [433, 38] width 733 height 38
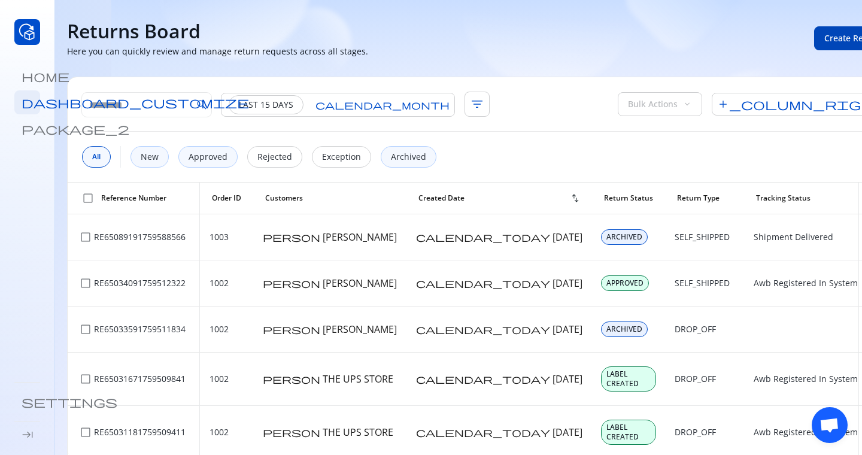
click at [824, 35] on span "Create Return" at bounding box center [852, 38] width 56 height 12
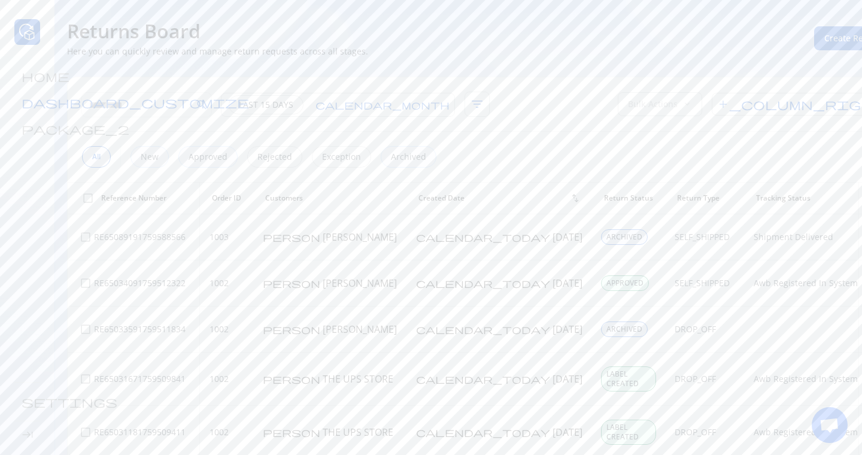
click at [36, 108] on link "dashboard_customize" at bounding box center [27, 102] width 26 height 24
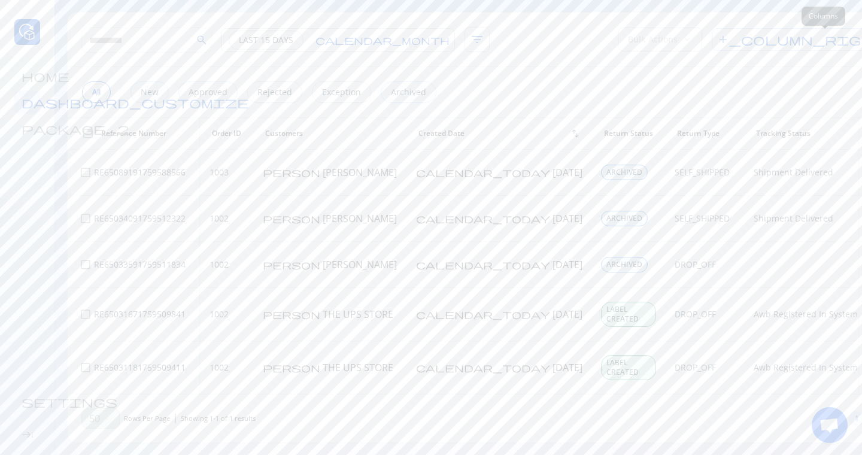
click at [821, 47] on span "add_column_right" at bounding box center [801, 39] width 178 height 23
click at [839, 142] on div "Customers" at bounding box center [781, 138] width 129 height 12
click at [839, 139] on div at bounding box center [840, 137] width 12 height 7
click at [842, 157] on div at bounding box center [843, 159] width 4 height 4
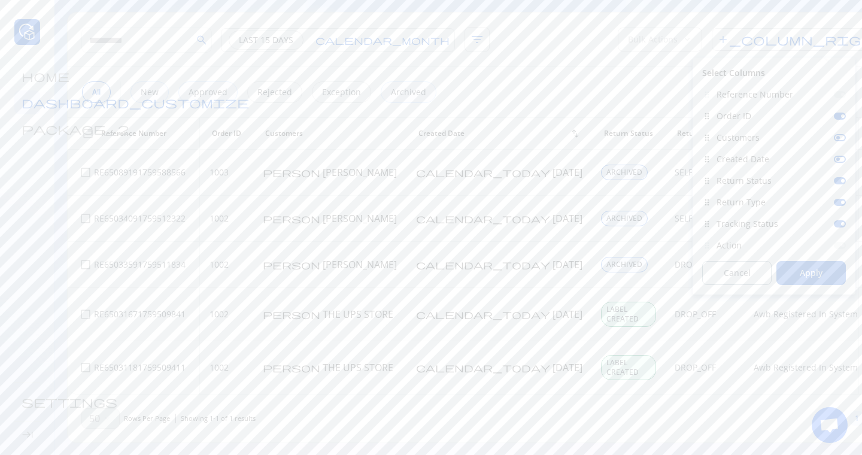
click at [842, 179] on div at bounding box center [843, 181] width 4 height 4
click at [827, 268] on button "Apply" at bounding box center [810, 273] width 69 height 24
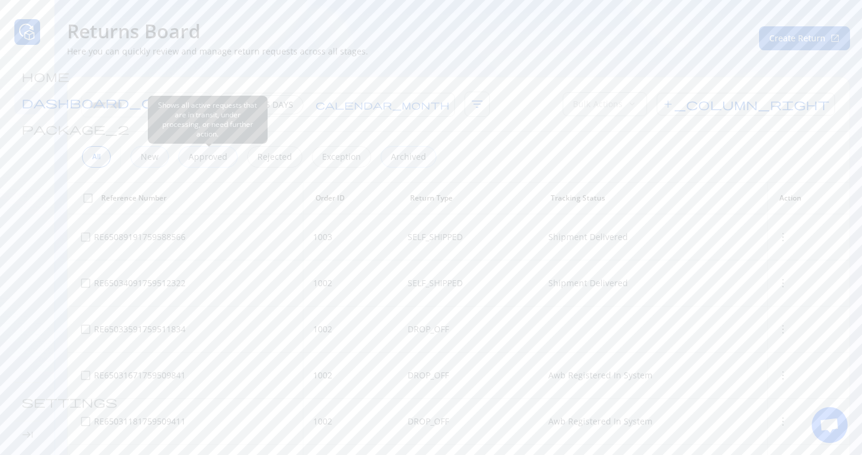
click at [206, 155] on p "Approved" at bounding box center [208, 157] width 39 height 12
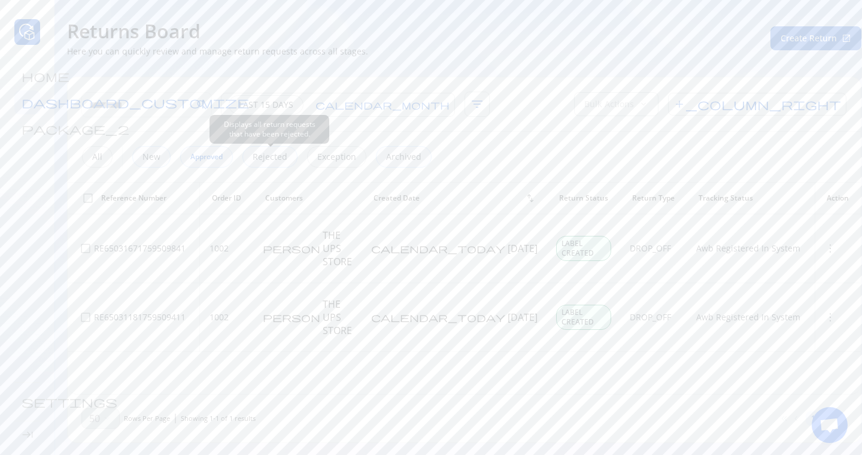
click at [273, 161] on p "Rejected" at bounding box center [270, 157] width 35 height 12
click at [339, 163] on div "Exception" at bounding box center [338, 157] width 59 height 22
click at [820, 238] on span "more_vert" at bounding box center [826, 241] width 12 height 12
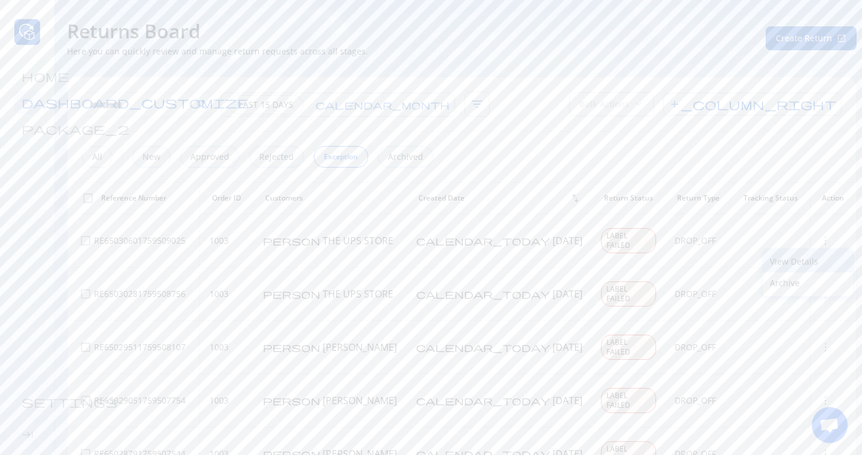
click at [788, 263] on p "View Details" at bounding box center [808, 262] width 77 height 12
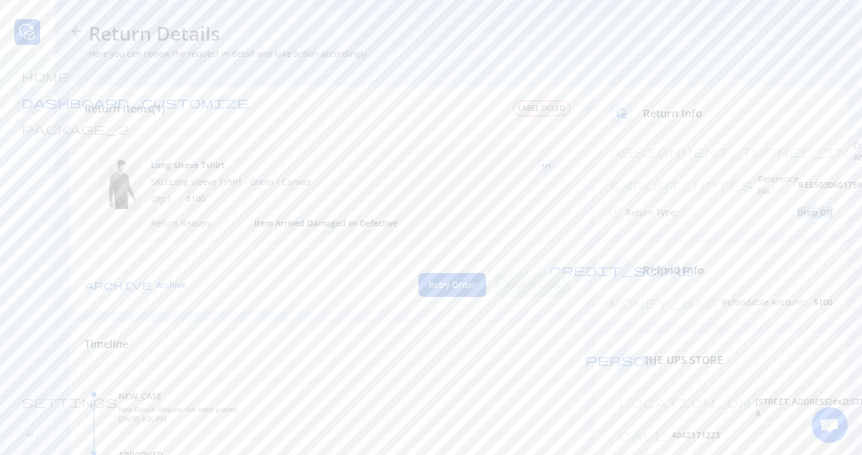
drag, startPoint x: 795, startPoint y: 188, endPoint x: 843, endPoint y: 188, distance: 48.5
click at [843, 188] on div "assignment_turned_in Created At: 03 Oct 2025 export_notes Reference No.: RE6503…" at bounding box center [721, 185] width 252 height 93
click at [450, 284] on span "Retry Order" at bounding box center [452, 285] width 47 height 12
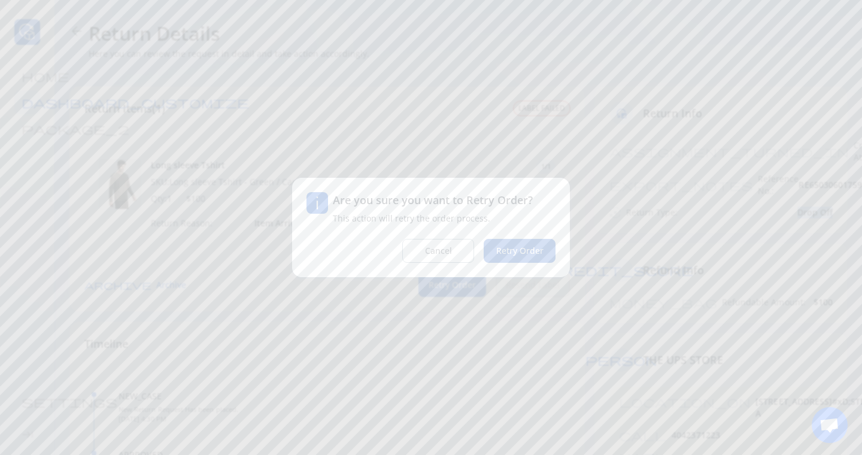
click at [533, 255] on span "Retry Order" at bounding box center [519, 251] width 47 height 12
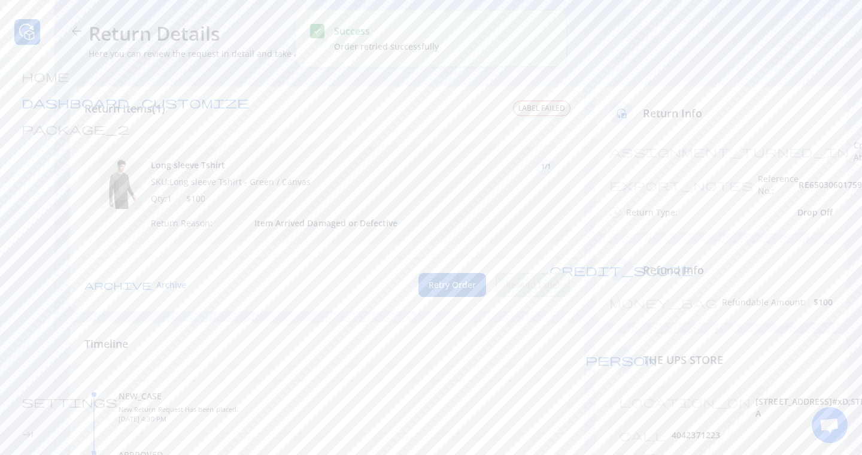
click at [29, 102] on span "dashboard_customize" at bounding box center [135, 102] width 227 height 12
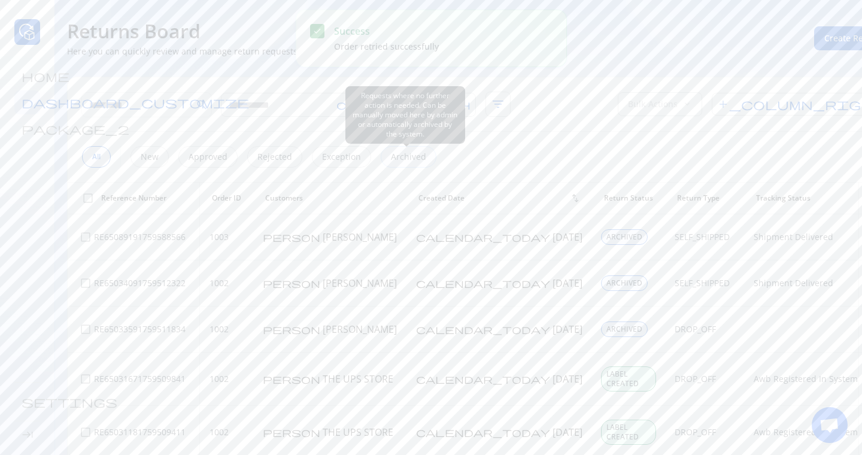
click at [421, 153] on p "Archived" at bounding box center [408, 157] width 35 height 12
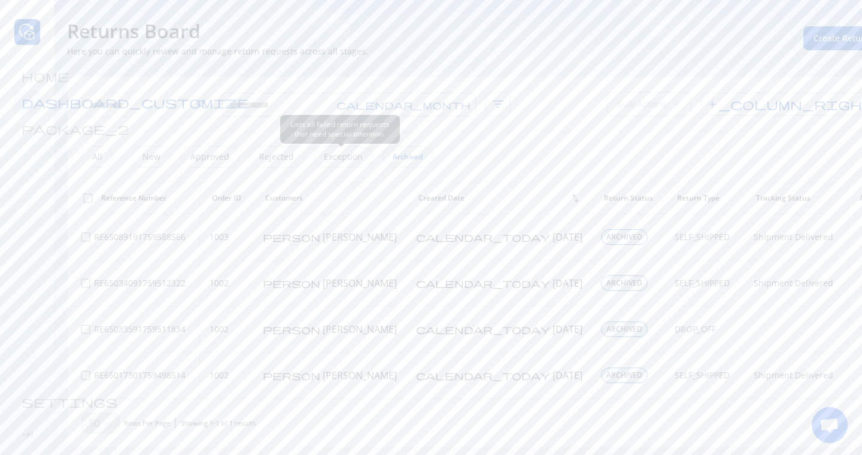
click at [337, 155] on p "Exception" at bounding box center [343, 157] width 39 height 12
click at [820, 235] on span "more_vert" at bounding box center [826, 241] width 12 height 12
click at [693, 143] on div "All New Approved Rejected Exception Archived" at bounding box center [462, 157] width 788 height 50
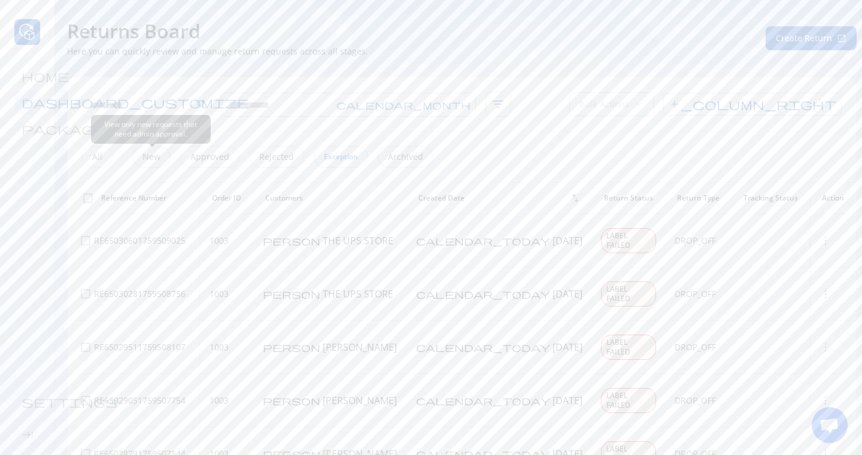
click at [154, 162] on p "New" at bounding box center [151, 157] width 18 height 12
click at [207, 168] on div "All New Approved Rejected Exception Archived" at bounding box center [459, 157] width 782 height 50
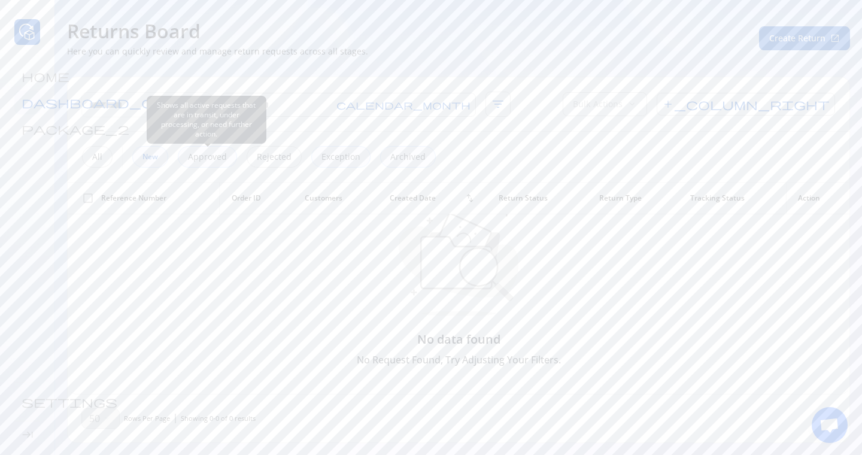
click at [207, 161] on p "Approved" at bounding box center [207, 157] width 39 height 12
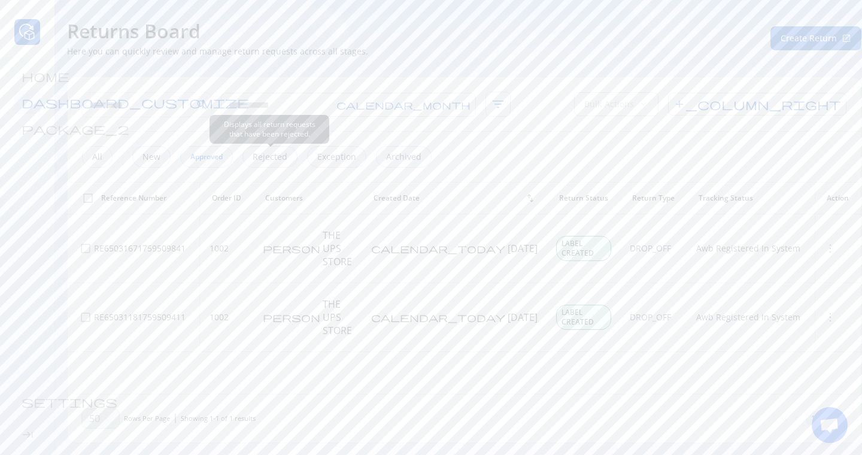
click at [277, 159] on p "Rejected" at bounding box center [270, 157] width 35 height 12
click at [314, 156] on div "Exception" at bounding box center [338, 157] width 59 height 22
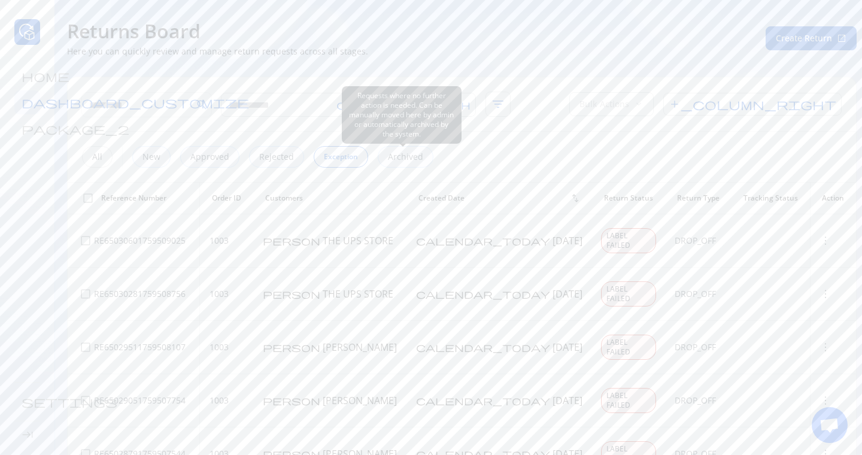
click at [403, 151] on p "Archived" at bounding box center [405, 157] width 35 height 12
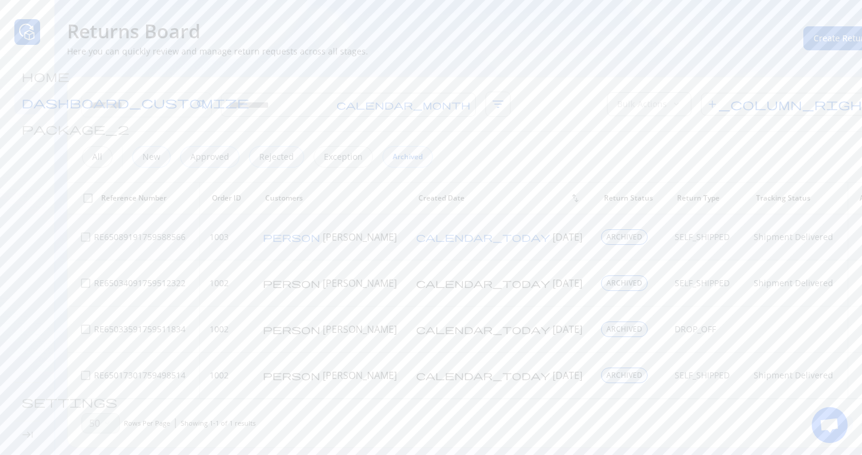
click at [857, 237] on span "more_vert" at bounding box center [863, 237] width 12 height 12
click at [785, 259] on p "View Details" at bounding box center [810, 262] width 77 height 12
click at [549, 113] on div "ARCHIVED" at bounding box center [546, 108] width 45 height 14
click at [81, 29] on span "arrow_back" at bounding box center [76, 31] width 14 height 14
click at [153, 155] on p "New" at bounding box center [151, 157] width 18 height 12
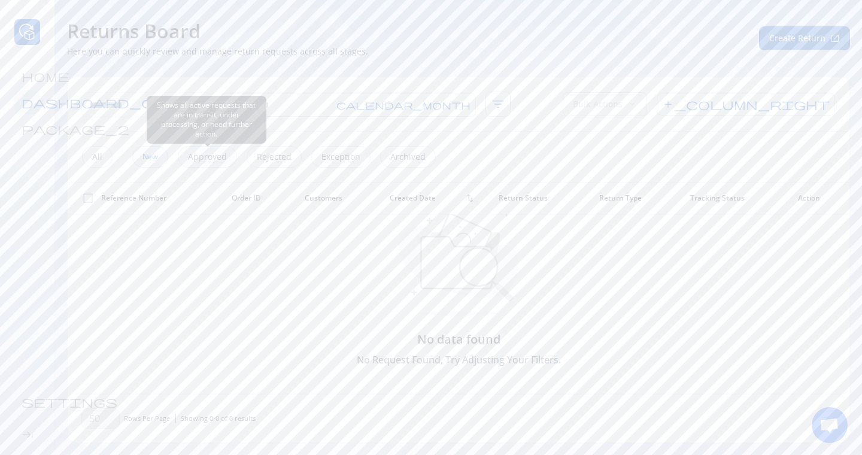
click at [210, 157] on p "Approved" at bounding box center [207, 157] width 39 height 12
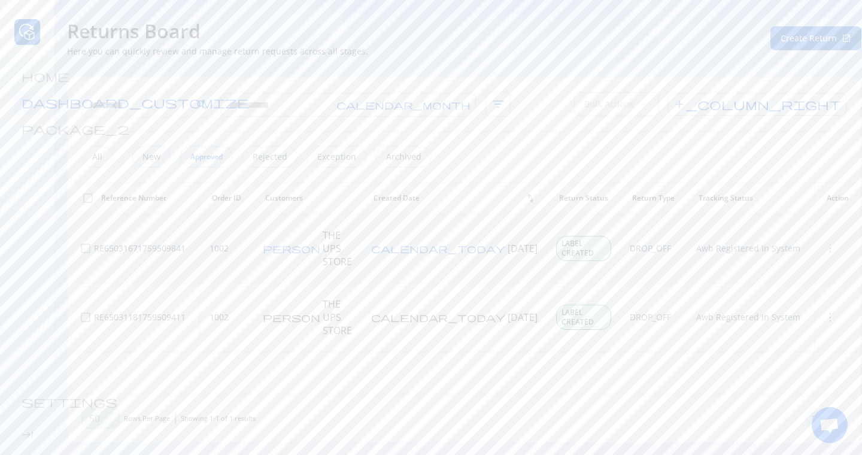
click at [824, 242] on span "more_vert" at bounding box center [830, 248] width 12 height 12
click at [789, 260] on p "View Details" at bounding box center [810, 262] width 77 height 12
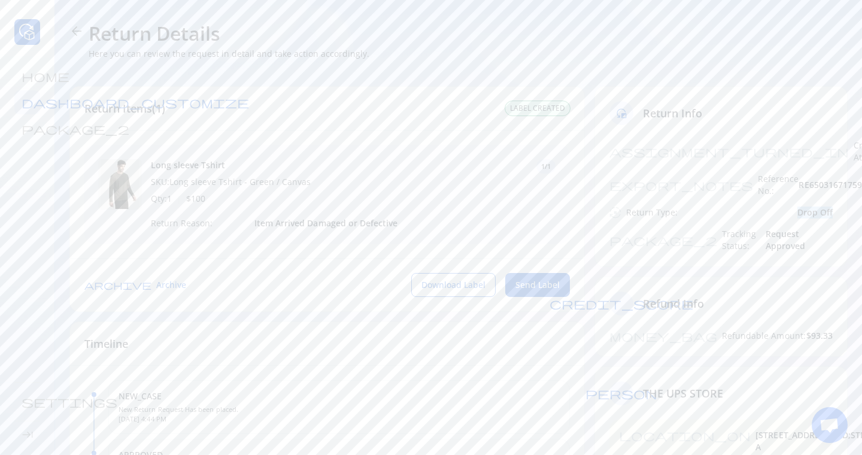
drag, startPoint x: 784, startPoint y: 187, endPoint x: 836, endPoint y: 187, distance: 52.1
click at [836, 187] on div "assignment_turned_in Created At: 03 Oct 2025 export_notes Reference No.: RE6503…" at bounding box center [721, 202] width 252 height 127
click at [521, 288] on span "Send Label" at bounding box center [537, 285] width 44 height 12
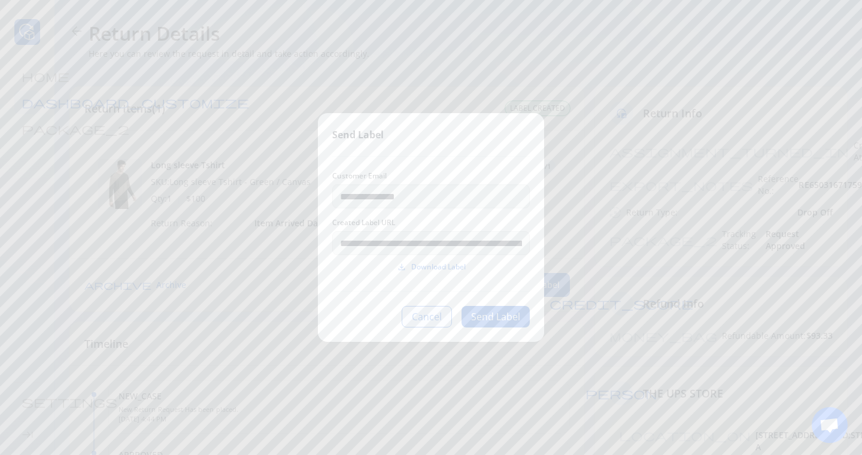
click at [439, 314] on button "Cancel" at bounding box center [427, 317] width 50 height 22
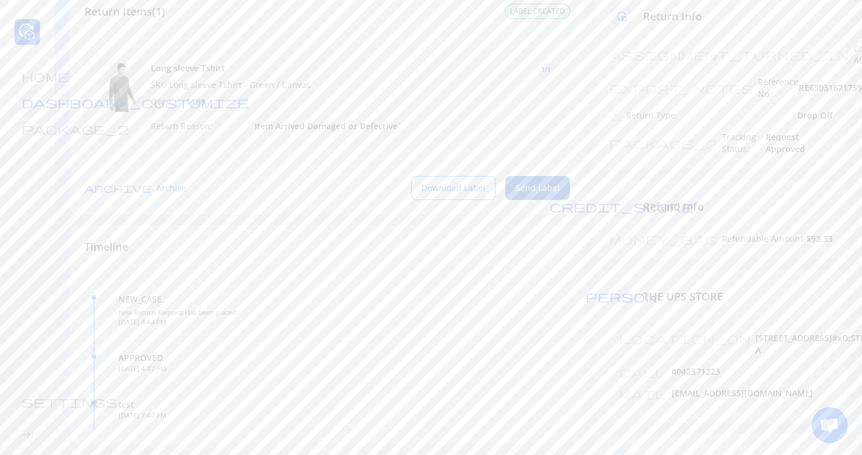
scroll to position [77, 0]
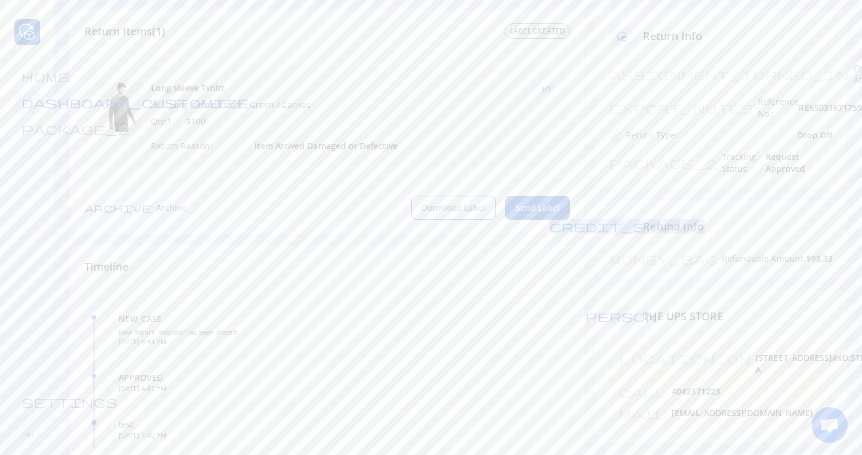
drag, startPoint x: 610, startPoint y: 190, endPoint x: 818, endPoint y: 202, distance: 208.1
click at [818, 202] on div "credit_score Refund Info" at bounding box center [721, 226] width 252 height 53
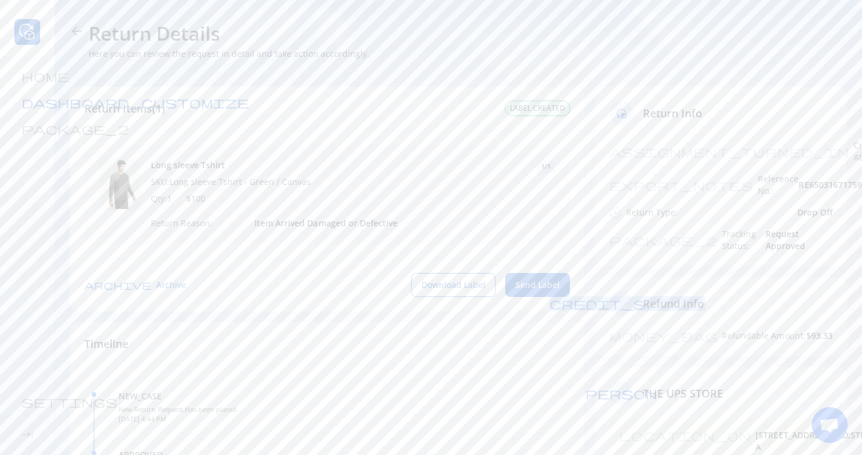
click at [31, 105] on span "dashboard_customize" at bounding box center [135, 102] width 227 height 12
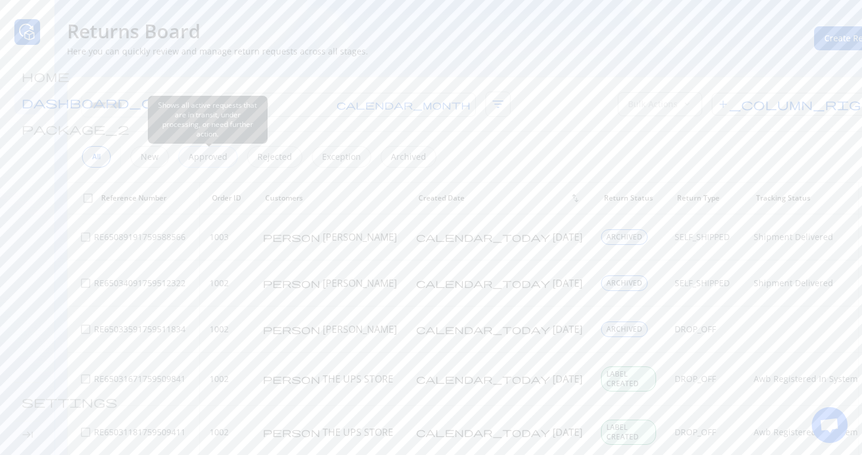
click at [221, 158] on p "Approved" at bounding box center [208, 157] width 39 height 12
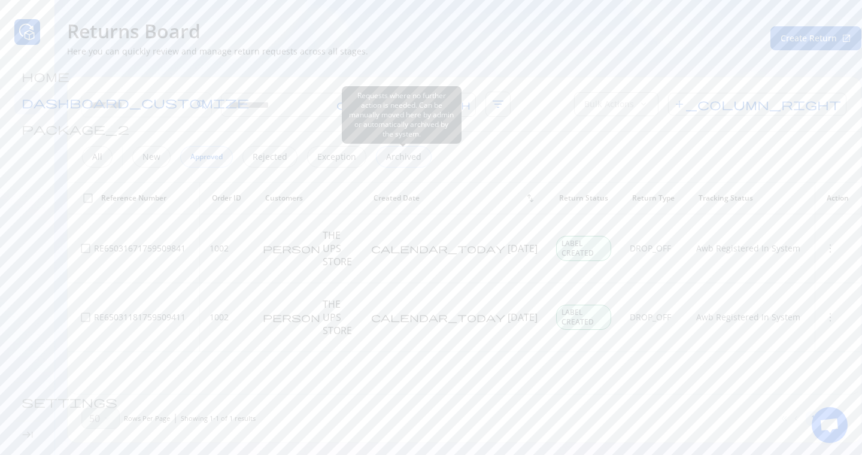
click at [391, 151] on p "Archived" at bounding box center [403, 157] width 35 height 12
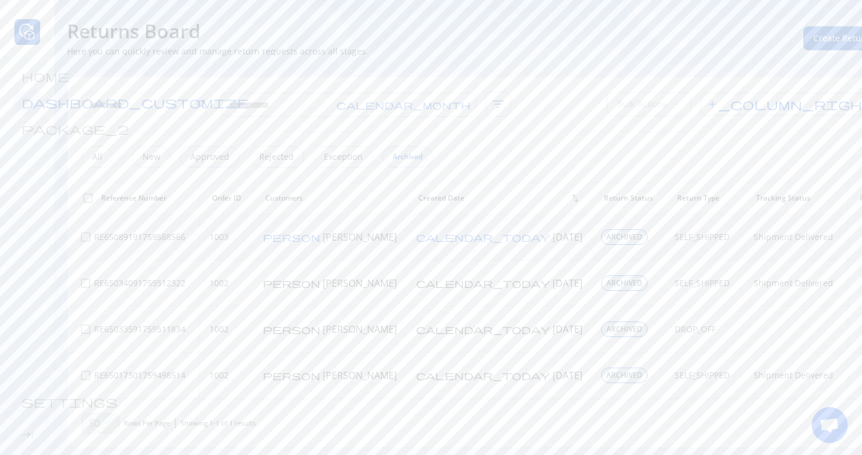
click at [857, 233] on span "more_vert" at bounding box center [863, 237] width 12 height 12
click at [799, 259] on p "View Details" at bounding box center [810, 262] width 77 height 12
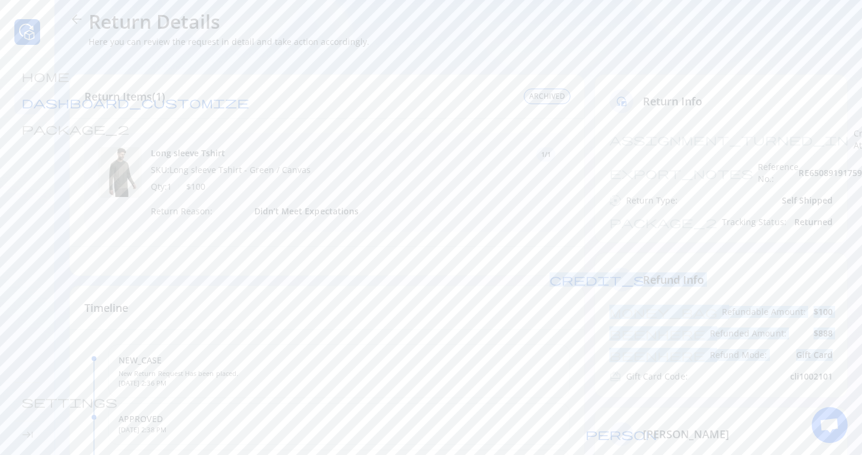
drag, startPoint x: 611, startPoint y: 254, endPoint x: 861, endPoint y: 326, distance: 260.5
click at [861, 326] on section "arrow_back Return Details Here you can review the request in detail and take ac…" at bounding box center [458, 412] width 807 height 849
click at [826, 371] on span "cli1002101" at bounding box center [811, 377] width 43 height 12
drag, startPoint x: 609, startPoint y: 248, endPoint x: 838, endPoint y: 362, distance: 255.9
click at [838, 362] on div "credit_score Refund Info money_bag Refundable Amount: $100 beenhere Refunded Am…" at bounding box center [720, 325] width 253 height 145
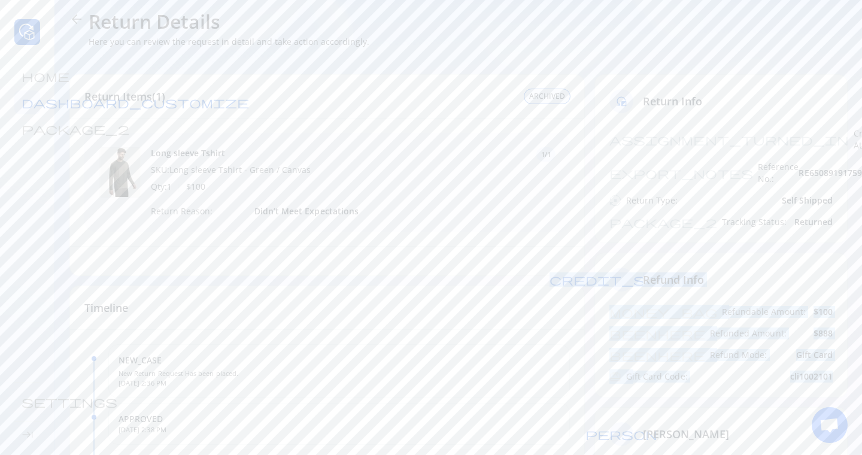
click at [838, 362] on div "money_bag Refundable Amount: $100 beenhere Refunded Amount: $888 beenhere Refun…" at bounding box center [721, 351] width 252 height 91
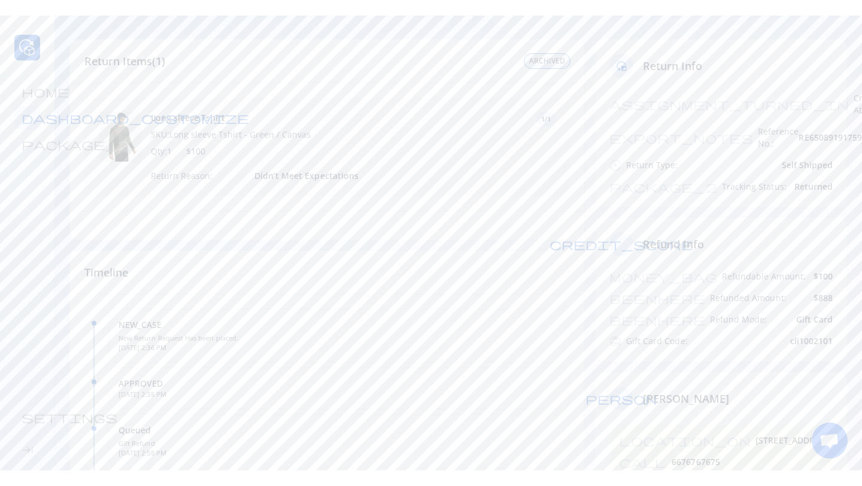
scroll to position [0, 0]
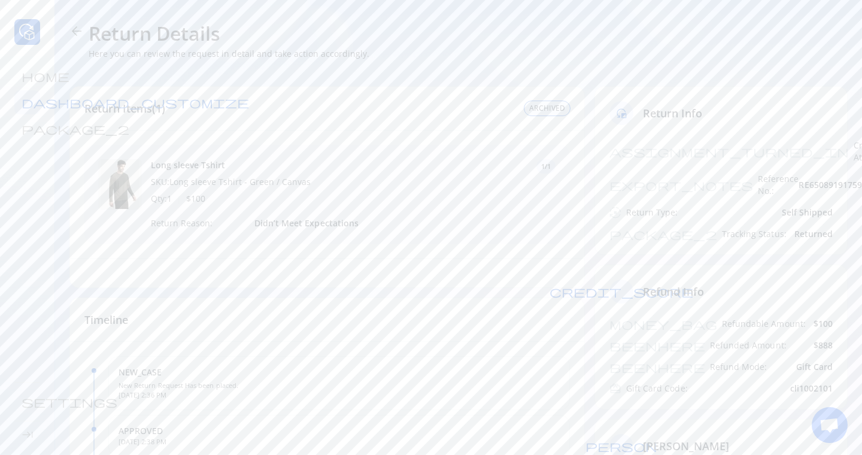
click at [833, 418] on span "Open chat" at bounding box center [830, 426] width 20 height 17
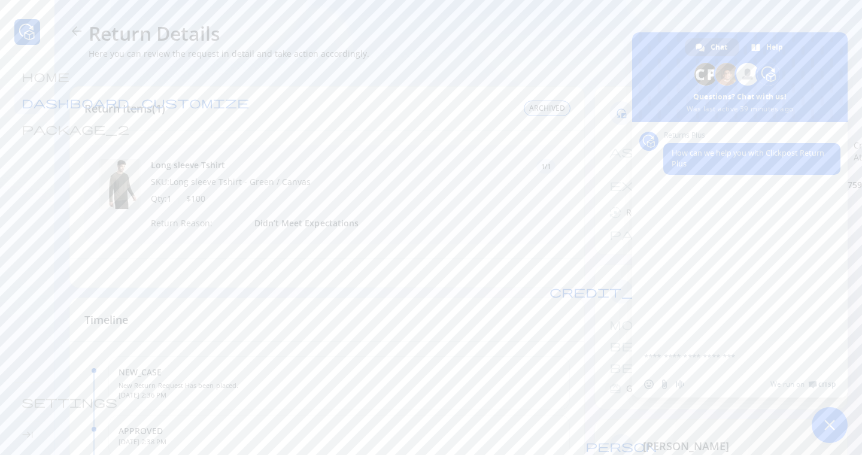
click at [827, 423] on span "Close chat" at bounding box center [829, 425] width 11 height 11
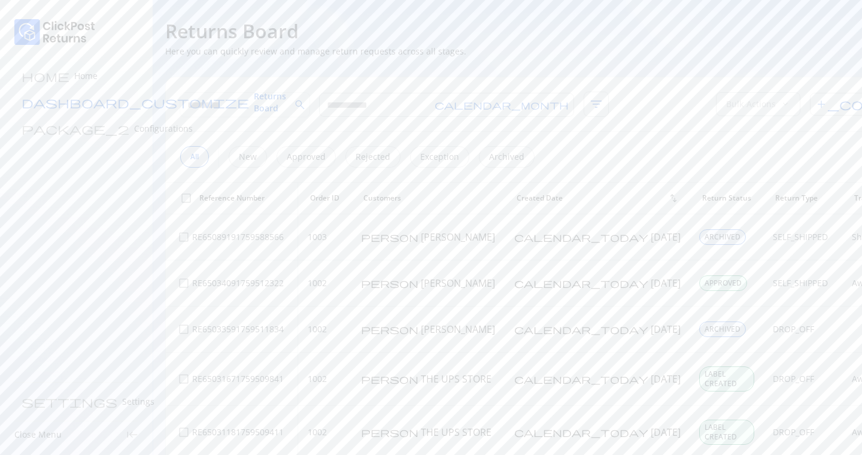
click at [254, 102] on span "Returns Board" at bounding box center [270, 102] width 32 height 24
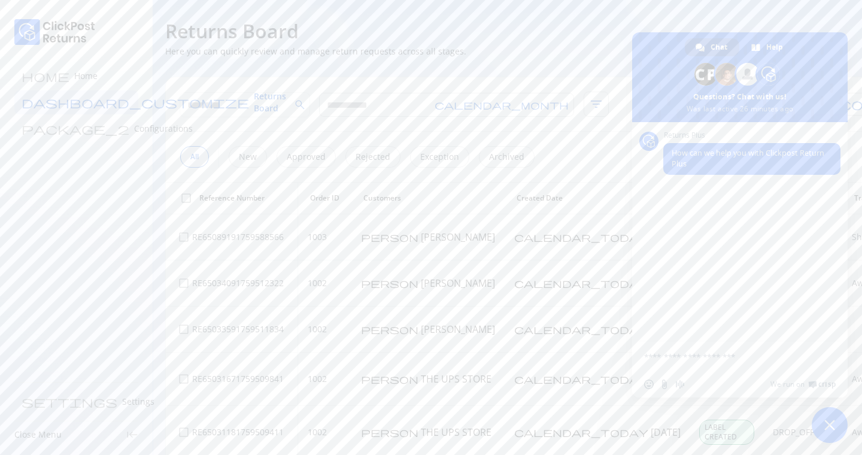
click at [830, 424] on span "Close chat" at bounding box center [829, 425] width 11 height 11
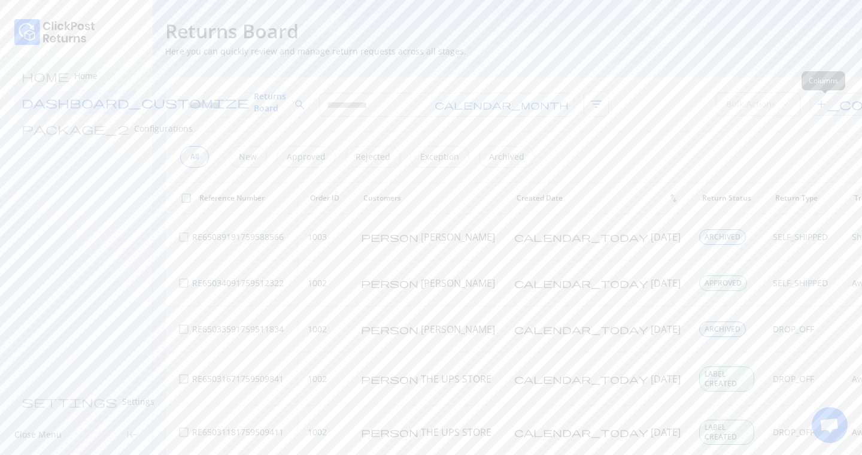
click at [840, 202] on div at bounding box center [840, 202] width 12 height 7
click at [840, 221] on div at bounding box center [840, 223] width 12 height 7
click at [821, 338] on span "Apply" at bounding box center [811, 338] width 23 height 12
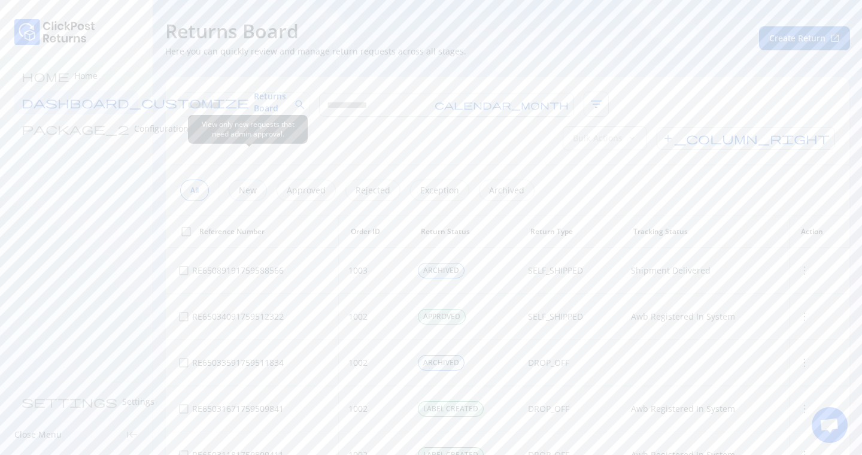
click at [254, 184] on p "New" at bounding box center [248, 190] width 18 height 12
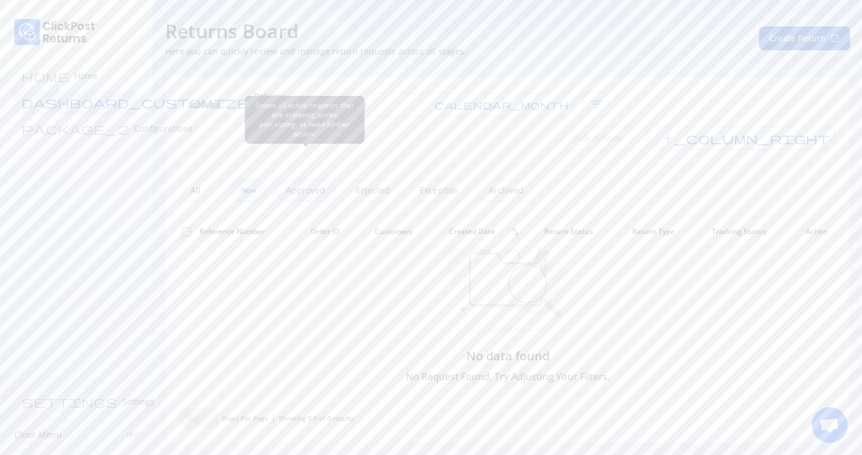
click at [306, 184] on p "Approved" at bounding box center [305, 190] width 39 height 12
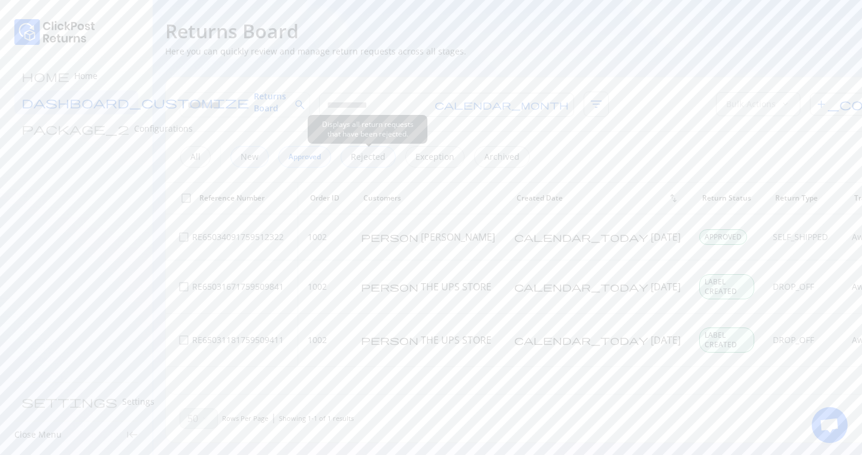
click at [380, 162] on p "Rejected" at bounding box center [368, 157] width 35 height 12
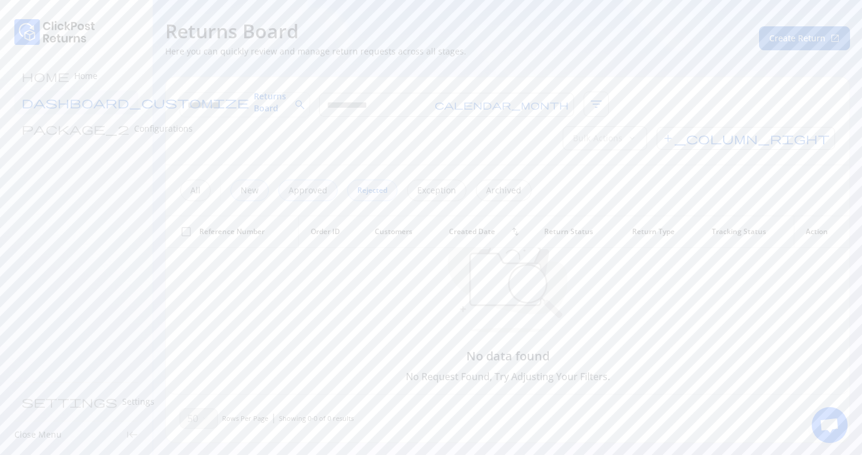
click at [445, 168] on div "All New Approved Rejected Exception Archived" at bounding box center [508, 190] width 684 height 50
click at [442, 184] on p "Exception" at bounding box center [436, 190] width 39 height 12
click at [795, 258] on p "View Details" at bounding box center [810, 262] width 77 height 12
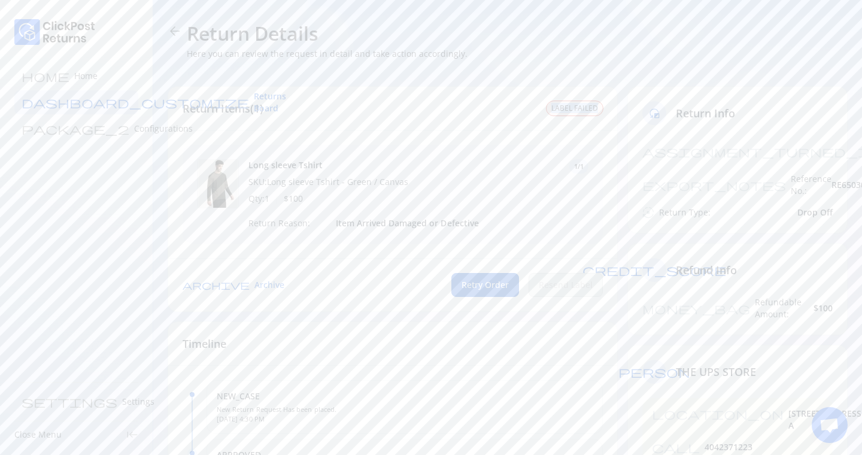
drag, startPoint x: 538, startPoint y: 108, endPoint x: 614, endPoint y: 111, distance: 76.1
click at [615, 111] on div "Return Items(1) LABEL FAILED" at bounding box center [392, 109] width 449 height 44
click at [485, 288] on span "Retry Order" at bounding box center [485, 285] width 47 height 12
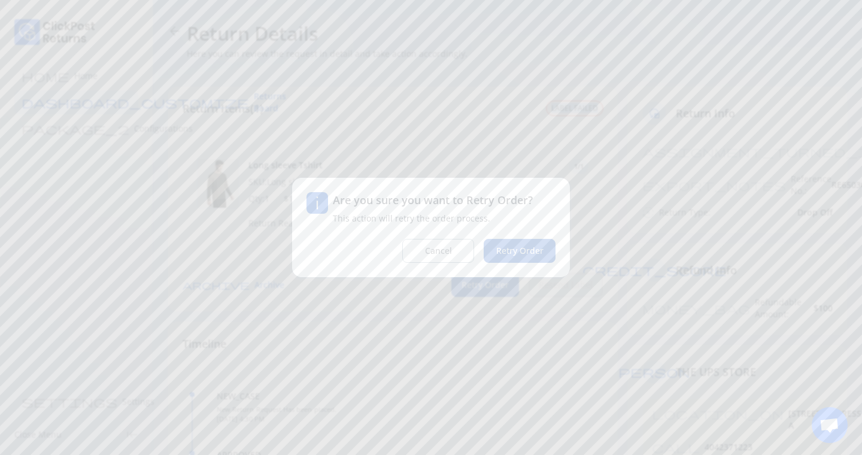
click at [512, 261] on button "Retry Order" at bounding box center [520, 251] width 72 height 24
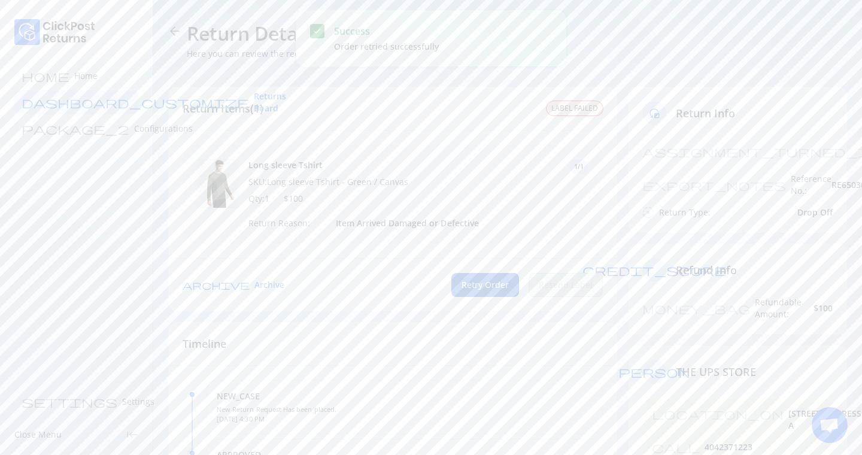
click at [83, 114] on div "home Home dashboard_customize Returns Board package_2 Configurations" at bounding box center [76, 102] width 124 height 77
click at [254, 102] on span "Returns Board" at bounding box center [270, 102] width 32 height 24
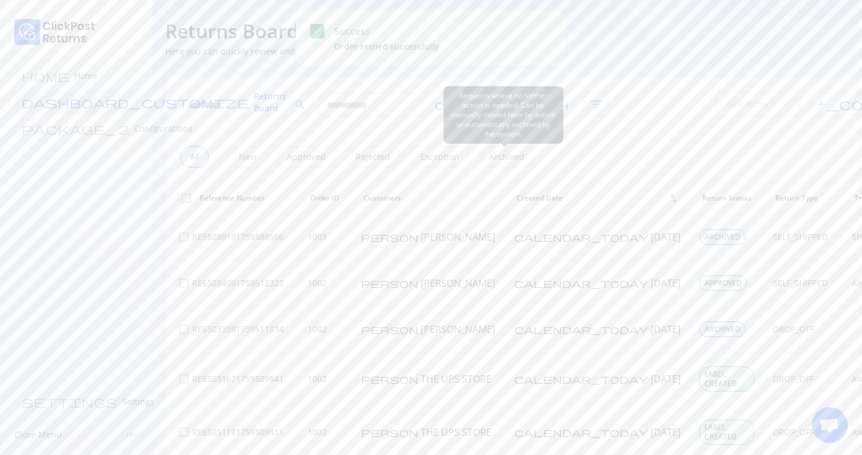
click at [504, 163] on div "Archived" at bounding box center [507, 157] width 56 height 22
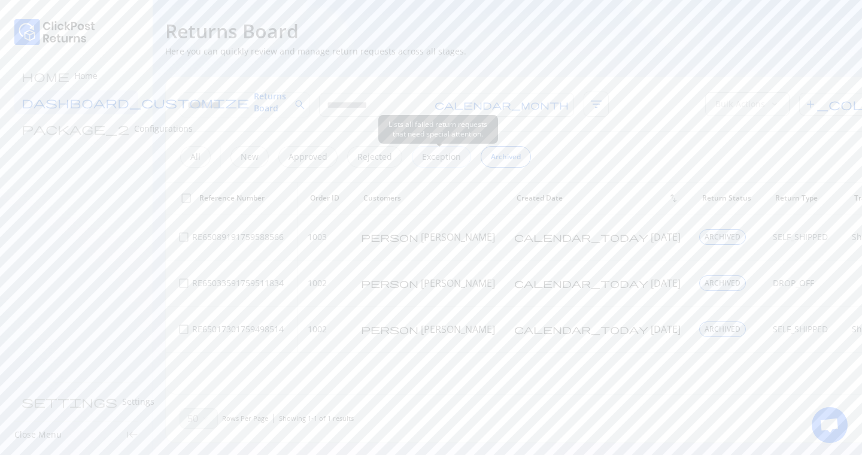
click at [433, 150] on div "Exception" at bounding box center [441, 157] width 59 height 22
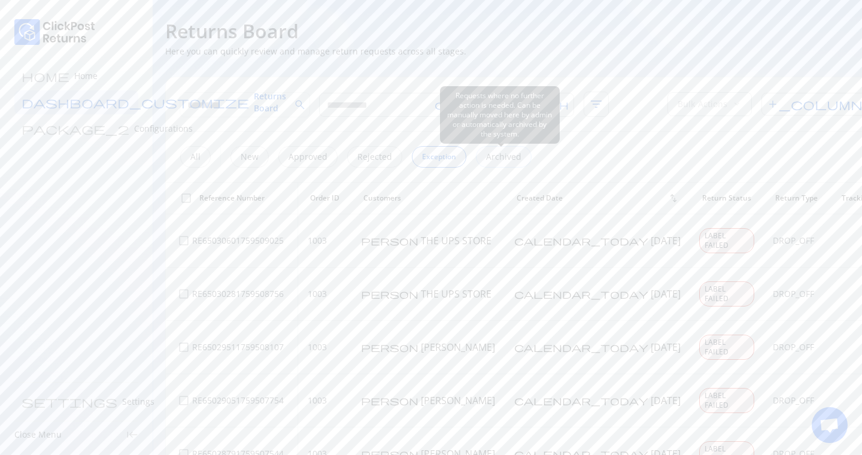
click at [500, 161] on p "Archived" at bounding box center [503, 157] width 35 height 12
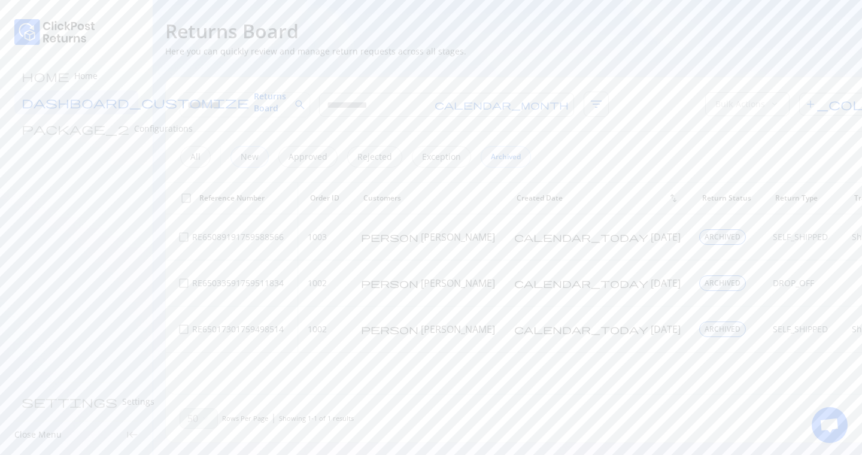
click at [263, 163] on div "New" at bounding box center [249, 157] width 38 height 22
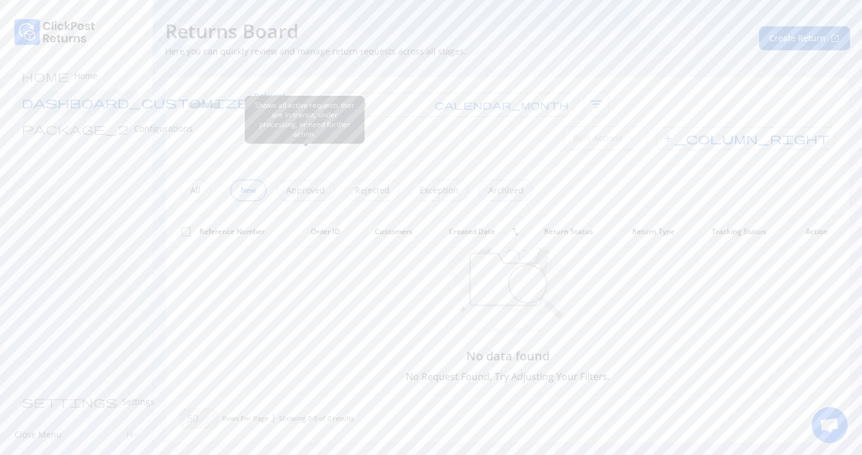
click at [318, 184] on p "Approved" at bounding box center [305, 190] width 39 height 12
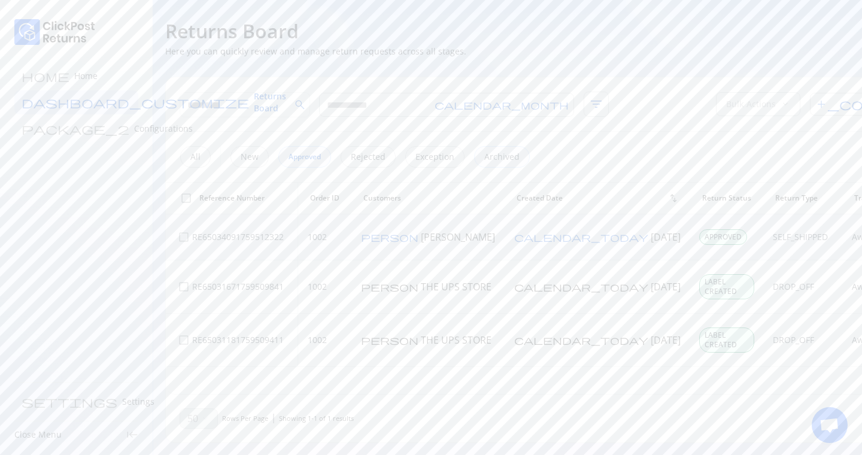
click at [806, 263] on p "View Details" at bounding box center [810, 266] width 77 height 12
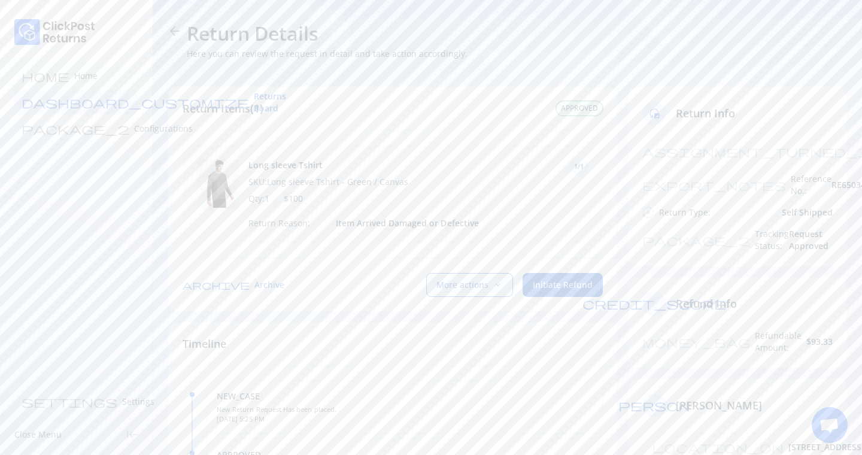
click at [500, 285] on span "keyboard_arrow_down" at bounding box center [498, 285] width 10 height 10
click at [454, 319] on p "Upload & send label" at bounding box center [459, 314] width 91 height 14
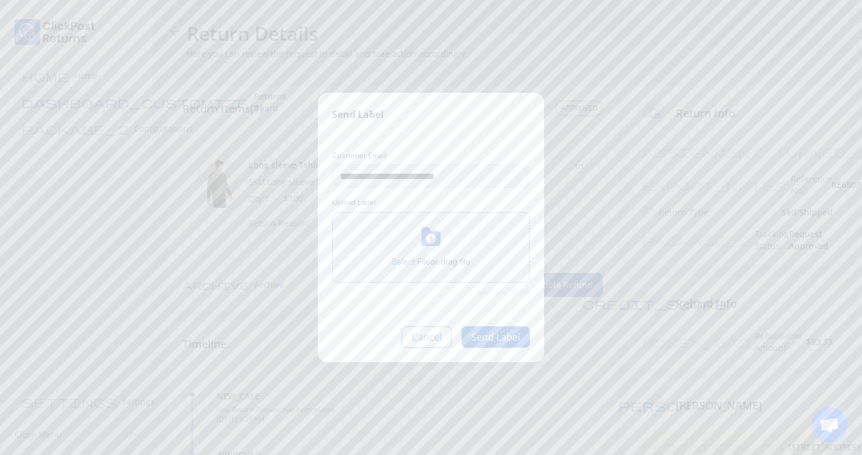
click at [412, 266] on span "Select File" at bounding box center [411, 261] width 39 height 10
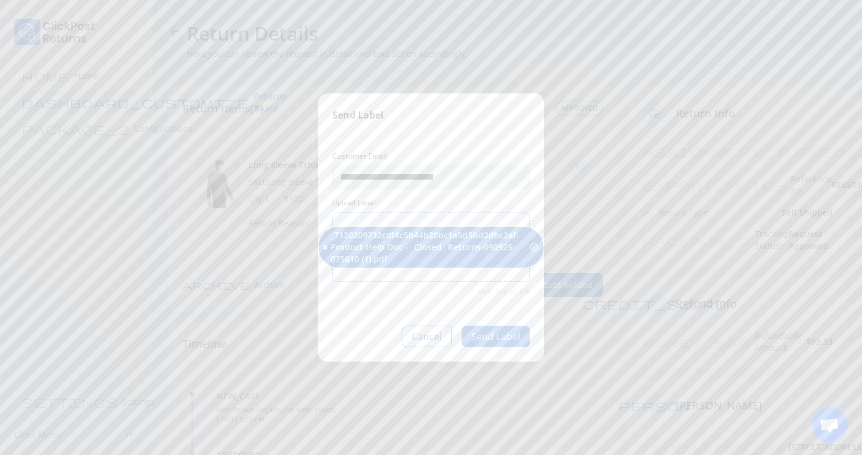
click at [493, 345] on button "Send Label" at bounding box center [496, 337] width 68 height 22
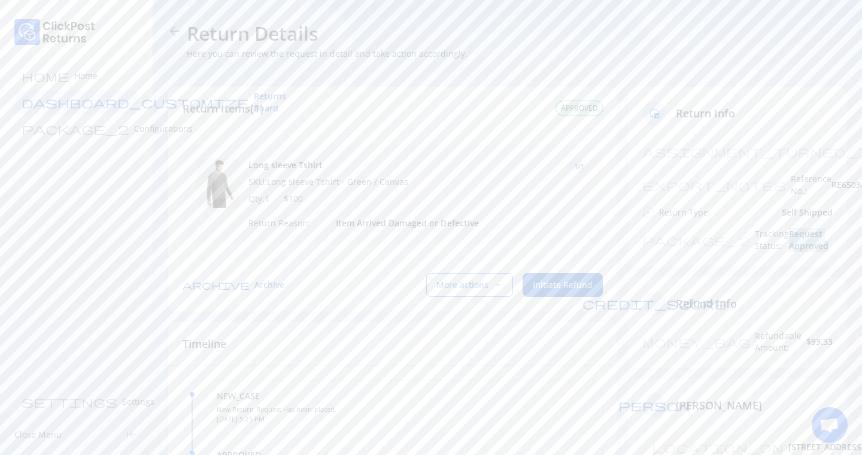
drag, startPoint x: 756, startPoint y: 210, endPoint x: 836, endPoint y: 210, distance: 79.6
click at [836, 210] on div "assignment_turned_in Created At: [DATE] export_notes Reference No.: RE650340917…" at bounding box center [737, 202] width 219 height 127
click at [480, 277] on button "More actions keyboard_arrow_down" at bounding box center [469, 285] width 87 height 24
click at [457, 343] on p "Mark as Received" at bounding box center [453, 343] width 78 height 14
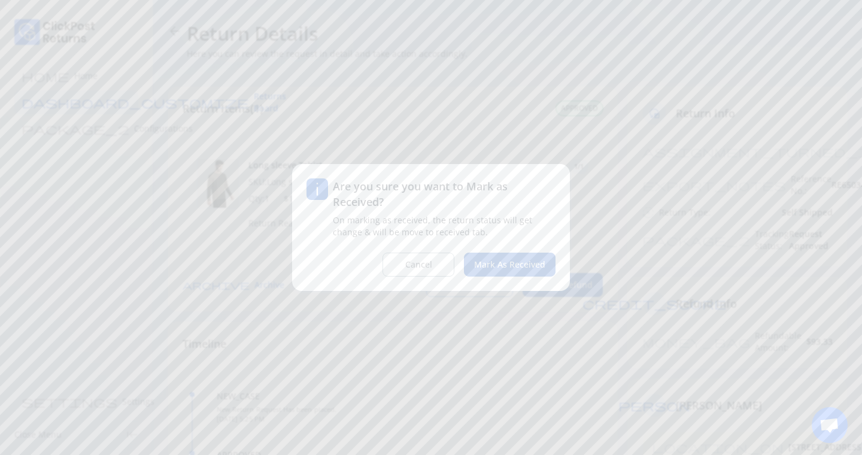
click at [509, 260] on span "Mark as Received" at bounding box center [509, 265] width 71 height 12
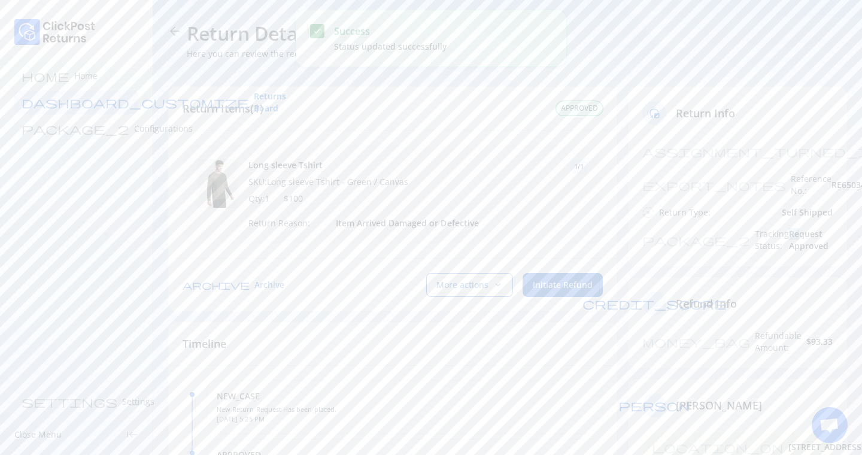
drag, startPoint x: 757, startPoint y: 211, endPoint x: 769, endPoint y: 211, distance: 12.6
click at [770, 228] on div "package_2 Tracking Status: Request Approved" at bounding box center [737, 240] width 190 height 24
drag, startPoint x: 800, startPoint y: 211, endPoint x: 821, endPoint y: 211, distance: 21.0
click at [821, 228] on div "package_2 Tracking Status: Returned" at bounding box center [737, 240] width 190 height 24
drag, startPoint x: 662, startPoint y: 208, endPoint x: 861, endPoint y: 208, distance: 199.3
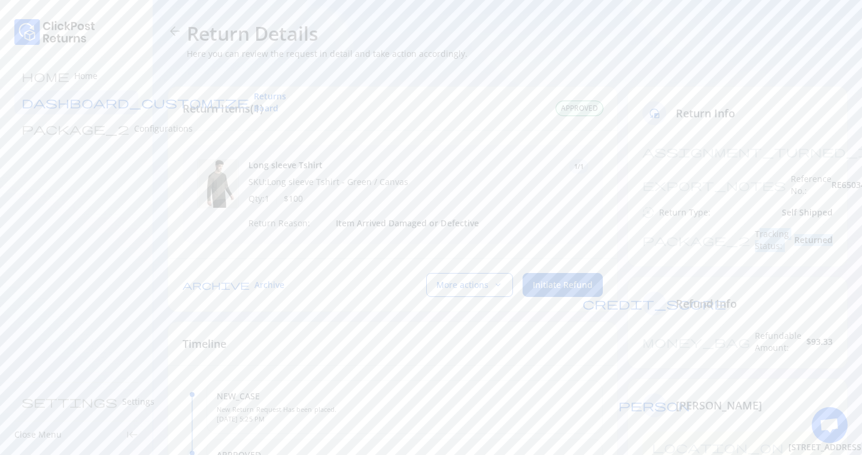
click at [861, 208] on section "arrow_back Return Details Here you can review the request in detail and take ac…" at bounding box center [507, 358] width 709 height 716
click at [560, 290] on span "Initiate Refund" at bounding box center [563, 285] width 60 height 12
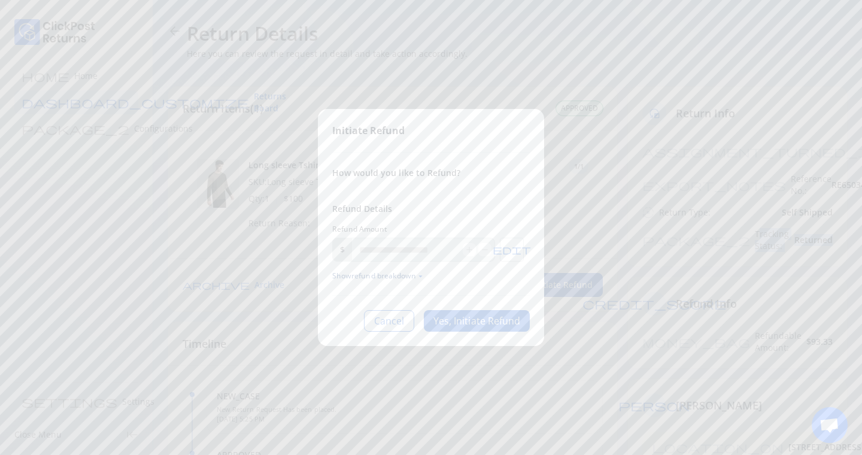
type input "*****"
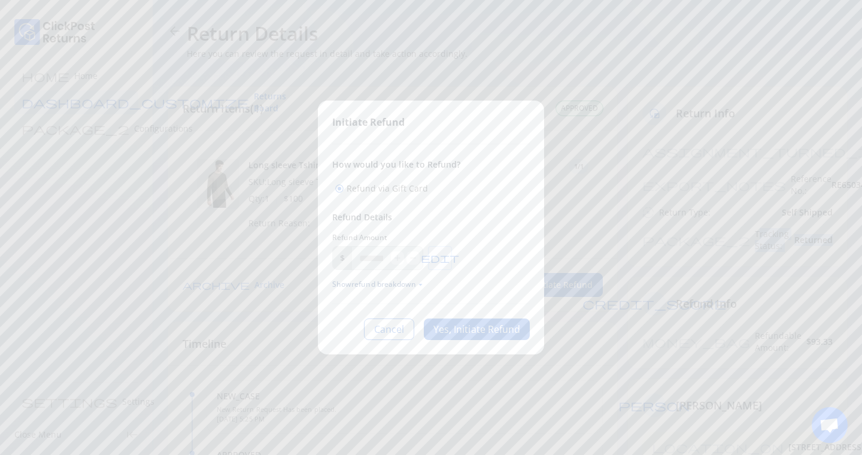
click at [448, 257] on span "edit" at bounding box center [440, 258] width 38 height 10
drag, startPoint x: 387, startPoint y: 260, endPoint x: 351, endPoint y: 260, distance: 35.9
click at [351, 260] on div "$ ***** add remove" at bounding box center [377, 258] width 91 height 24
click at [459, 329] on button "Yes, Initiate Refund" at bounding box center [477, 329] width 106 height 22
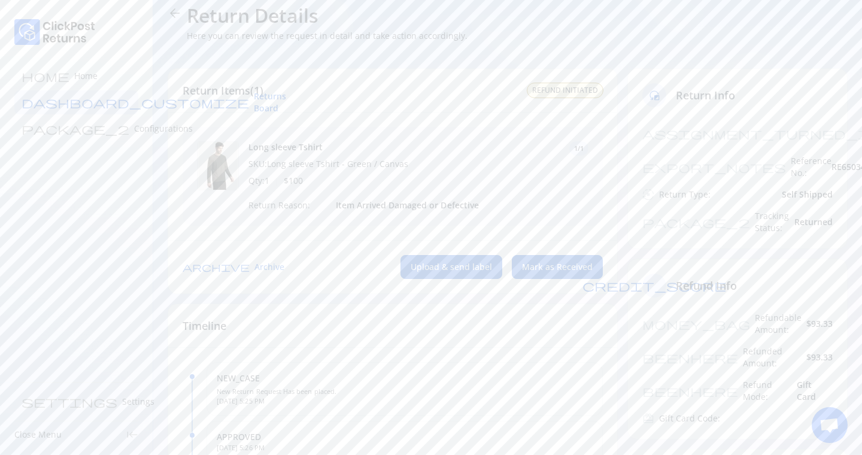
scroll to position [19, 0]
drag, startPoint x: 794, startPoint y: 320, endPoint x: 852, endPoint y: 322, distance: 58.7
click at [853, 322] on section "arrow_back Return Details Here you can review the request in detail and take ac…" at bounding box center [507, 388] width 709 height 815
drag, startPoint x: 800, startPoint y: 345, endPoint x: 855, endPoint y: 345, distance: 55.7
click at [855, 345] on section "arrow_back Return Details Here you can review the request in detail and take ac…" at bounding box center [507, 388] width 709 height 815
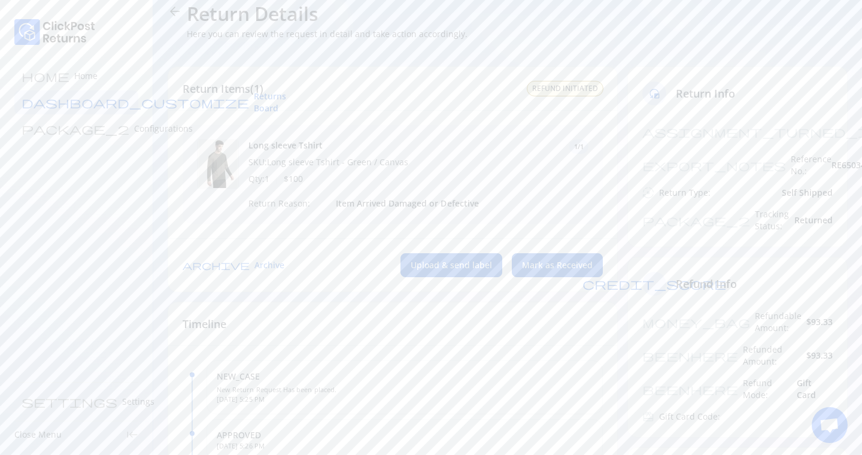
scroll to position [0, 0]
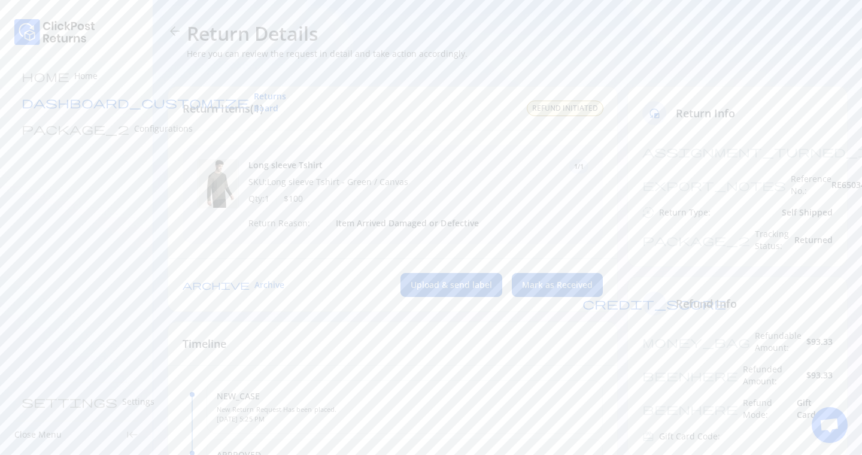
click at [254, 108] on span "Returns Board" at bounding box center [270, 102] width 32 height 24
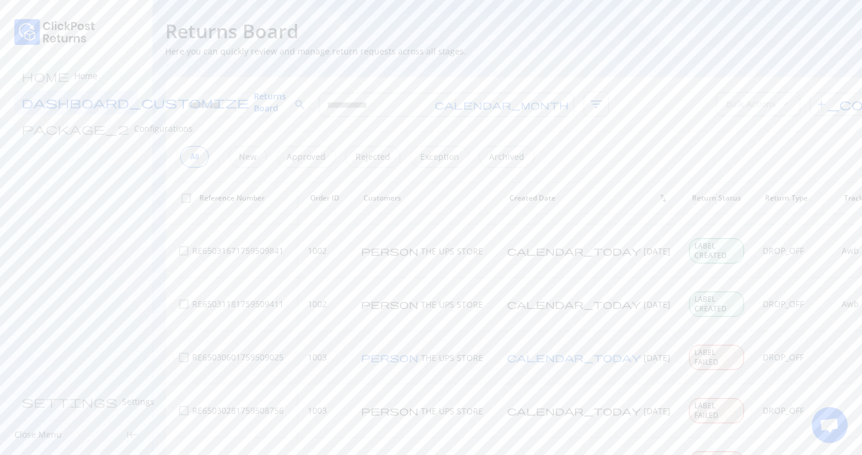
scroll to position [165, 0]
click at [798, 258] on p "View Details" at bounding box center [810, 264] width 77 height 12
click at [570, 293] on button "Send Label" at bounding box center [570, 285] width 65 height 24
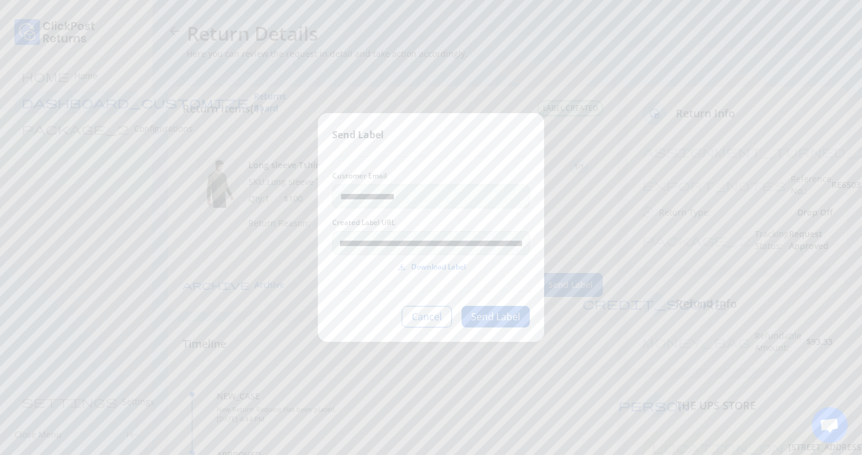
scroll to position [0, 16]
click at [435, 265] on span "Download Label" at bounding box center [438, 267] width 54 height 10
click at [427, 320] on button "Cancel" at bounding box center [427, 317] width 50 height 22
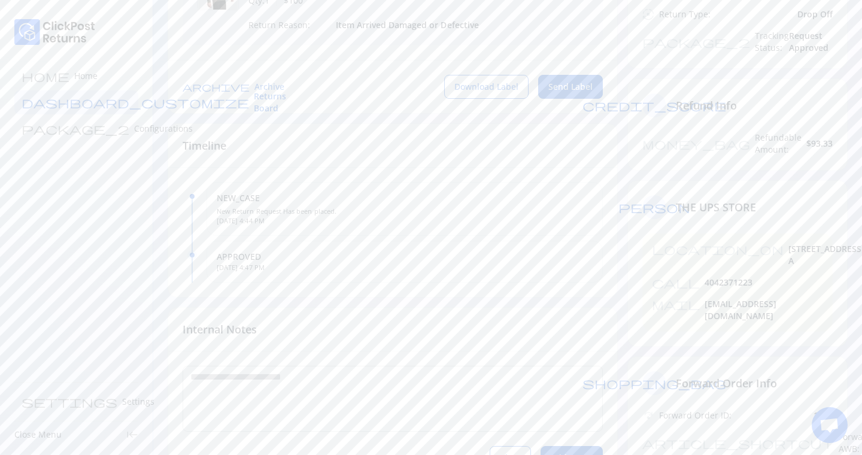
scroll to position [216, 0]
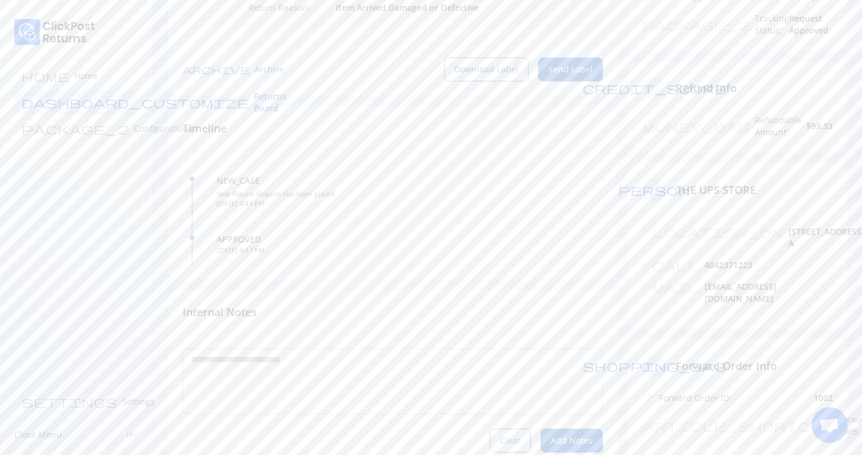
click at [288, 368] on textarea at bounding box center [392, 381] width 419 height 65
type textarea "****"
click at [573, 444] on span "Add Notes" at bounding box center [572, 441] width 42 height 12
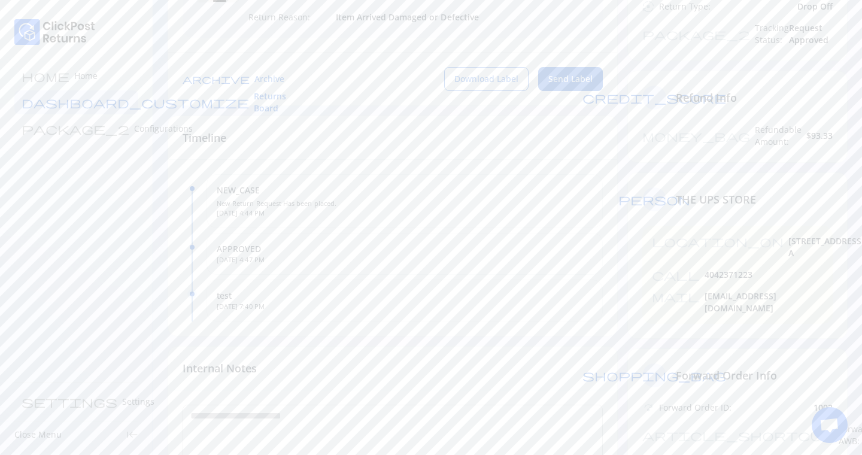
scroll to position [289, 0]
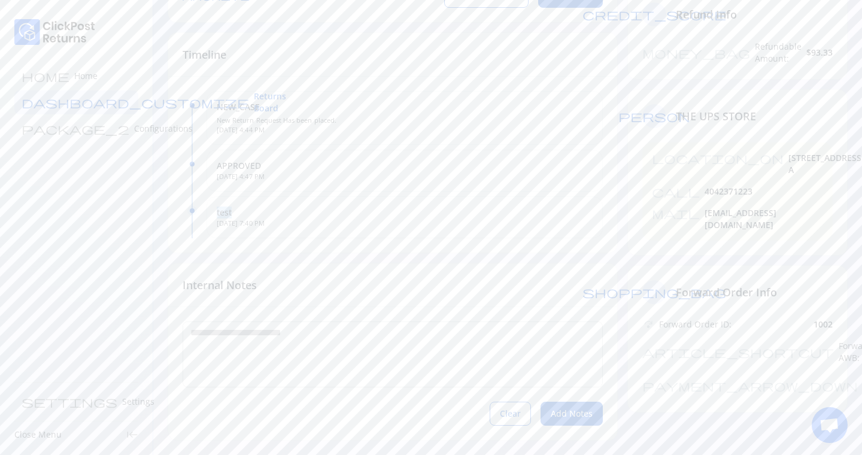
drag, startPoint x: 211, startPoint y: 216, endPoint x: 351, endPoint y: 216, distance: 139.5
click at [348, 216] on div "test [DATE] 7:40 PM" at bounding box center [405, 217] width 396 height 42
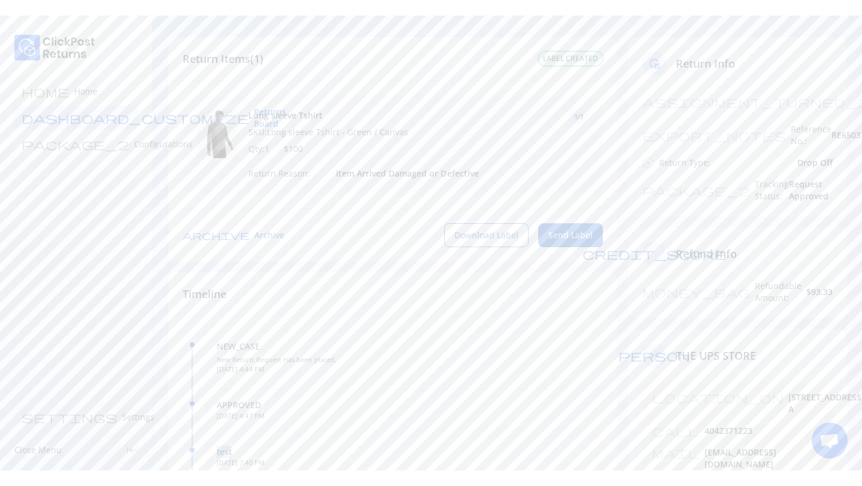
scroll to position [0, 0]
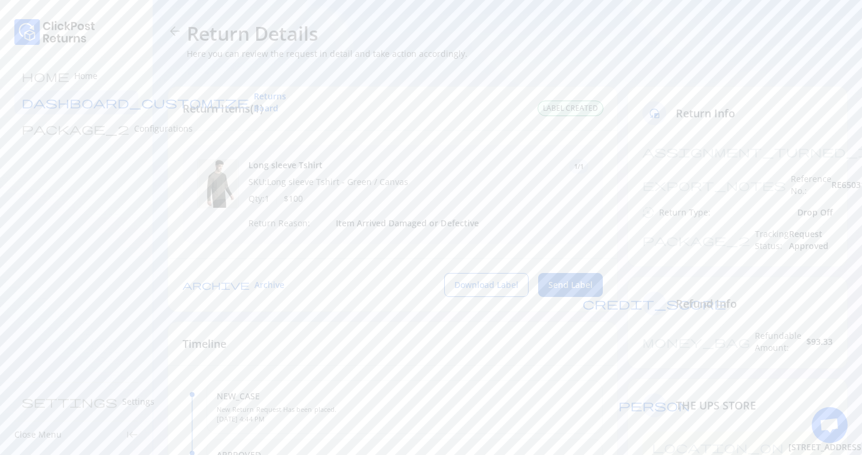
click at [829, 435] on span "Open chat" at bounding box center [830, 425] width 36 height 36
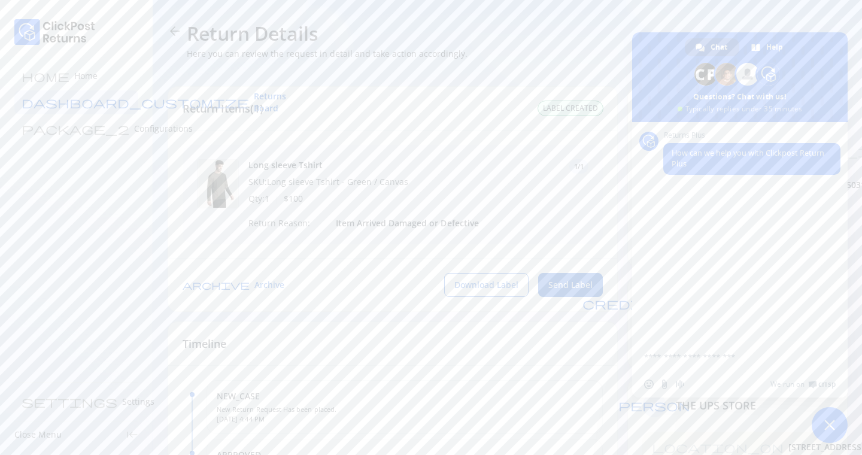
click at [832, 414] on span "Close chat" at bounding box center [830, 425] width 36 height 36
